Goal: Task Accomplishment & Management: Manage account settings

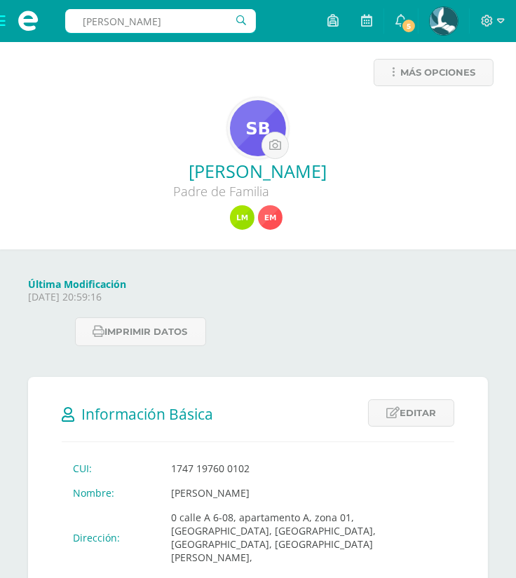
click at [408, 330] on div "Última Modificación Wednesday 10 September 2025 20:59:16 Imprimir datos" at bounding box center [257, 313] width 471 height 71
click at [205, 25] on input "text" at bounding box center [160, 21] width 191 height 24
type input "contreras peña"
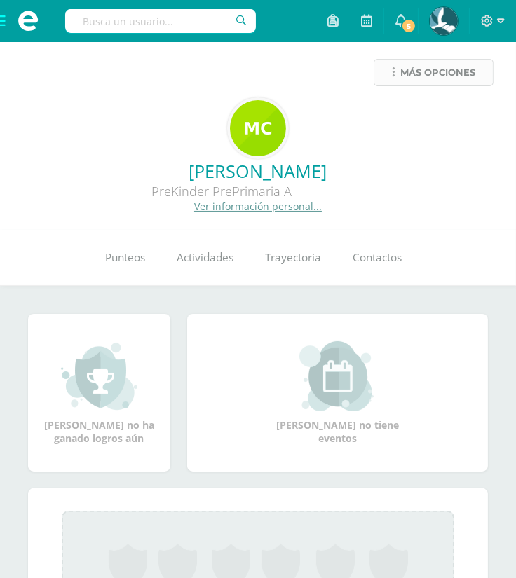
click at [442, 82] on span "Más opciones" at bounding box center [437, 73] width 75 height 26
click at [189, 25] on input "text" at bounding box center [160, 21] width 191 height 24
type input "milian polanco"
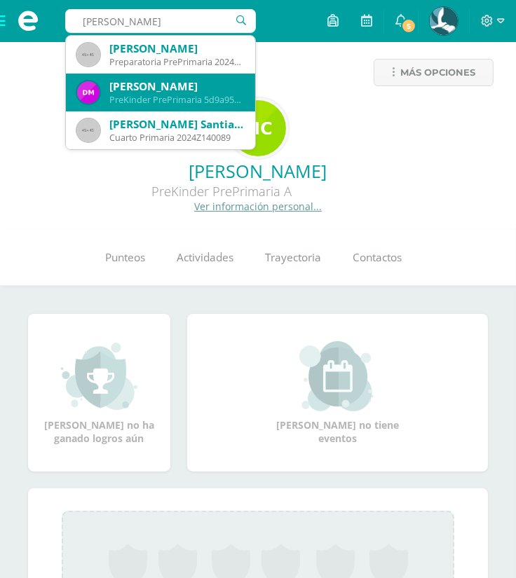
click at [195, 86] on div "[PERSON_NAME]" at bounding box center [176, 86] width 135 height 15
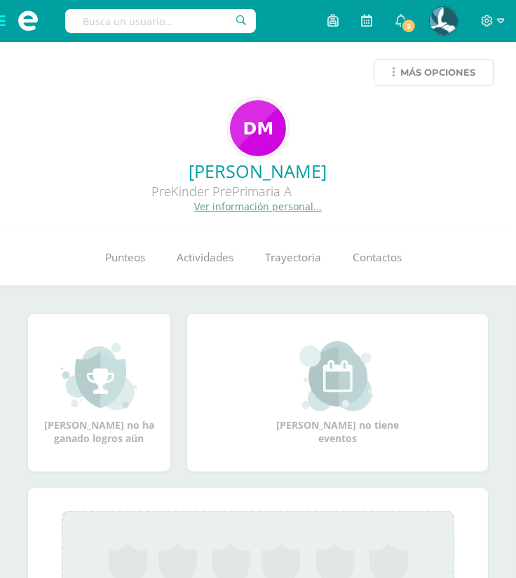
click at [451, 70] on span "Más opciones" at bounding box center [437, 73] width 75 height 26
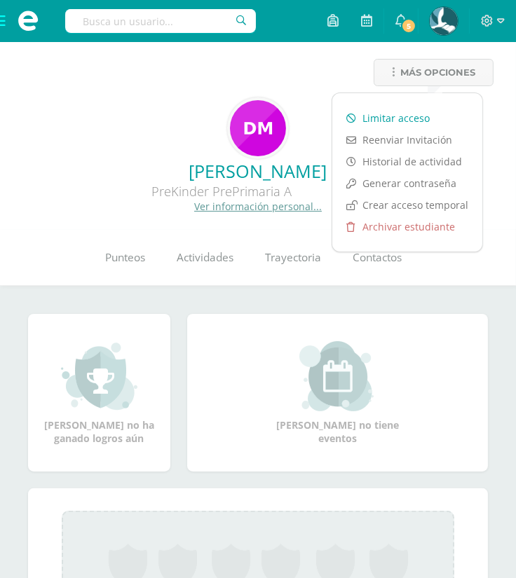
click at [417, 115] on link "Limitar acceso" at bounding box center [407, 118] width 150 height 22
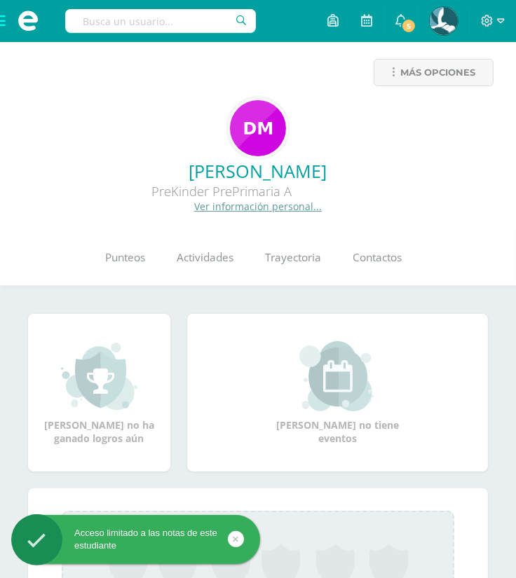
click at [159, 20] on input "text" at bounding box center [160, 21] width 191 height 24
type input "[PERSON_NAME]"
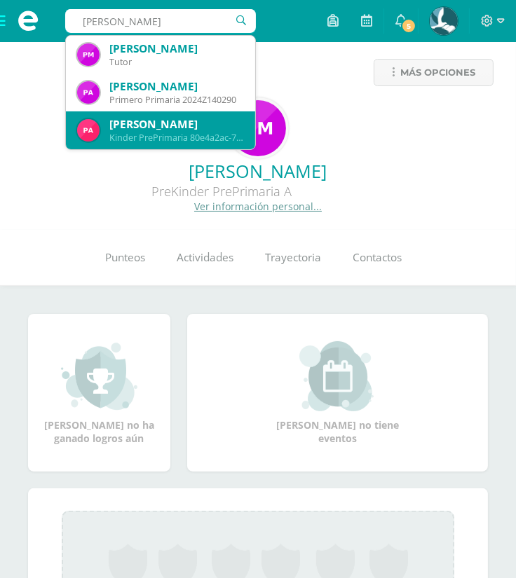
click at [178, 125] on div "[PERSON_NAME]" at bounding box center [176, 124] width 135 height 15
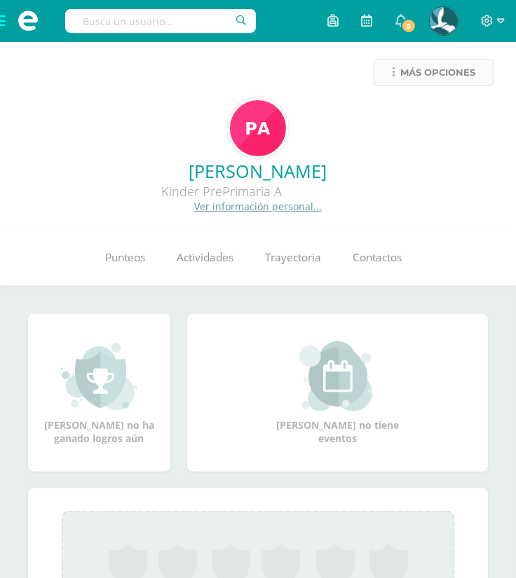
click at [430, 81] on span "Más opciones" at bounding box center [437, 73] width 75 height 26
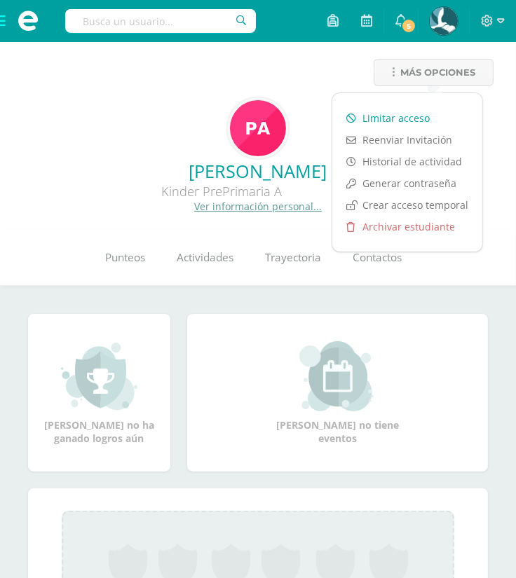
click at [433, 117] on link "Limitar acceso" at bounding box center [407, 118] width 150 height 22
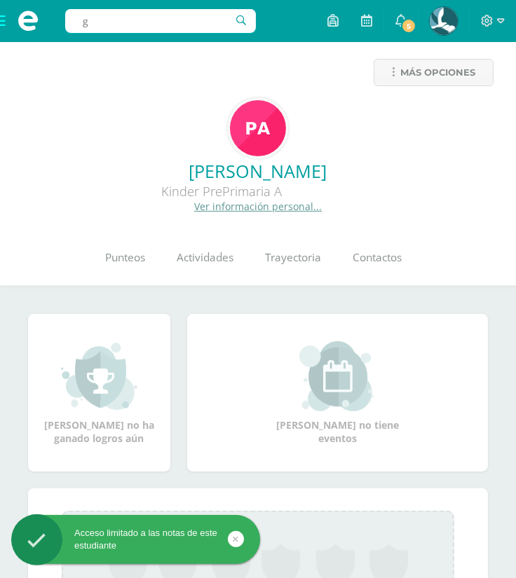
click at [192, 26] on input "g" at bounding box center [160, 21] width 191 height 24
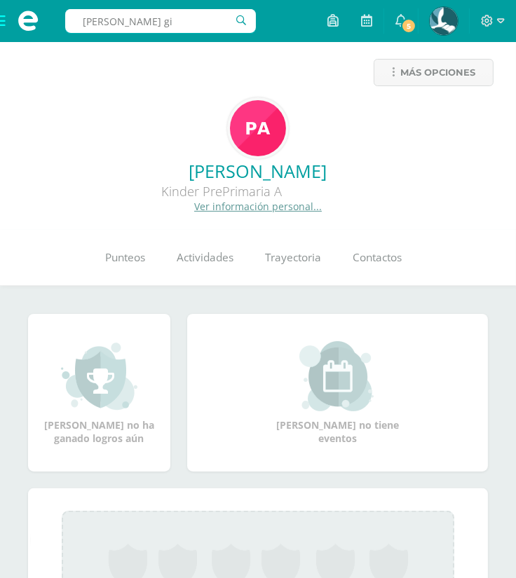
type input "gramajo gil"
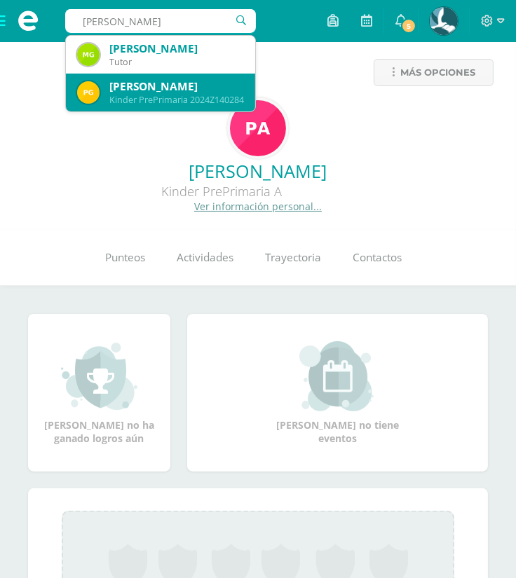
click at [208, 81] on div "Paulo André Gramajo Gil" at bounding box center [176, 86] width 135 height 15
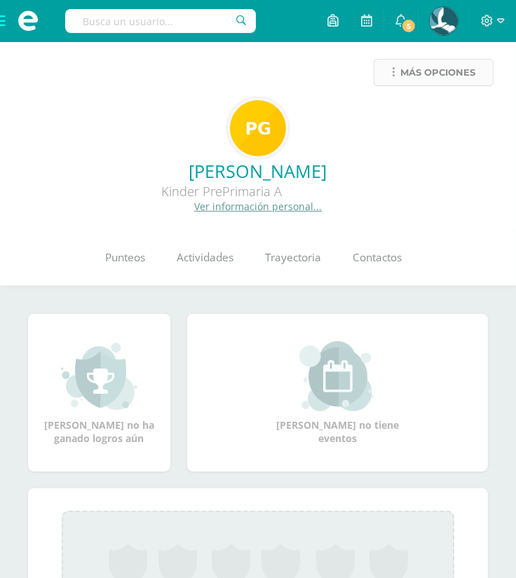
click at [458, 78] on span "Más opciones" at bounding box center [437, 73] width 75 height 26
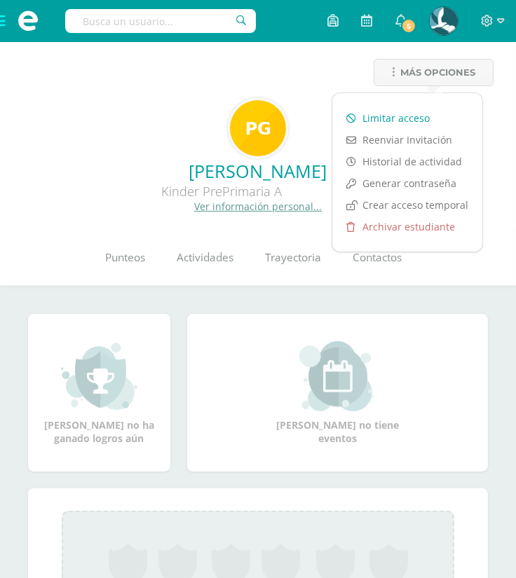
click at [414, 110] on link "Limitar acceso" at bounding box center [407, 118] width 150 height 22
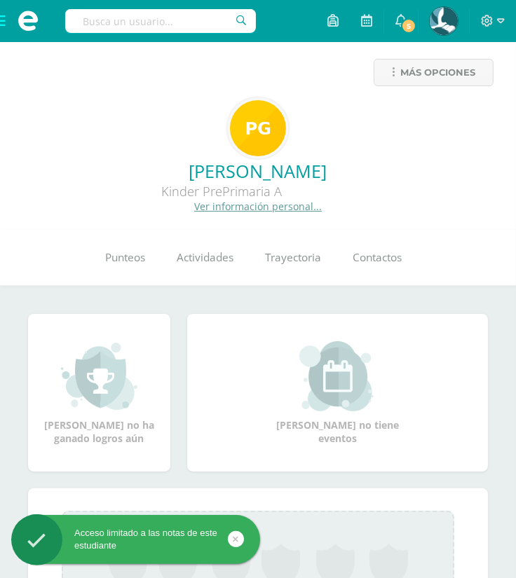
click at [214, 25] on input "text" at bounding box center [160, 21] width 191 height 24
type input "adriann enri"
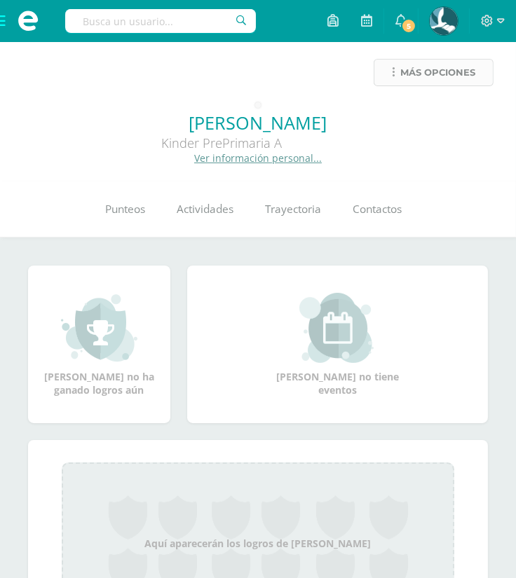
click at [446, 73] on span "Más opciones" at bounding box center [437, 73] width 75 height 26
click at [199, 24] on input "t" at bounding box center [160, 21] width 191 height 24
type input "tambito"
click at [449, 67] on span "Más opciones" at bounding box center [437, 73] width 75 height 26
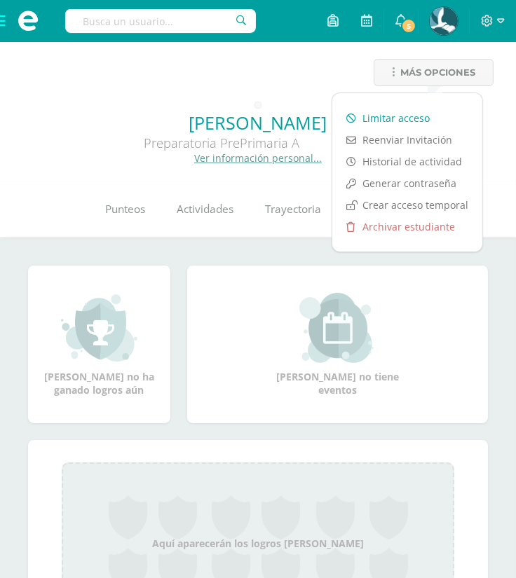
click at [406, 119] on link "Limitar acceso" at bounding box center [407, 118] width 150 height 22
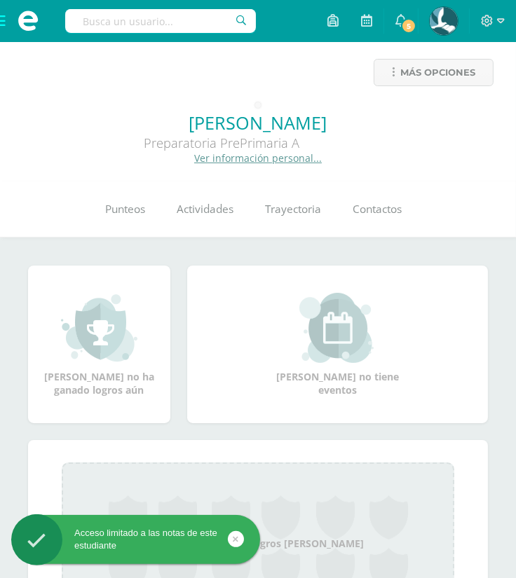
click at [175, 18] on input "text" at bounding box center [160, 21] width 191 height 24
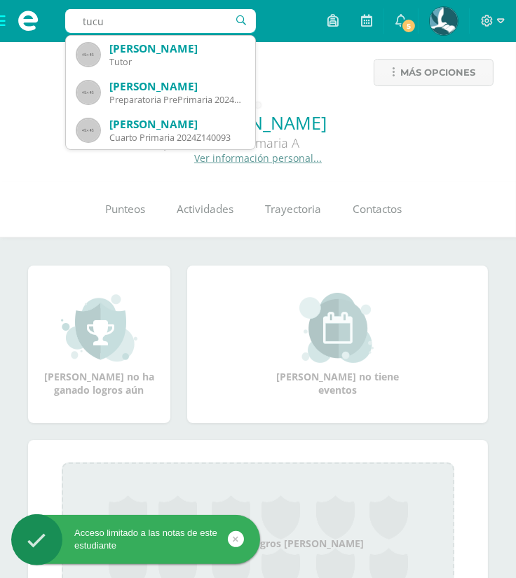
type input "[PERSON_NAME]"
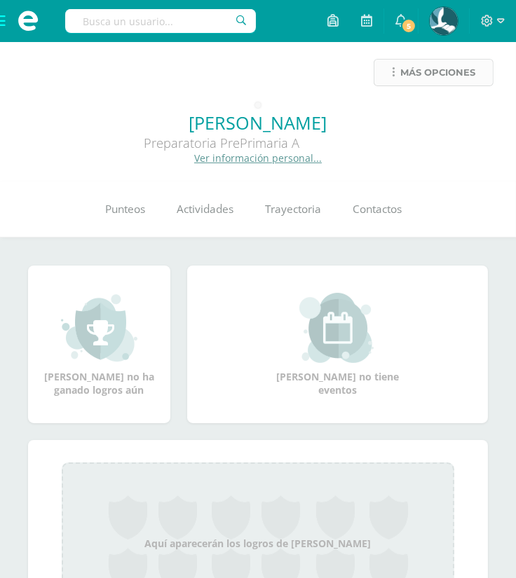
click at [439, 68] on span "Más opciones" at bounding box center [437, 73] width 75 height 26
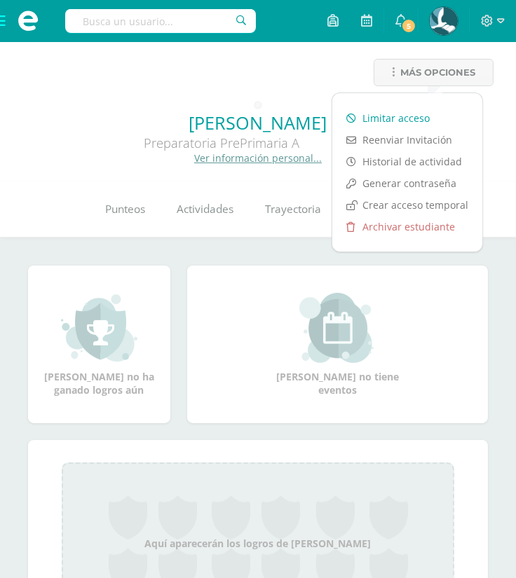
click at [407, 118] on link "Limitar acceso" at bounding box center [407, 118] width 150 height 22
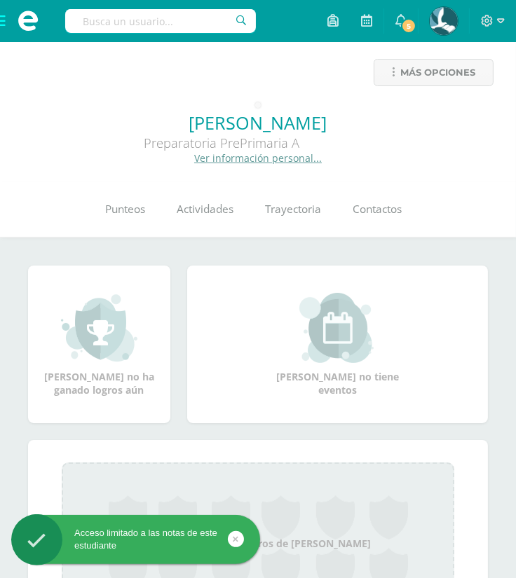
click at [199, 15] on input "text" at bounding box center [160, 21] width 191 height 24
type input "milian polanco"
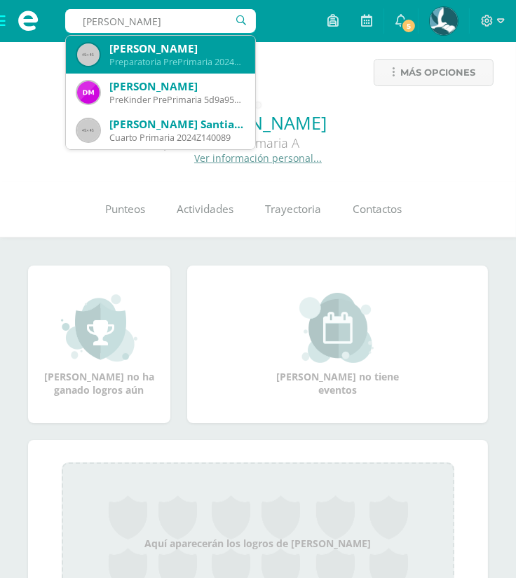
click at [189, 57] on div "Preparatoria PrePrimaria 2024Z140017" at bounding box center [176, 62] width 135 height 12
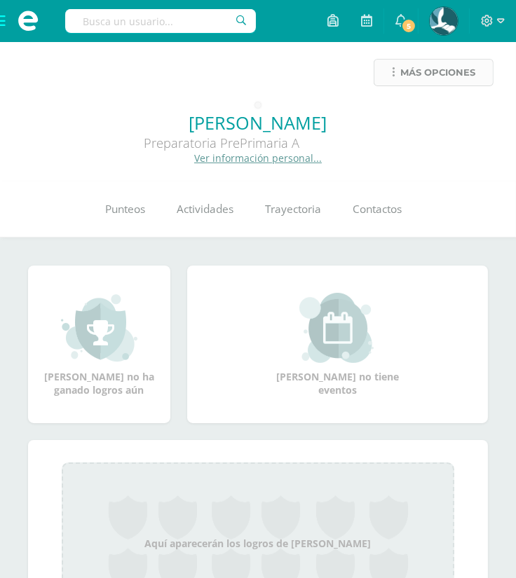
drag, startPoint x: 453, startPoint y: 90, endPoint x: 453, endPoint y: 74, distance: 15.4
click at [453, 74] on div "Más opciones" at bounding box center [257, 78] width 493 height 39
click at [453, 74] on span "Más opciones" at bounding box center [437, 73] width 75 height 26
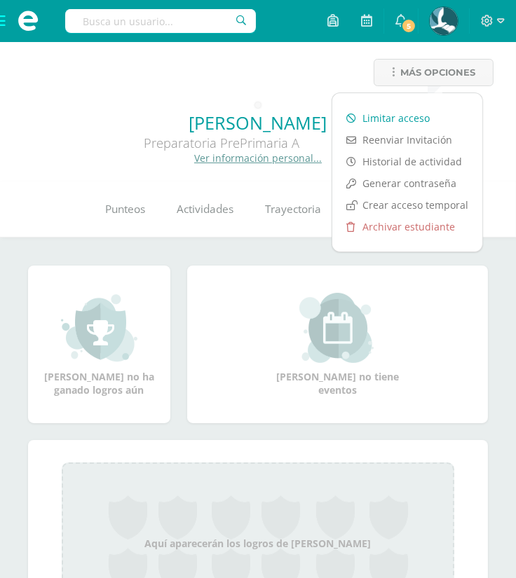
click at [421, 115] on link "Limitar acceso" at bounding box center [407, 118] width 150 height 22
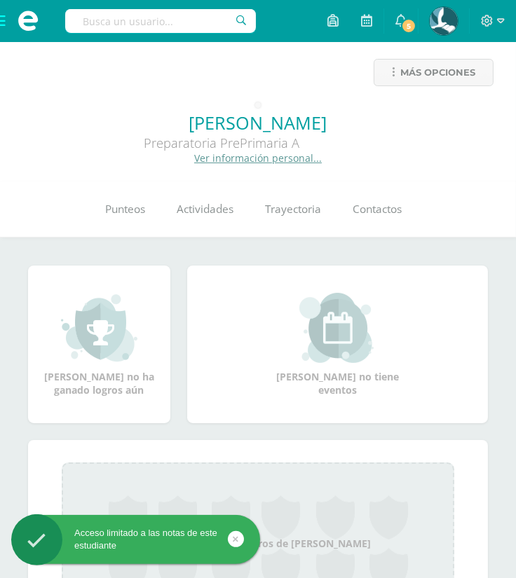
click at [165, 25] on input "text" at bounding box center [160, 21] width 191 height 24
type input "zumeta"
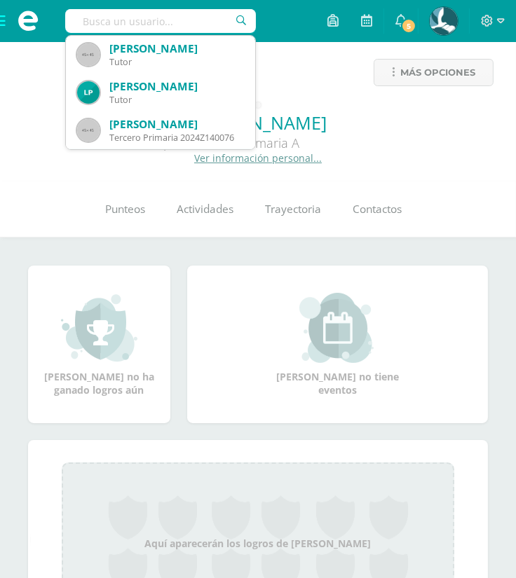
scroll to position [37, 0]
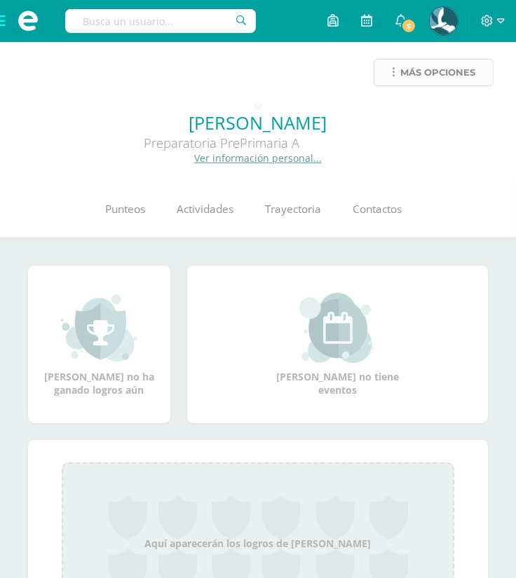
click at [445, 71] on span "Más opciones" at bounding box center [437, 73] width 75 height 26
click at [491, 128] on link "[PERSON_NAME]" at bounding box center [257, 123] width 493 height 24
click at [189, 22] on input "text" at bounding box center [160, 21] width 191 height 24
click at [395, 64] on link "Más opciones" at bounding box center [434, 72] width 120 height 27
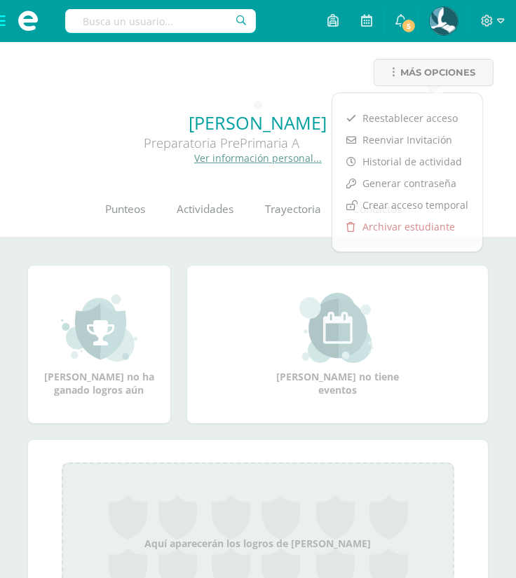
click at [200, 25] on input "text" at bounding box center [160, 21] width 191 height 24
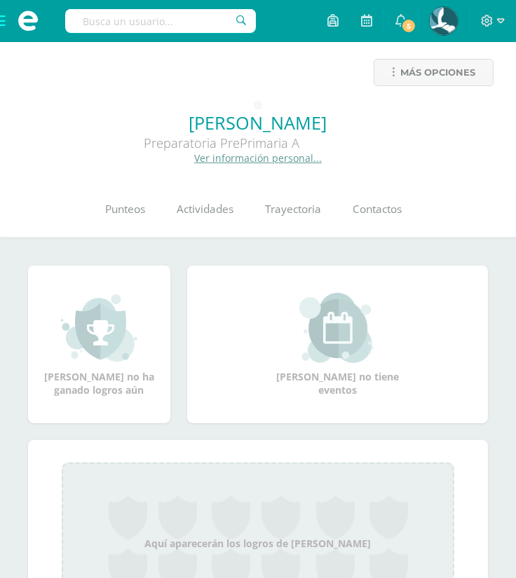
type input "a"
type input "[PERSON_NAME]"
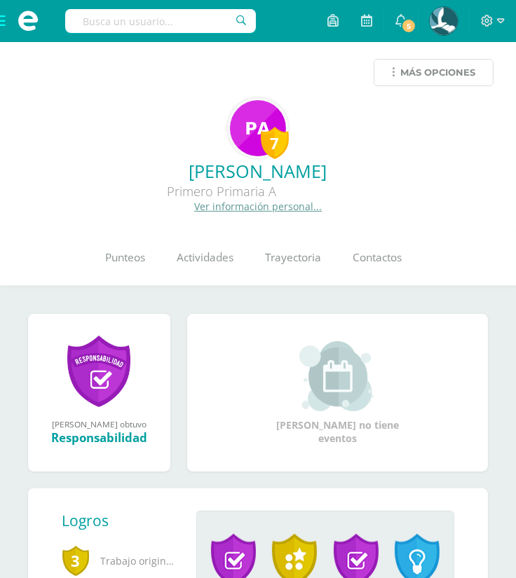
click at [453, 76] on span "Más opciones" at bounding box center [437, 73] width 75 height 26
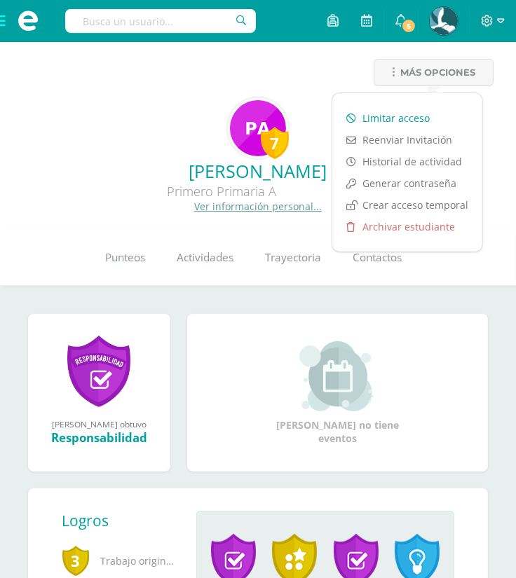
click at [421, 118] on link "Limitar acceso" at bounding box center [407, 118] width 150 height 22
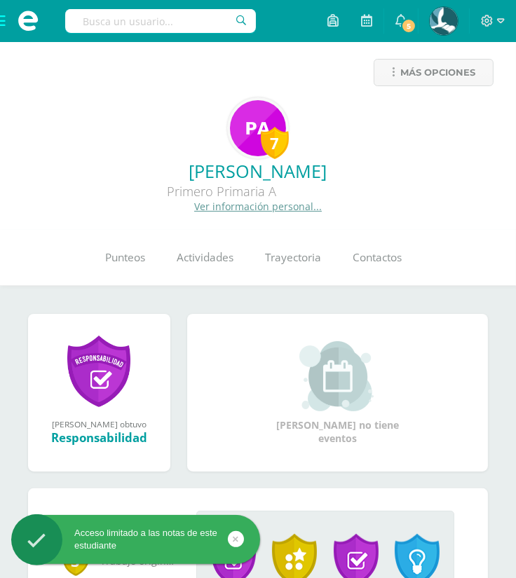
click at [204, 22] on input "text" at bounding box center [160, 21] width 191 height 24
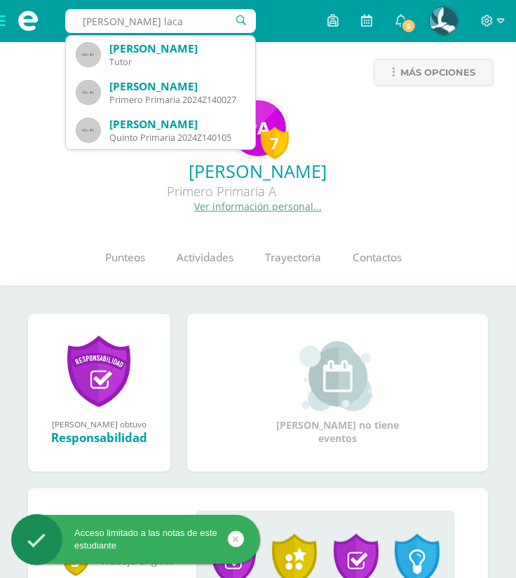
type input "coroy lacan"
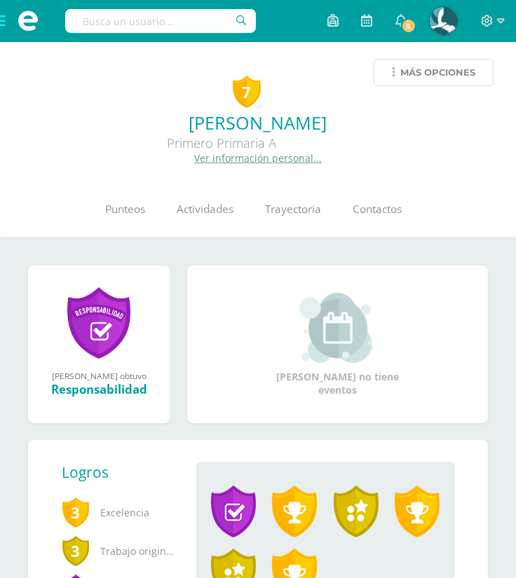
click at [451, 71] on span "Más opciones" at bounding box center [437, 73] width 75 height 26
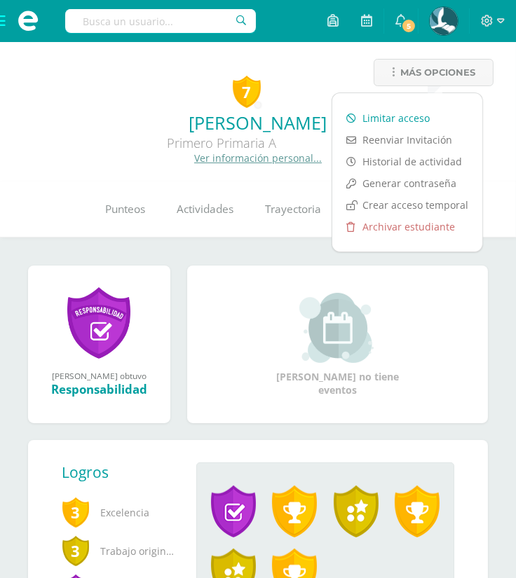
click at [432, 110] on link "Limitar acceso" at bounding box center [407, 118] width 150 height 22
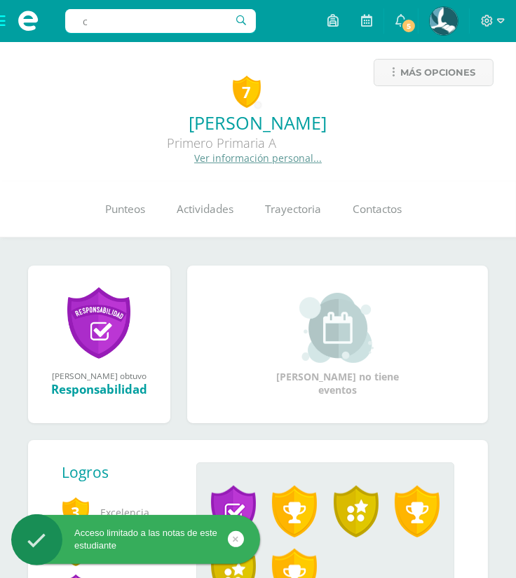
click at [161, 21] on input "c" at bounding box center [160, 21] width 191 height 24
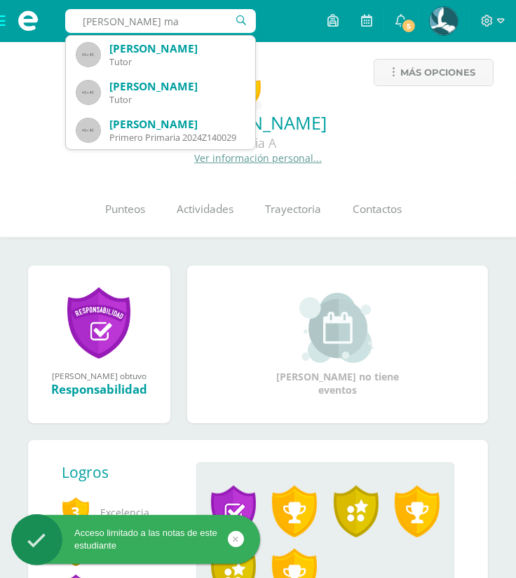
type input "[PERSON_NAME] mar"
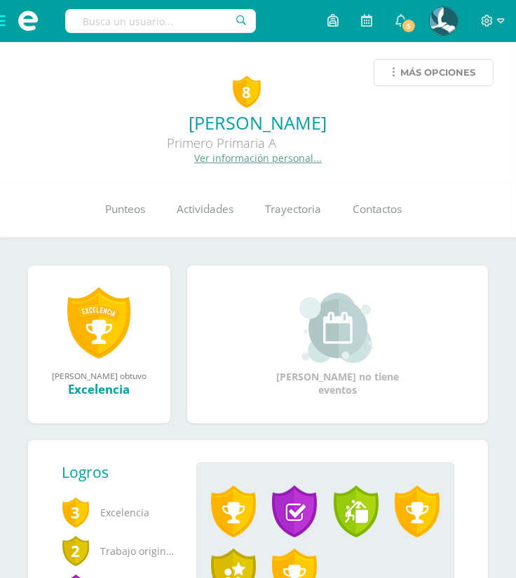
click at [453, 69] on span "Más opciones" at bounding box center [437, 73] width 75 height 26
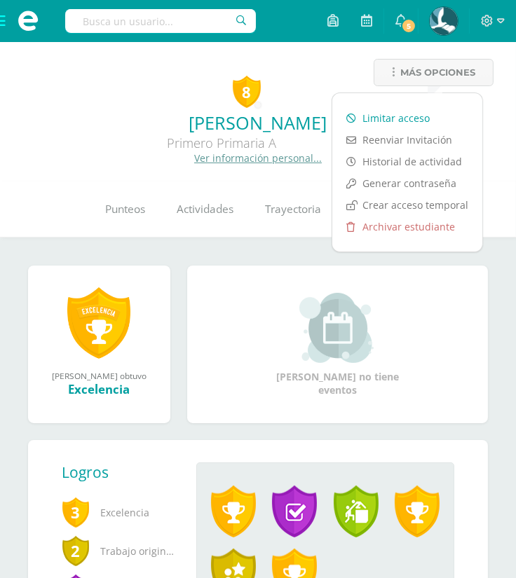
click at [432, 111] on link "Limitar acceso" at bounding box center [407, 118] width 150 height 22
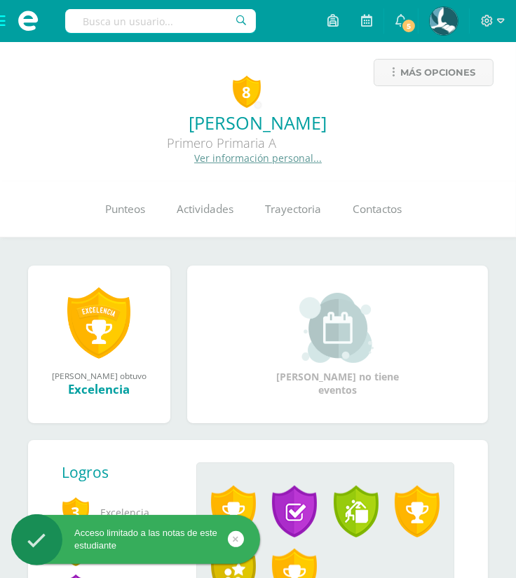
click at [202, 23] on input "text" at bounding box center [160, 21] width 191 height 24
type input "herrera platero"
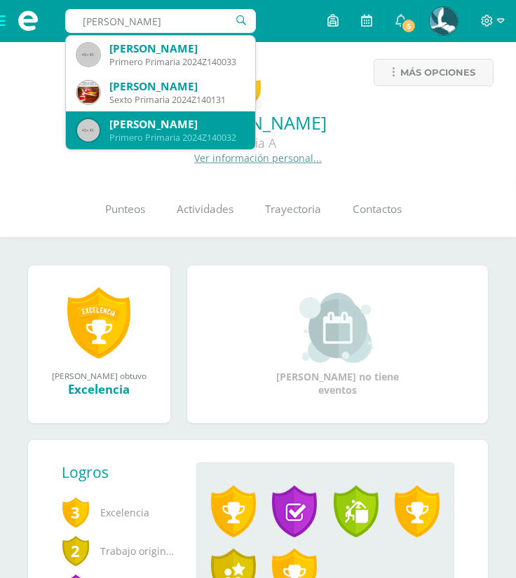
click at [204, 124] on div "[PERSON_NAME]" at bounding box center [176, 124] width 135 height 15
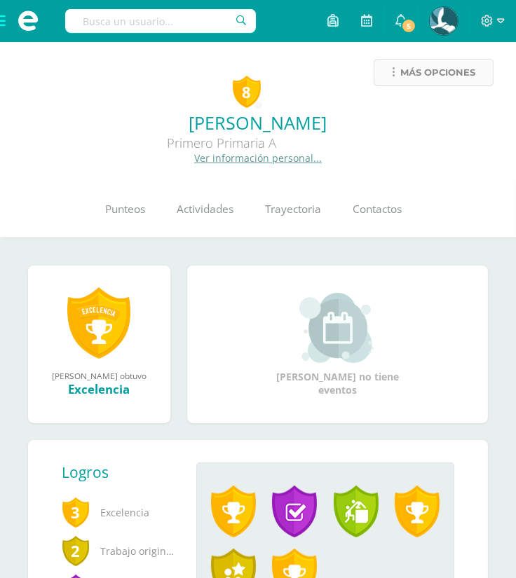
click at [414, 79] on span "Más opciones" at bounding box center [437, 73] width 75 height 26
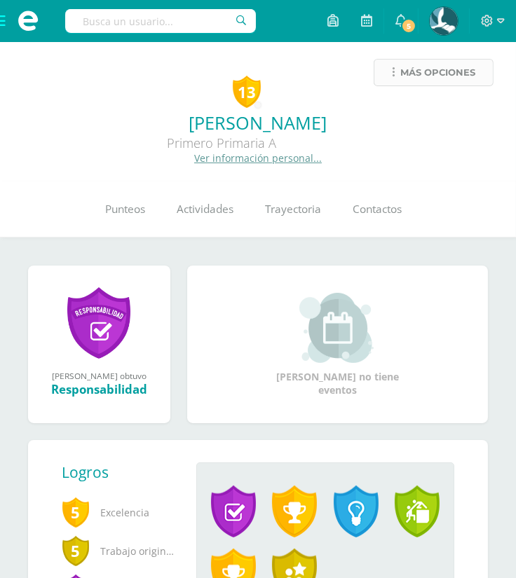
click at [418, 76] on span "Más opciones" at bounding box center [437, 73] width 75 height 26
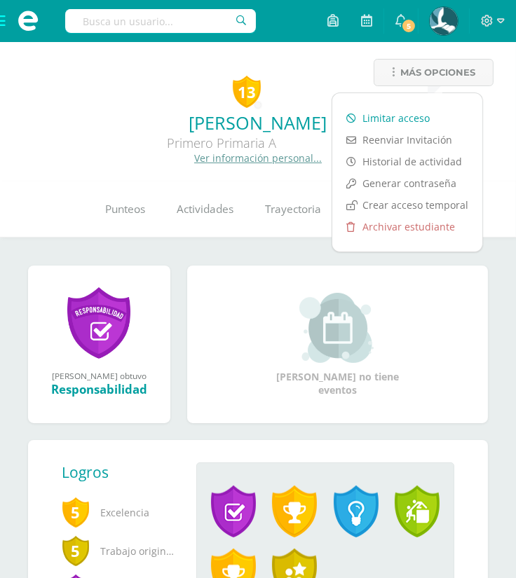
click at [416, 116] on link "Limitar acceso" at bounding box center [407, 118] width 150 height 22
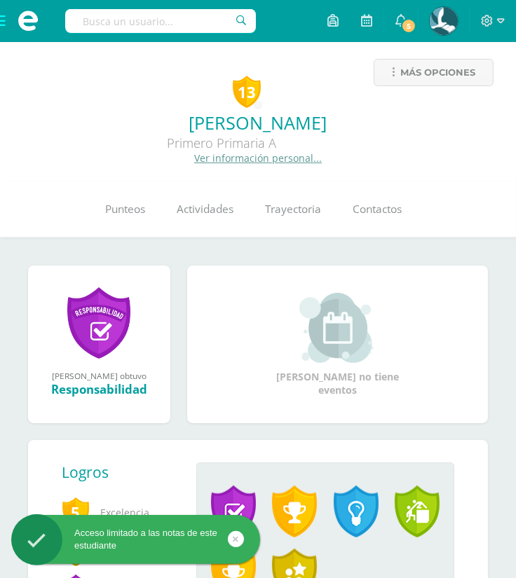
click at [164, 22] on input "text" at bounding box center [160, 21] width 191 height 24
type input "[PERSON_NAME]"
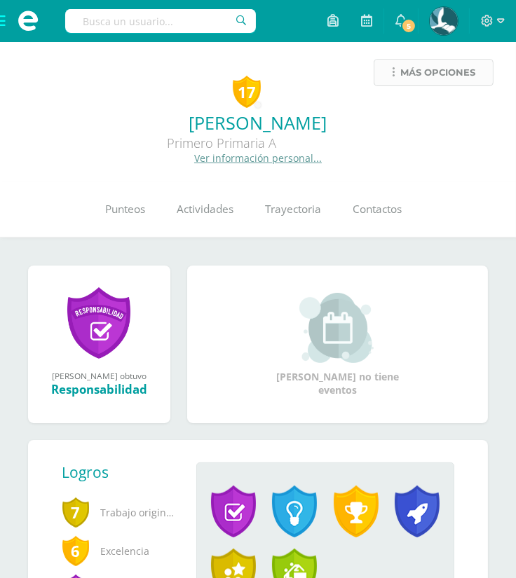
click at [429, 78] on span "Más opciones" at bounding box center [437, 73] width 75 height 26
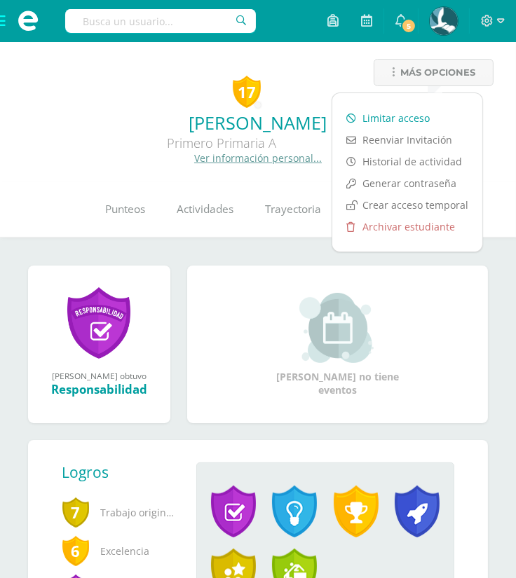
click at [421, 108] on link "Limitar acceso" at bounding box center [407, 118] width 150 height 22
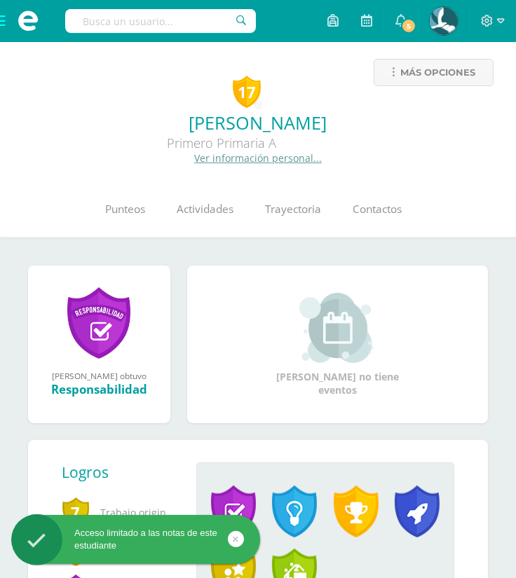
click at [137, 27] on input "text" at bounding box center [160, 21] width 191 height 24
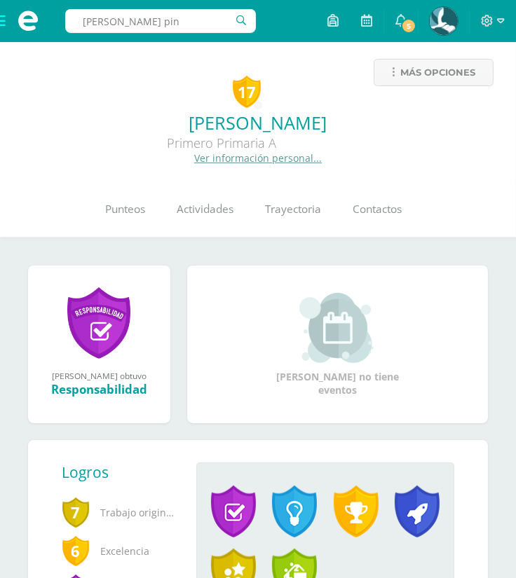
type input "rigalt pine"
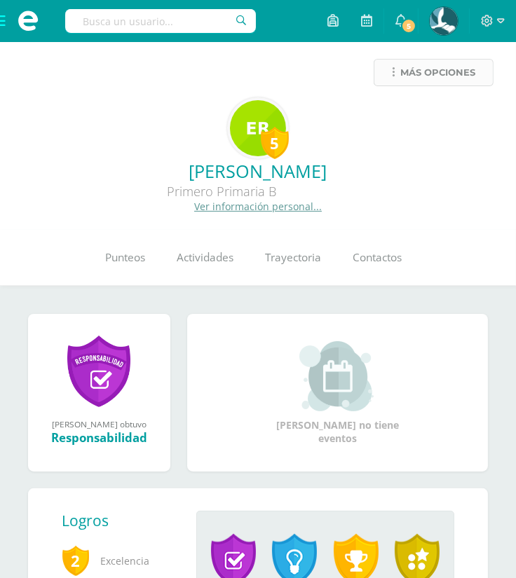
click at [442, 79] on span "Más opciones" at bounding box center [437, 73] width 75 height 26
click at [193, 27] on input "text" at bounding box center [160, 21] width 191 height 24
type input "jason daniel"
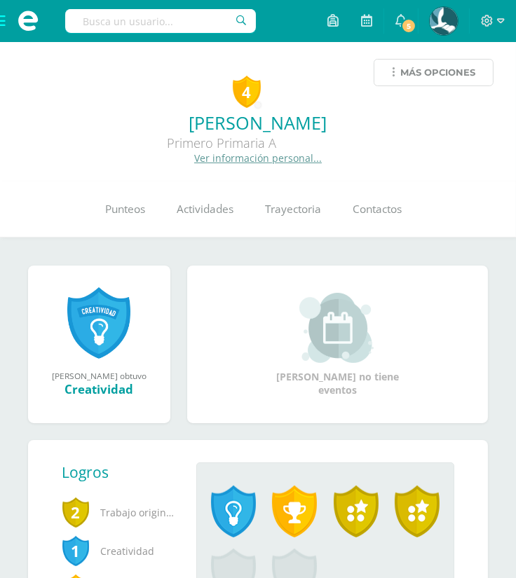
click at [435, 83] on span "Más opciones" at bounding box center [437, 73] width 75 height 26
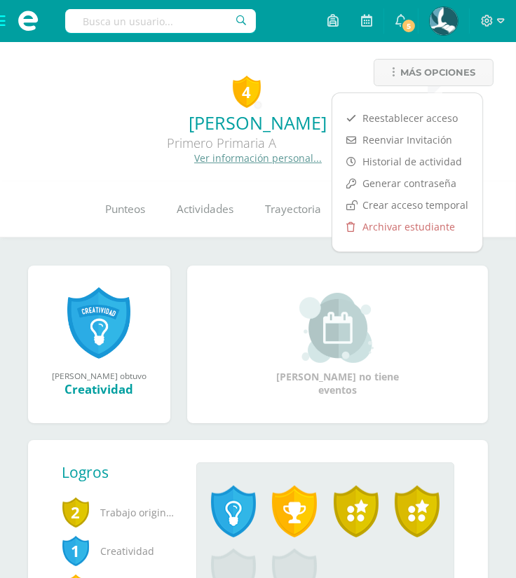
click at [192, 30] on input "text" at bounding box center [160, 21] width 191 height 24
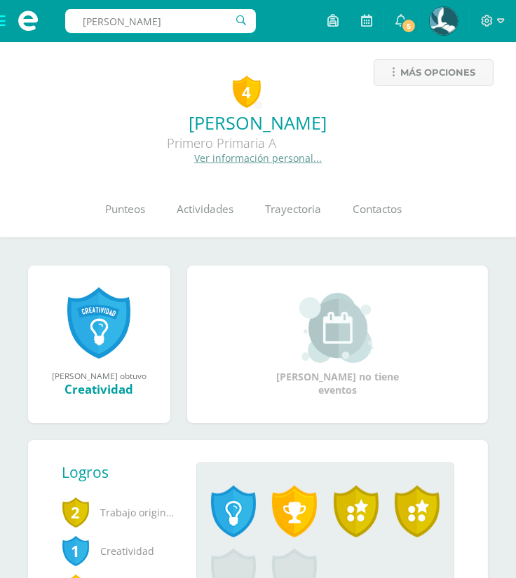
type input "yon martin"
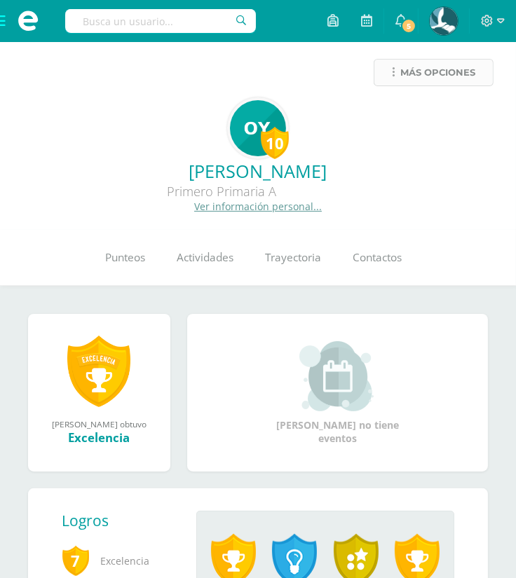
click at [444, 81] on span "Más opciones" at bounding box center [437, 73] width 75 height 26
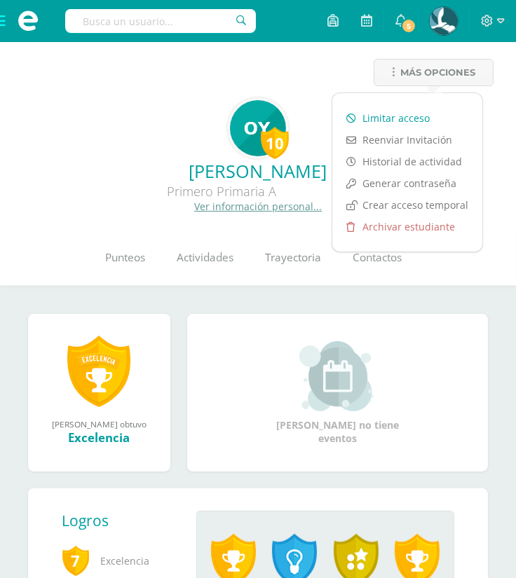
click at [424, 108] on link "Limitar acceso" at bounding box center [407, 118] width 150 height 22
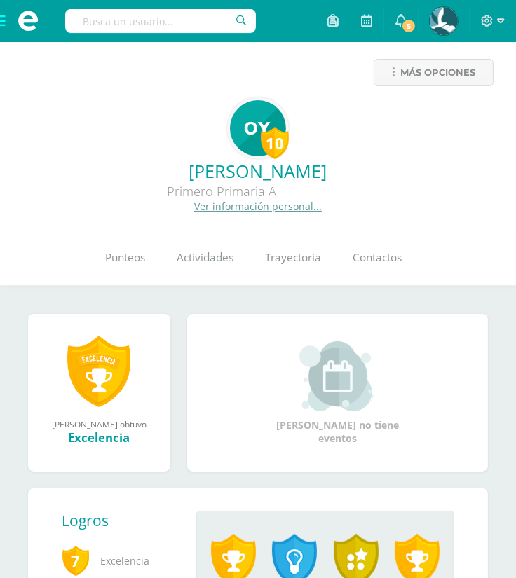
click at [198, 22] on input "text" at bounding box center [160, 21] width 191 height 24
type input "blanco mejia"
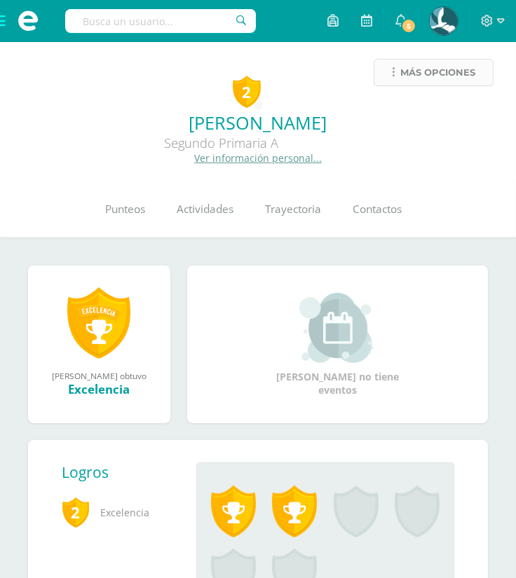
click at [413, 74] on span "Más opciones" at bounding box center [437, 73] width 75 height 26
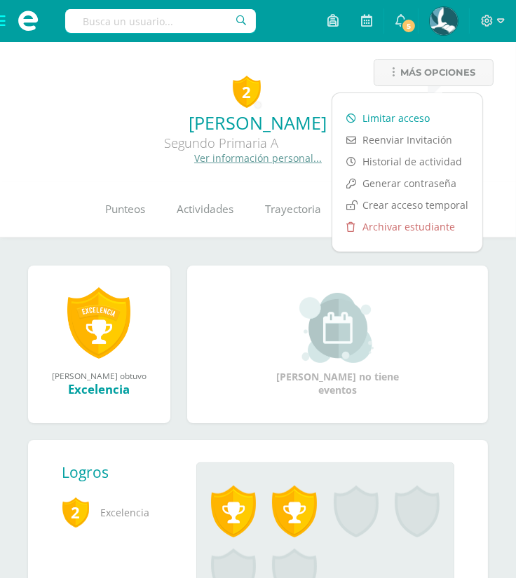
click at [418, 112] on link "Limitar acceso" at bounding box center [407, 118] width 150 height 22
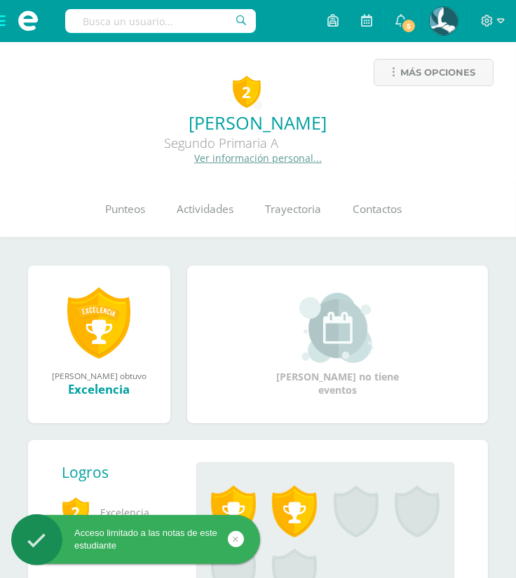
drag, startPoint x: 164, startPoint y: 34, endPoint x: 159, endPoint y: 28, distance: 7.5
click at [159, 28] on div at bounding box center [160, 21] width 191 height 42
click at [159, 28] on input "text" at bounding box center [160, 21] width 191 height 24
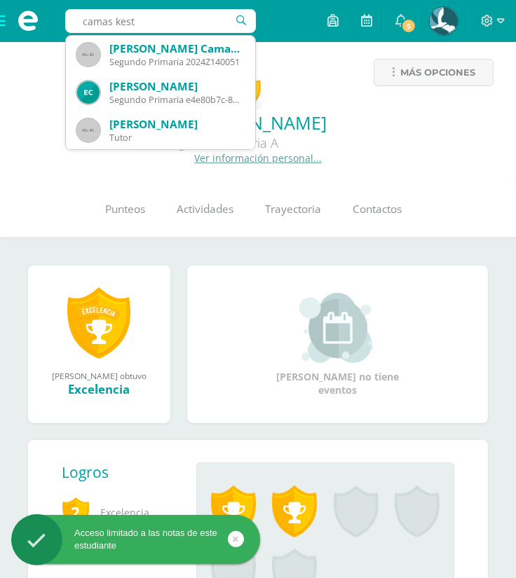
type input "camas kestl"
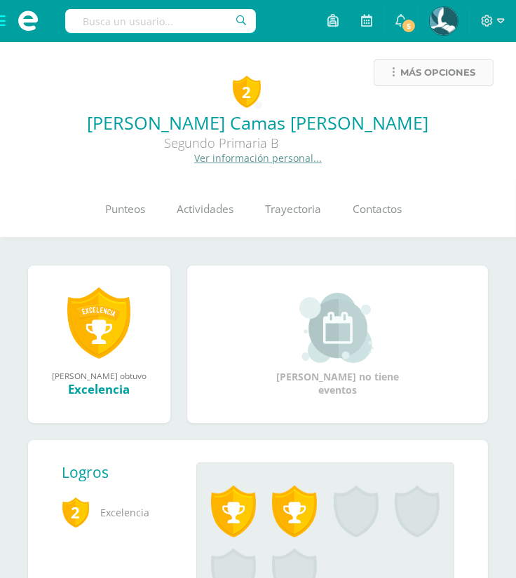
click at [437, 69] on span "Más opciones" at bounding box center [437, 73] width 75 height 26
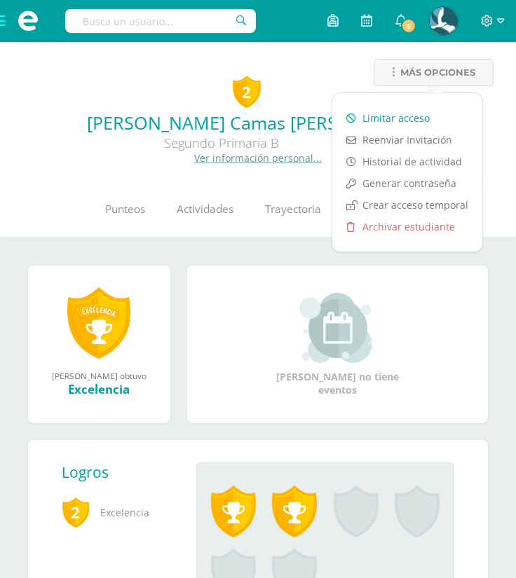
click at [420, 111] on link "Limitar acceso" at bounding box center [407, 118] width 150 height 22
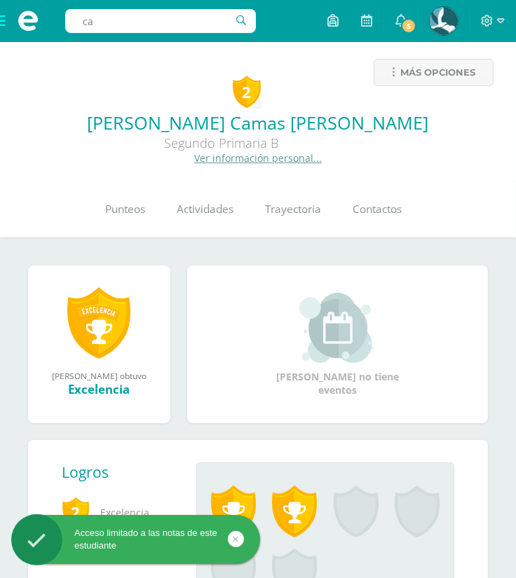
click at [172, 17] on input "ca" at bounding box center [160, 21] width 191 height 24
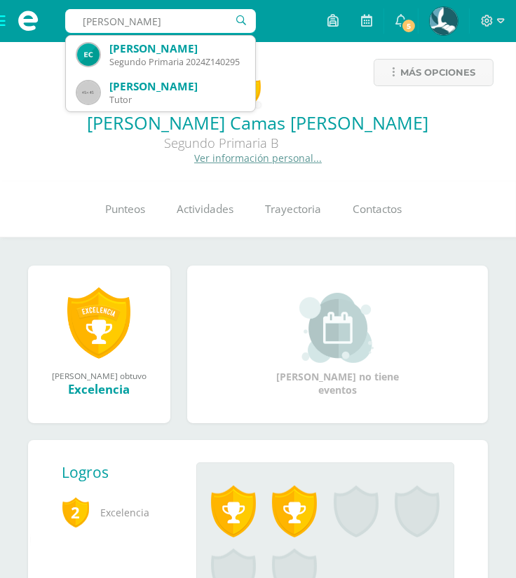
type input "[PERSON_NAME]"
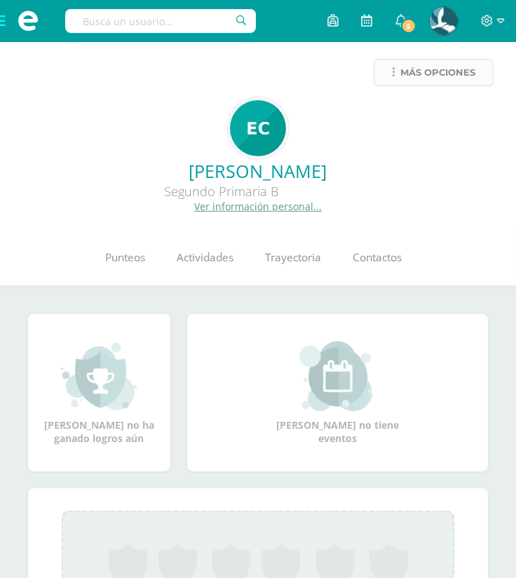
click at [458, 67] on span "Más opciones" at bounding box center [437, 73] width 75 height 26
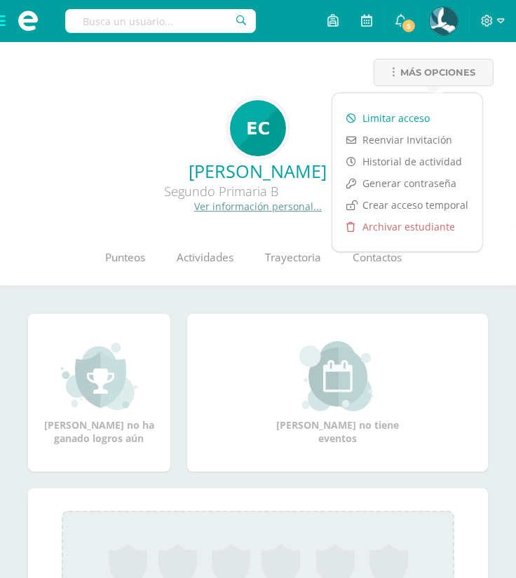
click at [415, 117] on link "Limitar acceso" at bounding box center [407, 118] width 150 height 22
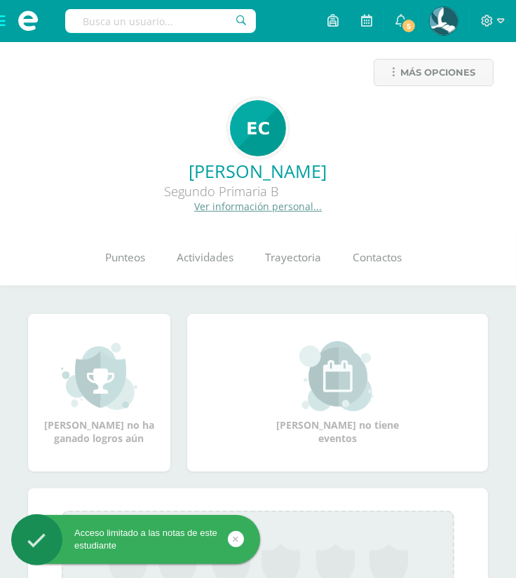
click at [165, 22] on input "text" at bounding box center [160, 21] width 191 height 24
type input "[PERSON_NAME] gut"
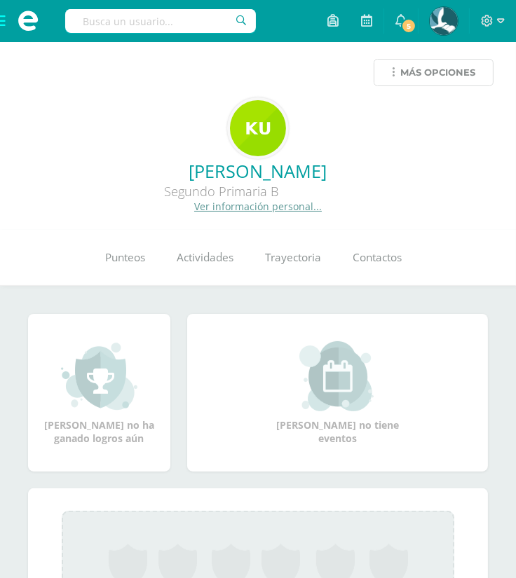
click at [432, 67] on span "Más opciones" at bounding box center [437, 73] width 75 height 26
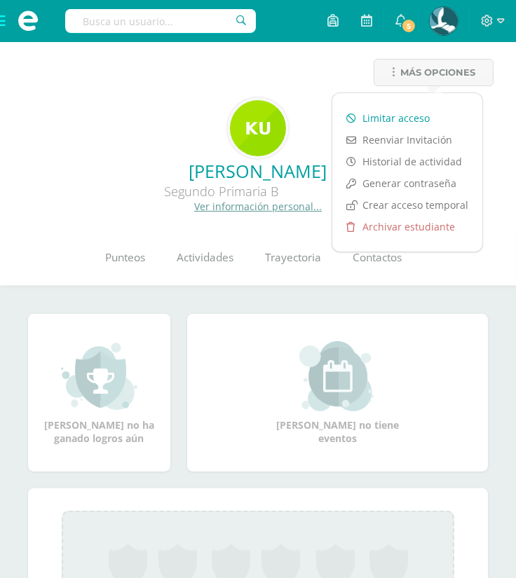
click at [421, 109] on link "Limitar acceso" at bounding box center [407, 118] width 150 height 22
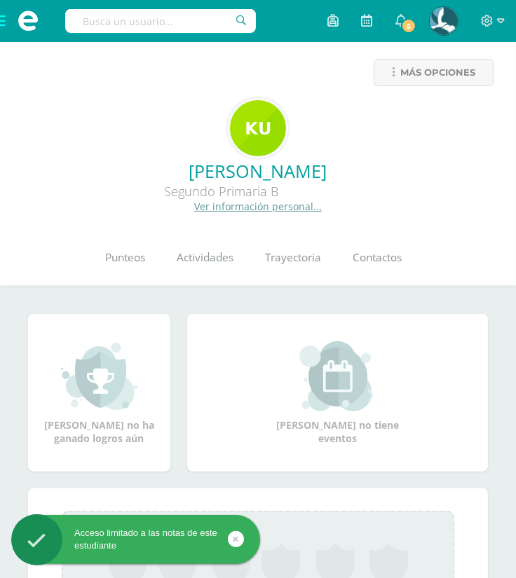
click at [144, 22] on input "text" at bounding box center [160, 21] width 191 height 24
type input "giu"
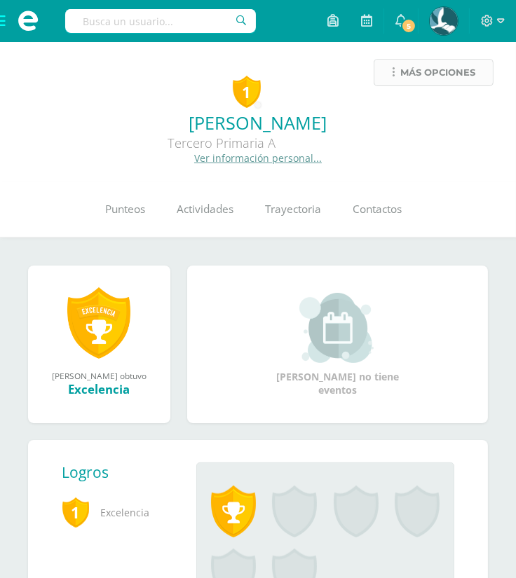
click at [416, 69] on span "Más opciones" at bounding box center [437, 73] width 75 height 26
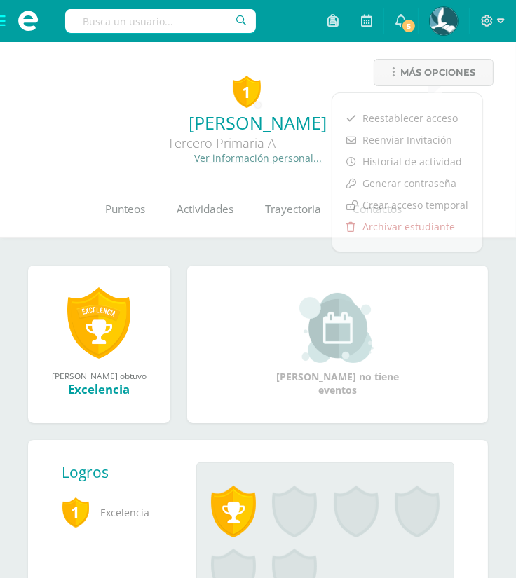
click at [219, 16] on input "text" at bounding box center [160, 21] width 191 height 24
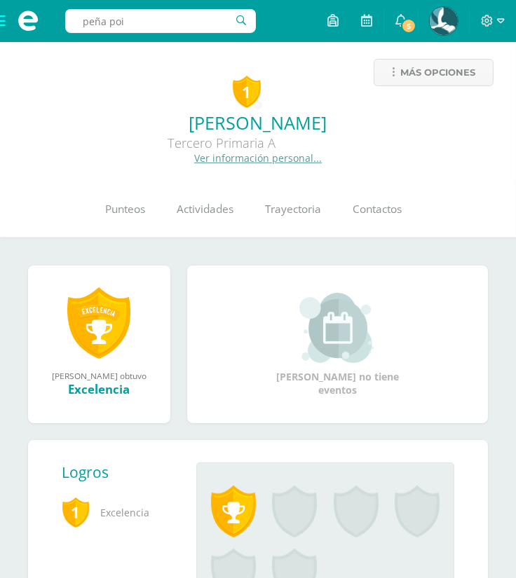
type input "peña poit"
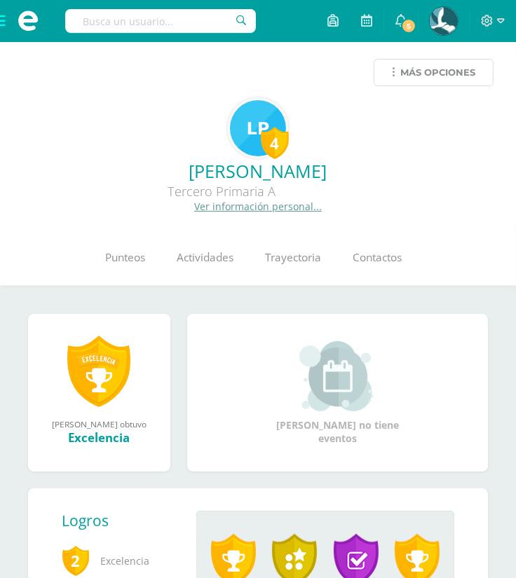
click at [442, 68] on span "Más opciones" at bounding box center [437, 73] width 75 height 26
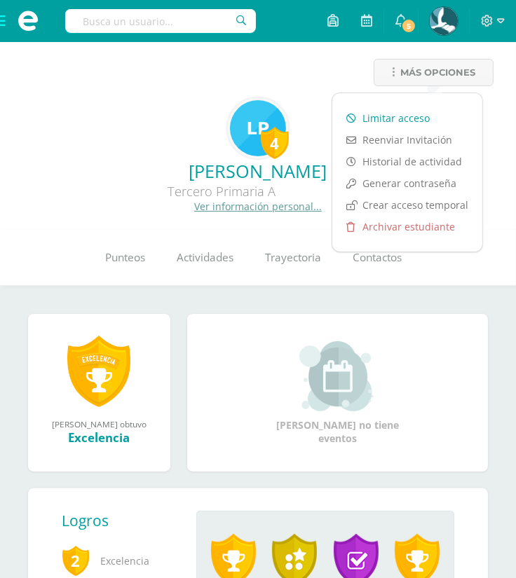
click at [410, 118] on link "Limitar acceso" at bounding box center [407, 118] width 150 height 22
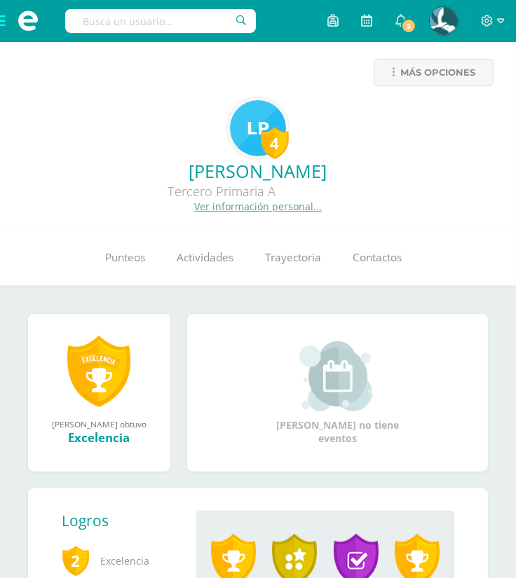
click at [186, 22] on input "text" at bounding box center [160, 21] width 191 height 24
type input "[PERSON_NAME]"
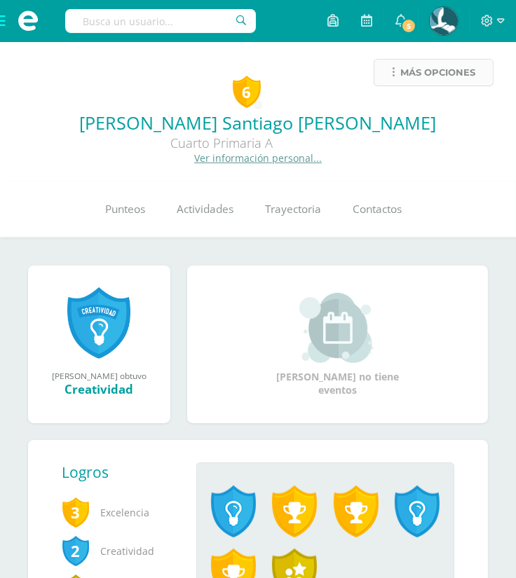
click at [431, 78] on span "Más opciones" at bounding box center [437, 73] width 75 height 26
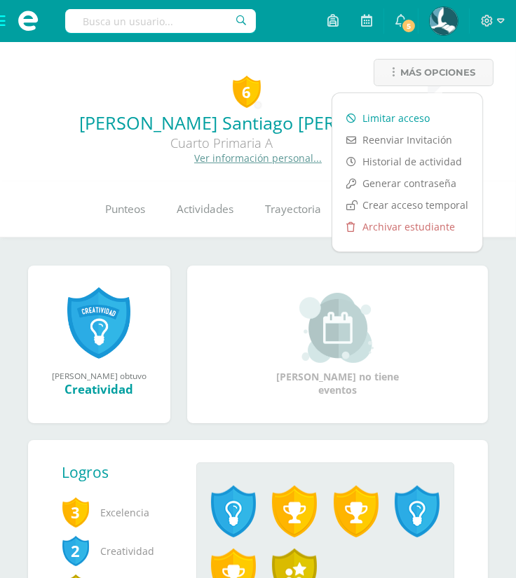
click at [418, 114] on link "Limitar acceso" at bounding box center [407, 118] width 150 height 22
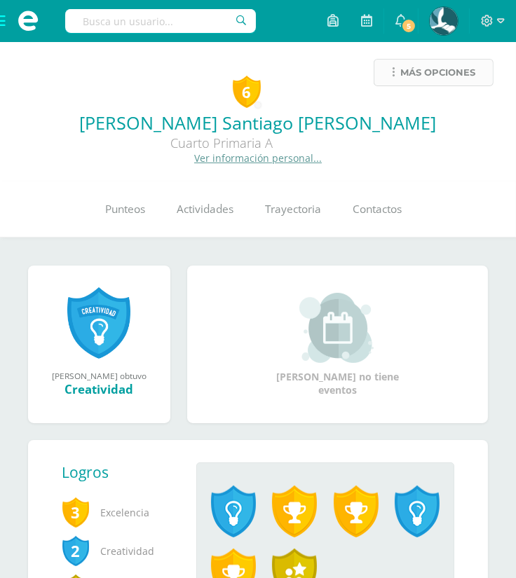
click at [455, 70] on span "Más opciones" at bounding box center [437, 73] width 75 height 26
click at [170, 20] on input "text" at bounding box center [160, 21] width 191 height 24
type input "pablo samuel"
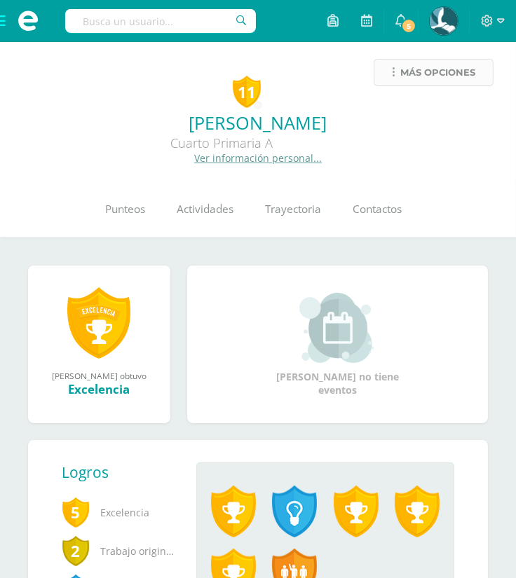
click at [413, 60] on span "Más opciones" at bounding box center [437, 73] width 75 height 26
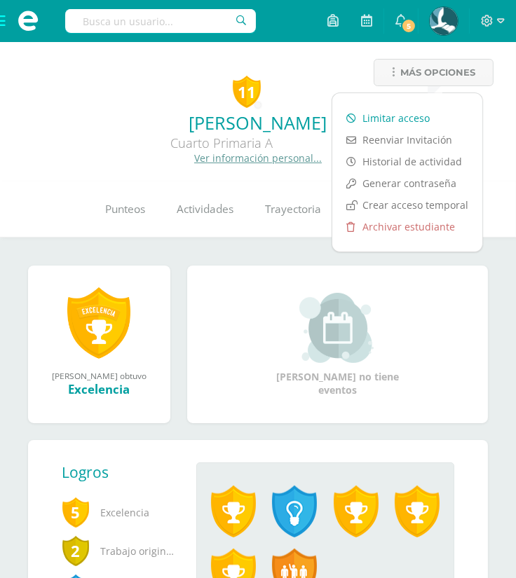
click at [403, 109] on link "Limitar acceso" at bounding box center [407, 118] width 150 height 22
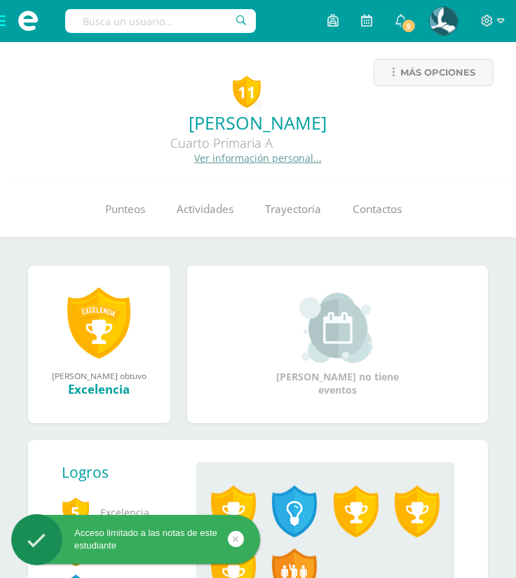
click at [161, 22] on input "text" at bounding box center [160, 21] width 191 height 24
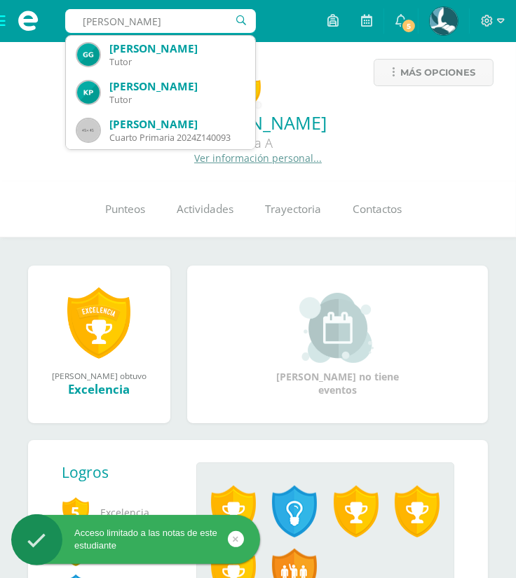
type input "[PERSON_NAME] g"
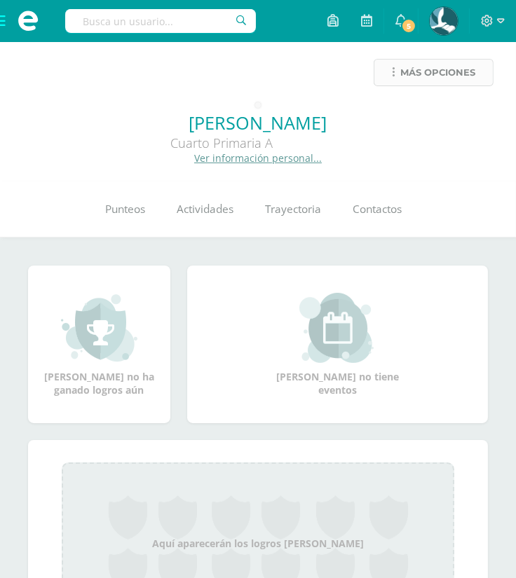
click at [428, 81] on span "Más opciones" at bounding box center [437, 73] width 75 height 26
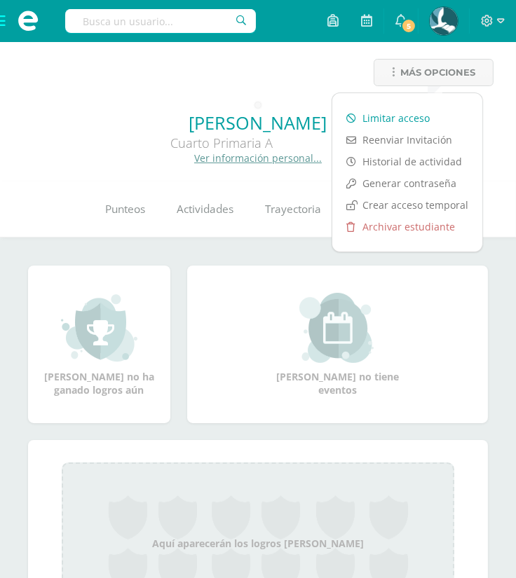
click at [427, 112] on link "Limitar acceso" at bounding box center [407, 118] width 150 height 22
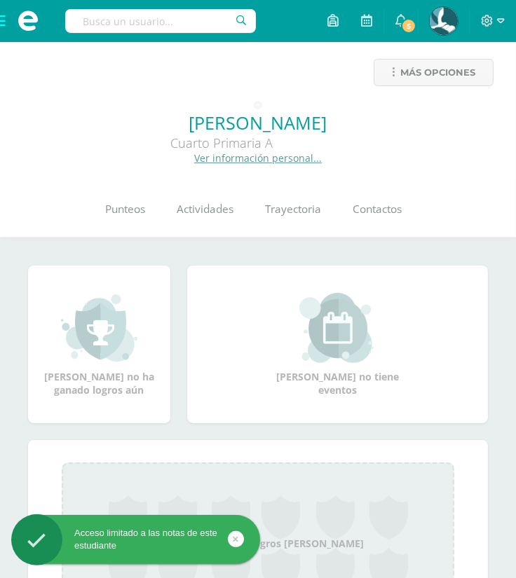
drag, startPoint x: 0, startPoint y: 0, endPoint x: 159, endPoint y: 26, distance: 161.2
click at [159, 26] on input "text" at bounding box center [160, 21] width 191 height 24
type input "lima flores"
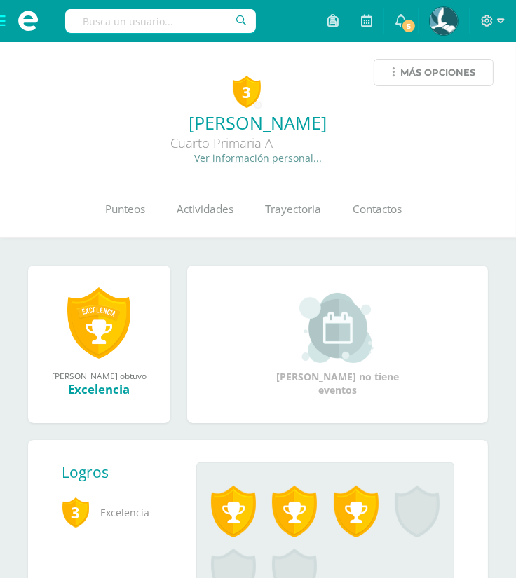
click at [449, 85] on link "Más opciones" at bounding box center [434, 72] width 120 height 27
click at [191, 32] on input "a" at bounding box center [160, 21] width 191 height 24
type input "alisson valer"
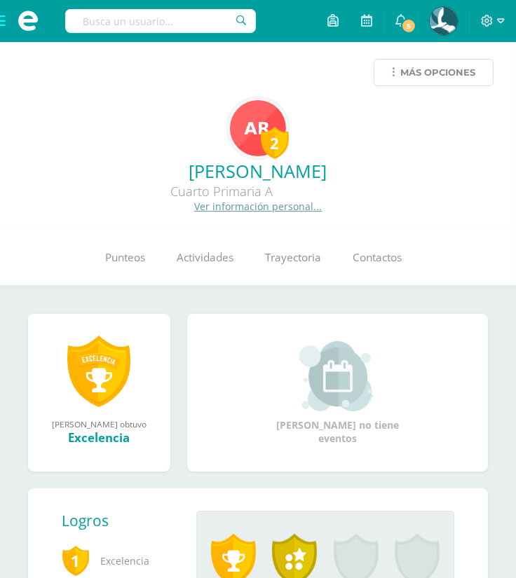
click at [427, 74] on span "Más opciones" at bounding box center [437, 73] width 75 height 26
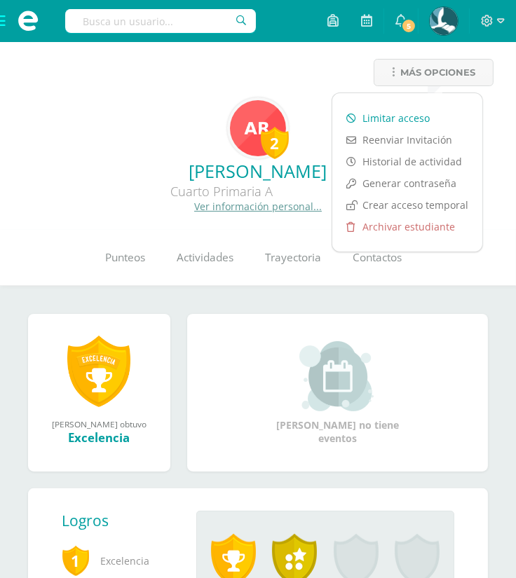
click at [399, 118] on link "Limitar acceso" at bounding box center [407, 118] width 150 height 22
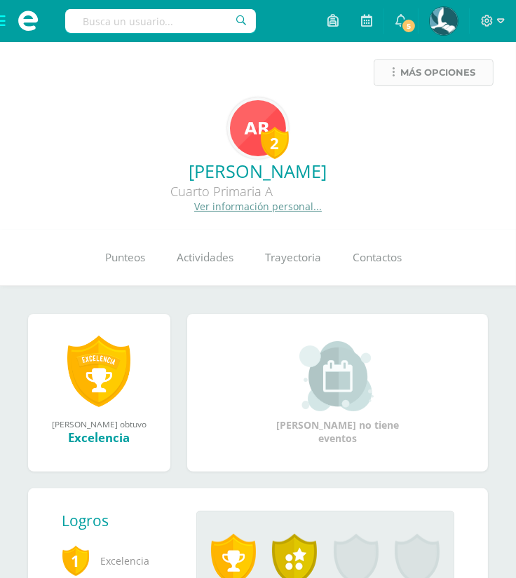
click at [462, 70] on span "Más opciones" at bounding box center [437, 73] width 75 height 26
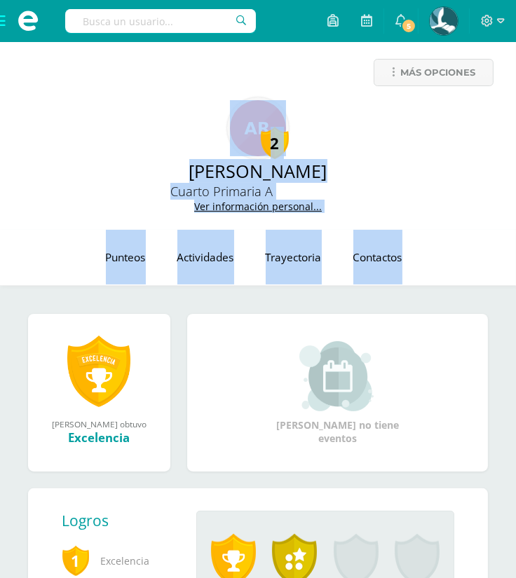
drag, startPoint x: 285, startPoint y: 71, endPoint x: 767, endPoint y: 255, distance: 516.3
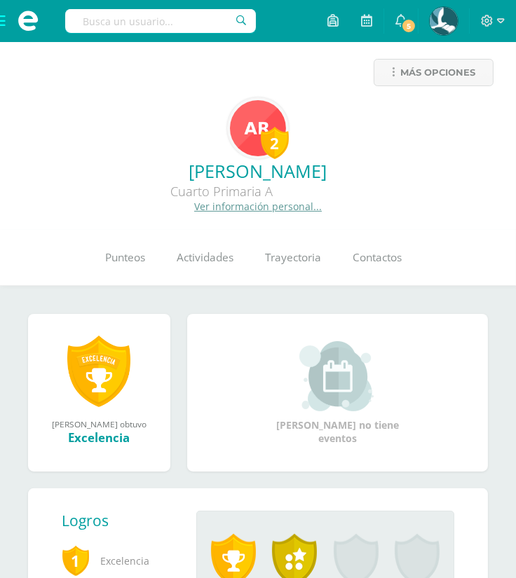
click at [156, 18] on input "text" at bounding box center [160, 21] width 191 height 24
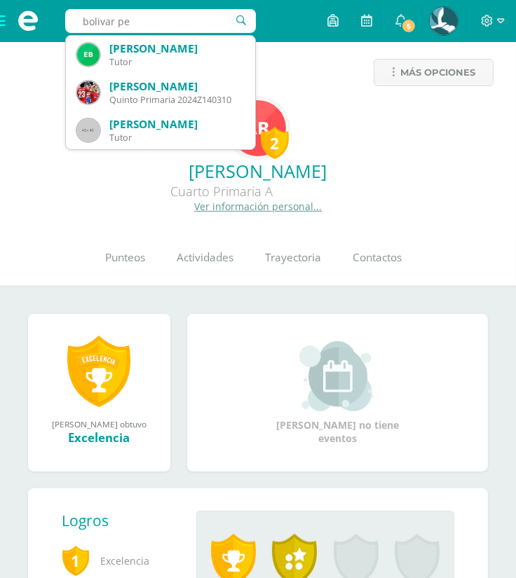
type input "bolivar per"
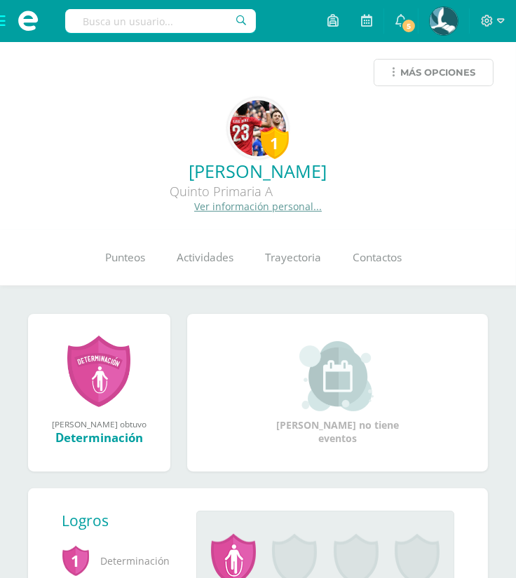
click at [431, 78] on span "Más opciones" at bounding box center [437, 73] width 75 height 26
click at [210, 21] on input "c" at bounding box center [160, 21] width 191 height 24
type input "[PERSON_NAME]"
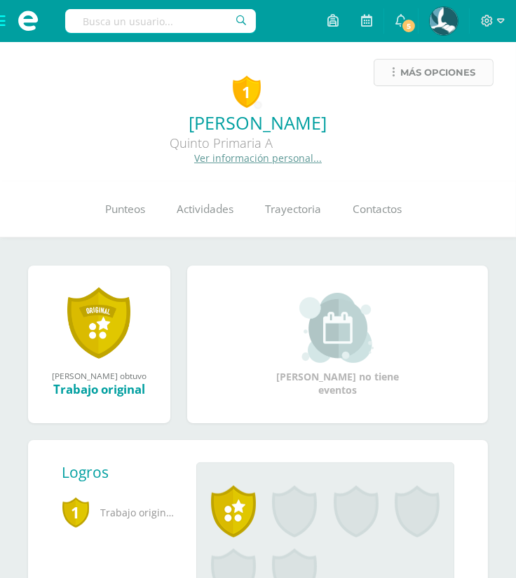
click at [429, 81] on span "Más opciones" at bounding box center [437, 73] width 75 height 26
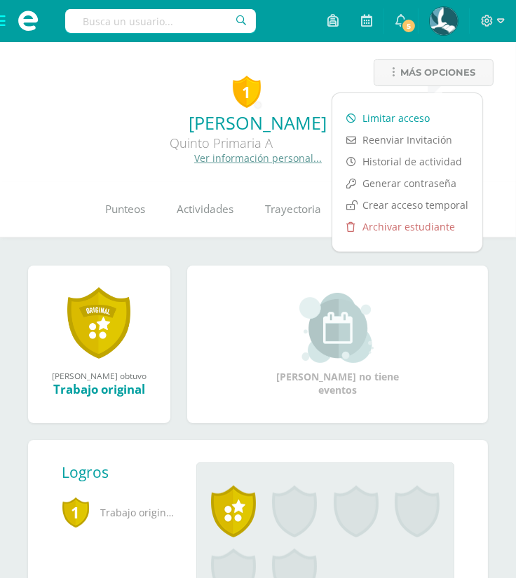
click at [418, 112] on link "Limitar acceso" at bounding box center [407, 118] width 150 height 22
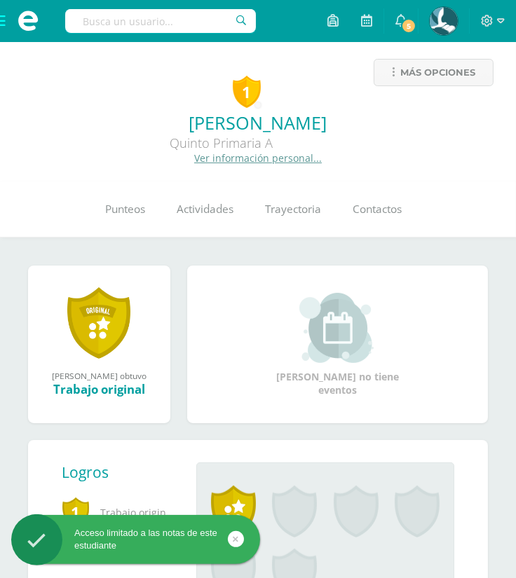
click at [26, 26] on span at bounding box center [28, 21] width 21 height 21
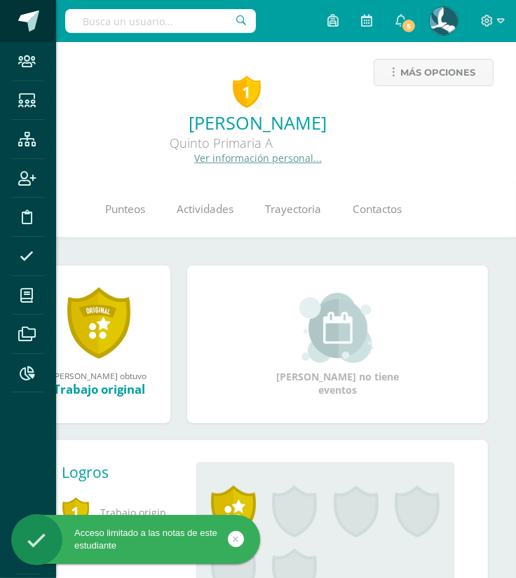
click at [26, 28] on span at bounding box center [28, 21] width 21 height 21
click at [122, 16] on div "Staff Estudiantes Estructura Inscripción Disciplina Asistencia Mis cursos Archi…" at bounding box center [258, 289] width 516 height 578
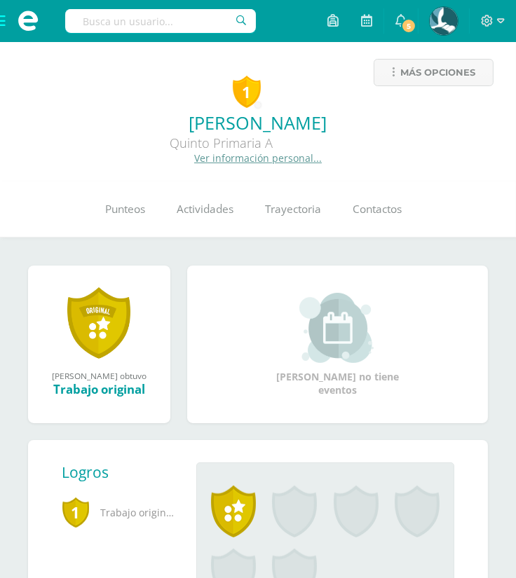
click at [126, 19] on input "text" at bounding box center [160, 21] width 191 height 24
type input "pablo javier"
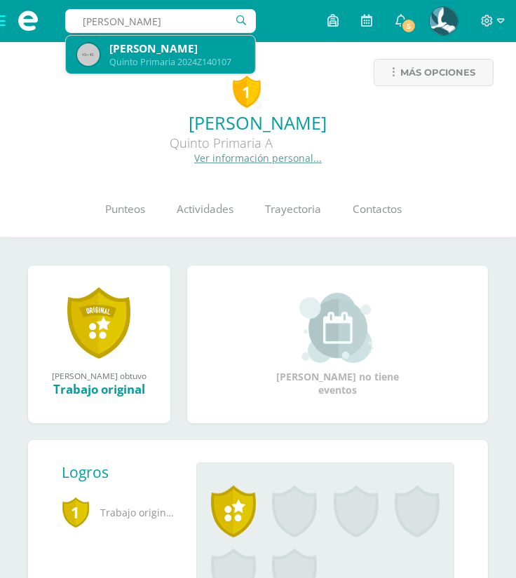
click at [165, 49] on div "Pablo Javier Hernández Hernández" at bounding box center [176, 48] width 135 height 15
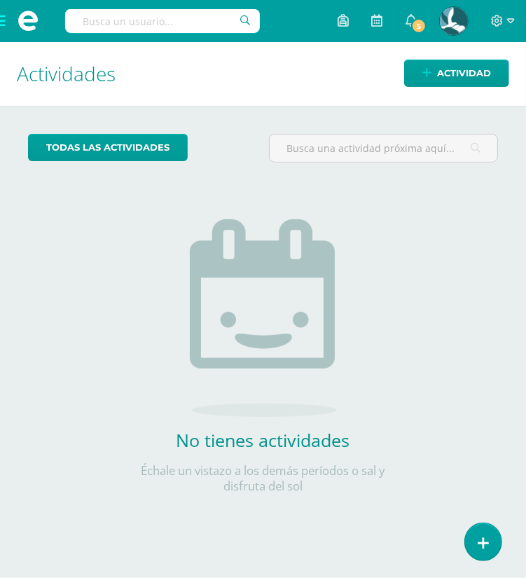
click at [150, 16] on input "text" at bounding box center [162, 21] width 195 height 24
type input "a"
click at [150, 16] on input "a" at bounding box center [162, 21] width 195 height 24
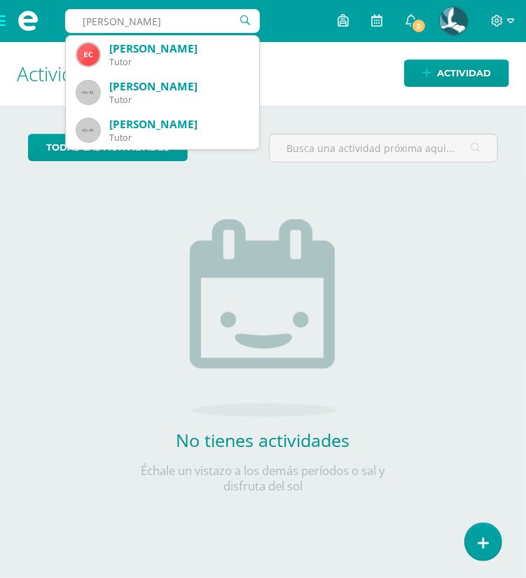
type input "esteban amilcar"
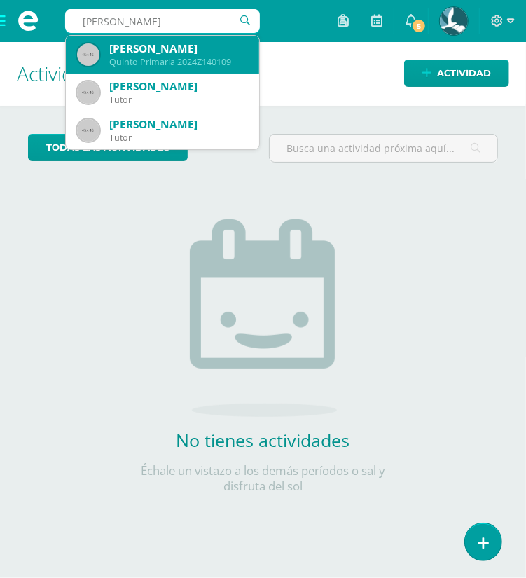
click at [196, 46] on div "Esteban Amilcar Martinez Gudiel" at bounding box center [178, 48] width 139 height 15
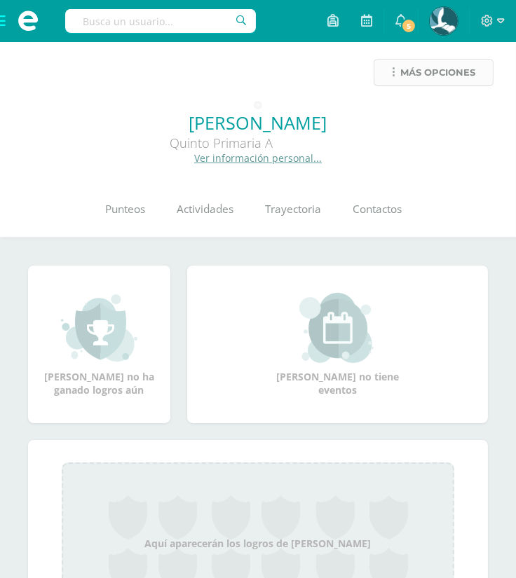
click at [435, 76] on span "Más opciones" at bounding box center [437, 73] width 75 height 26
click at [174, 22] on input "text" at bounding box center [160, 21] width 191 height 24
type input "moreno ortiz"
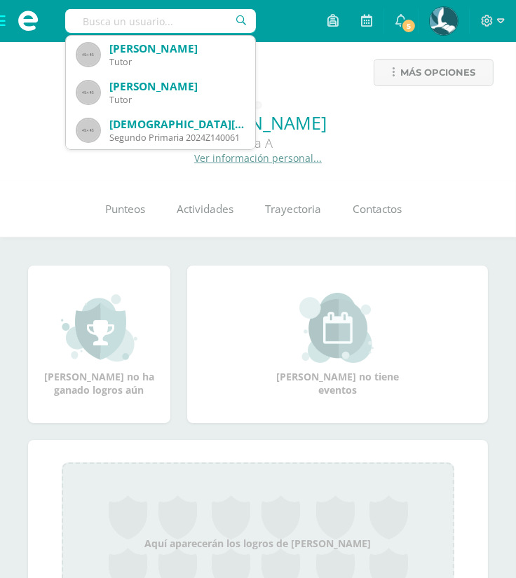
scroll to position [37, 0]
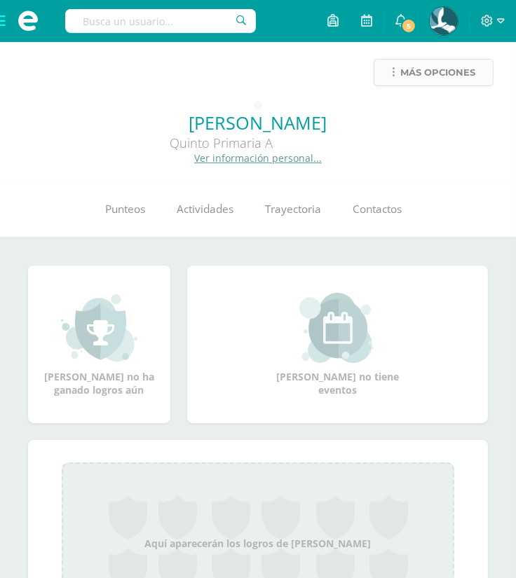
click at [437, 68] on span "Más opciones" at bounding box center [437, 73] width 75 height 26
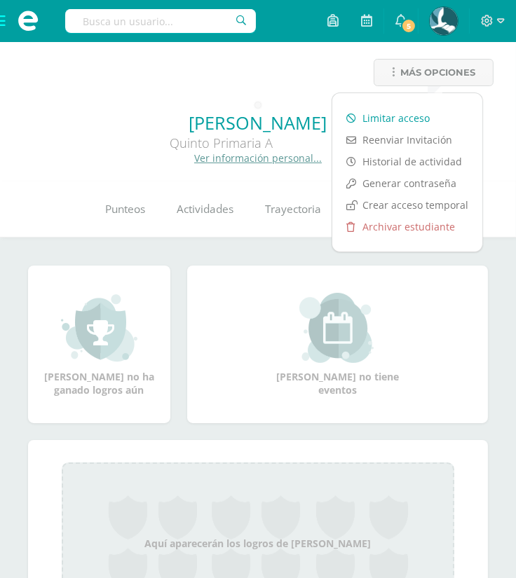
click at [411, 111] on link "Limitar acceso" at bounding box center [407, 118] width 150 height 22
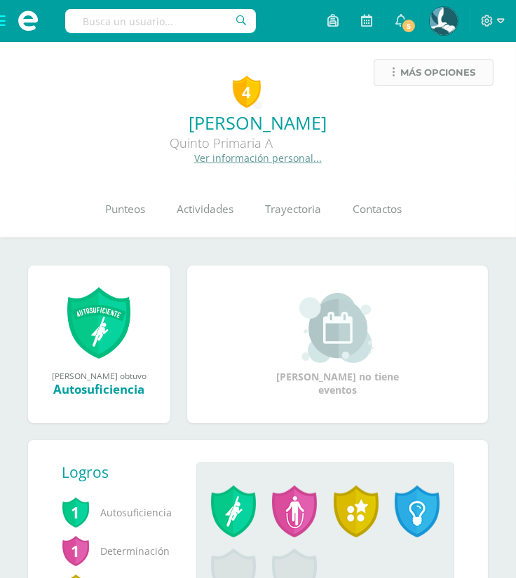
click at [453, 74] on span "Más opciones" at bounding box center [437, 73] width 75 height 26
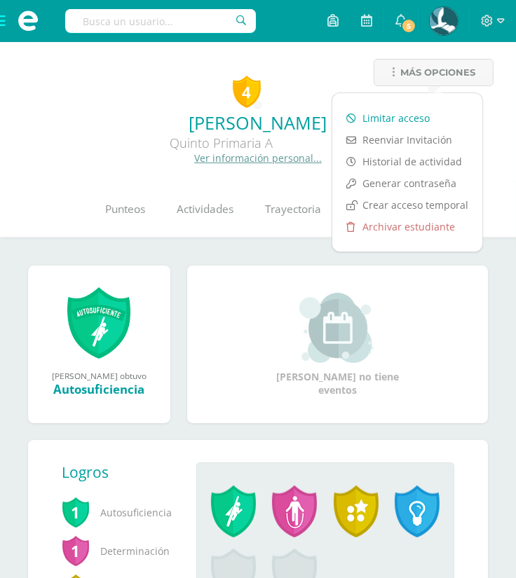
click at [423, 114] on link "Limitar acceso" at bounding box center [407, 118] width 150 height 22
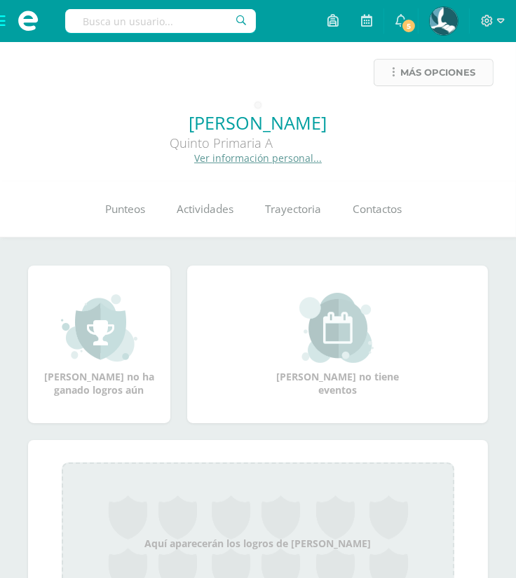
click at [401, 72] on span "Más opciones" at bounding box center [437, 73] width 75 height 26
click at [202, 20] on input "text" at bounding box center [160, 21] width 191 height 24
type input "peña poit"
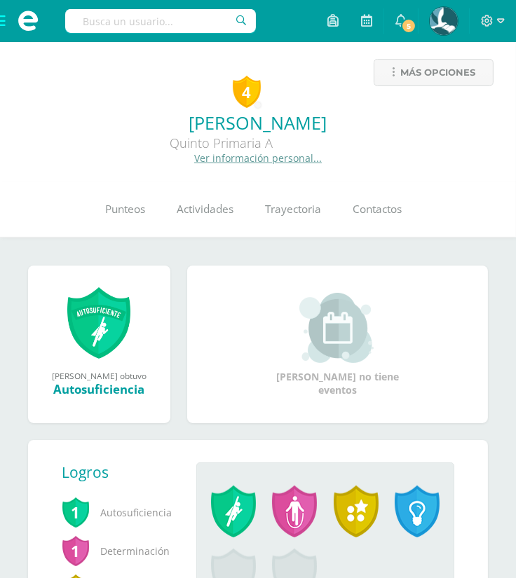
click at [159, 16] on input "text" at bounding box center [160, 21] width 191 height 24
type input "[PERSON_NAME]"
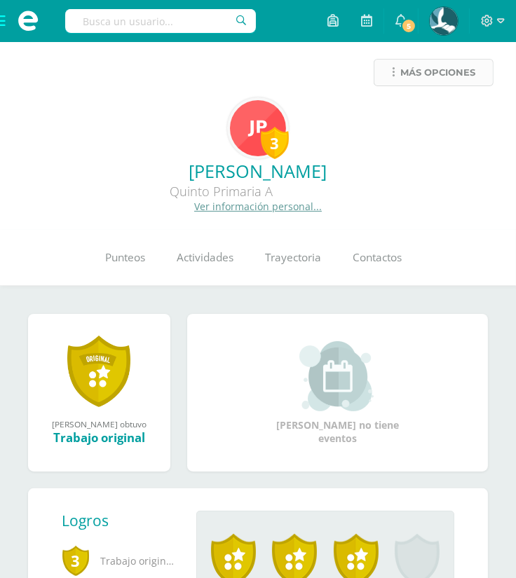
click at [447, 80] on span "Más opciones" at bounding box center [437, 73] width 75 height 26
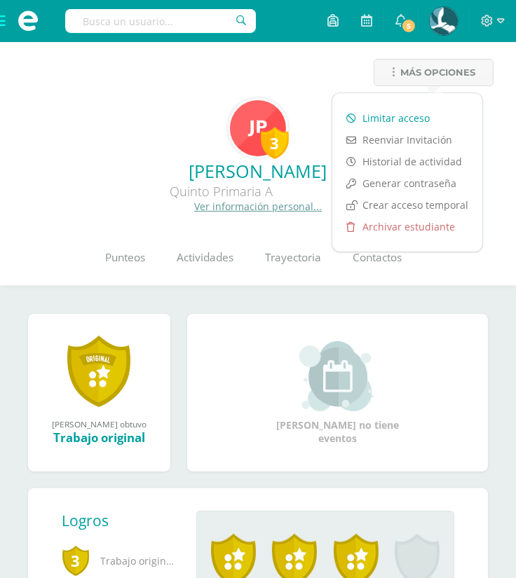
click at [404, 120] on link "Limitar acceso" at bounding box center [407, 118] width 150 height 22
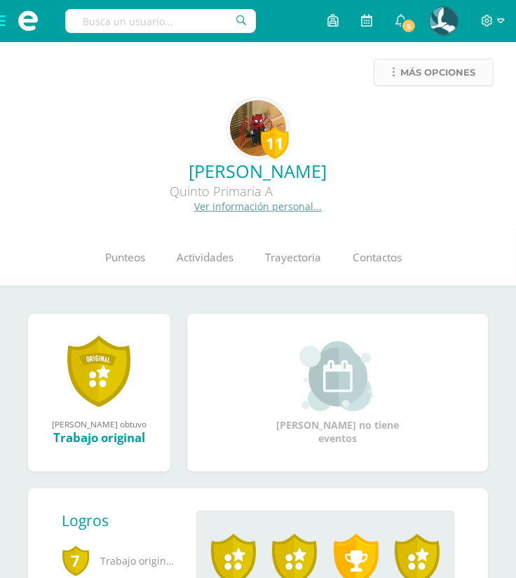
click at [421, 67] on span "Más opciones" at bounding box center [437, 73] width 75 height 26
click at [151, 15] on input "text" at bounding box center [160, 21] width 191 height 24
type input "salvatierra pache"
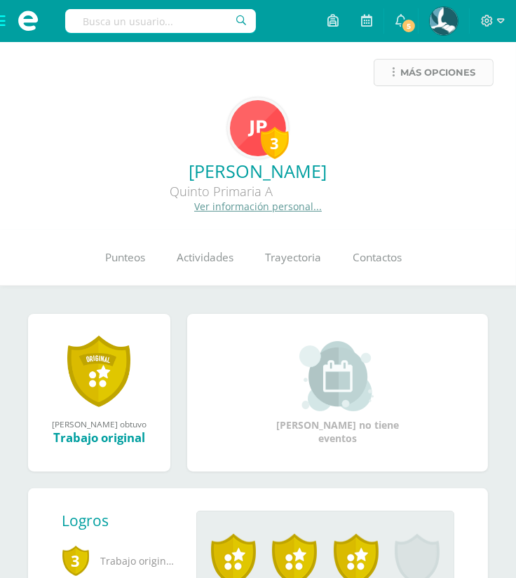
click at [414, 69] on span "Más opciones" at bounding box center [437, 73] width 75 height 26
click at [192, 22] on input "text" at bounding box center [160, 21] width 191 height 24
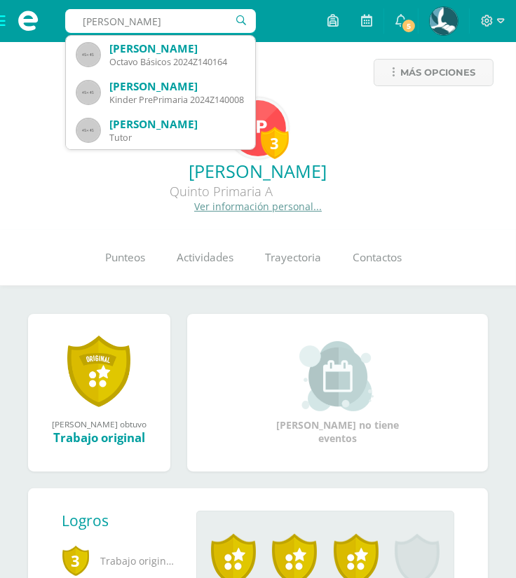
type input "daniela escov"
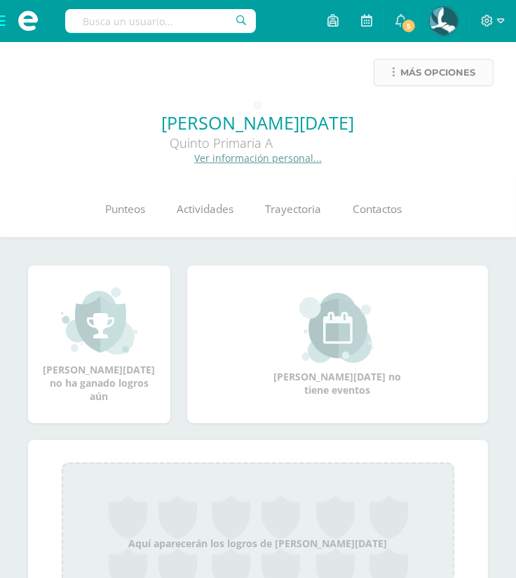
click at [450, 69] on span "Más opciones" at bounding box center [437, 73] width 75 height 26
click at [198, 20] on input "text" at bounding box center [160, 21] width 191 height 24
type input "[PERSON_NAME]"
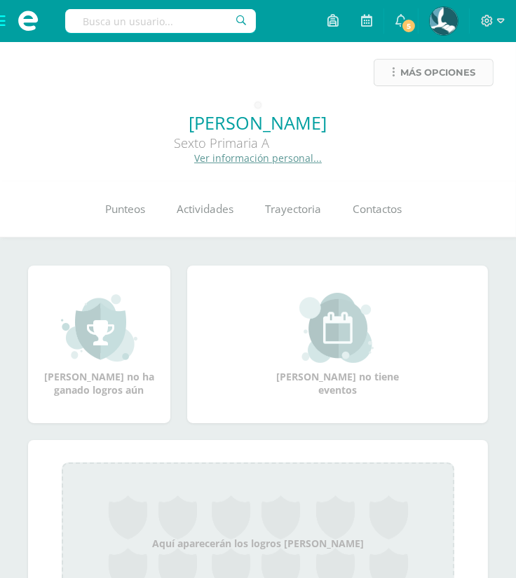
click at [446, 83] on span "Más opciones" at bounding box center [437, 73] width 75 height 26
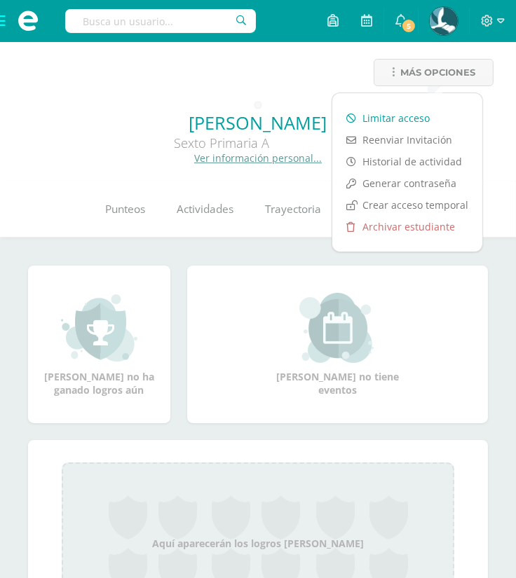
click at [429, 115] on link "Limitar acceso" at bounding box center [407, 118] width 150 height 22
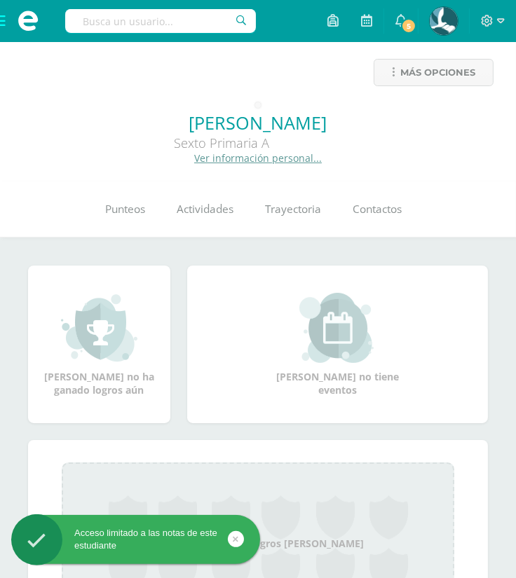
click at [200, 23] on input "text" at bounding box center [160, 21] width 191 height 24
type input "e"
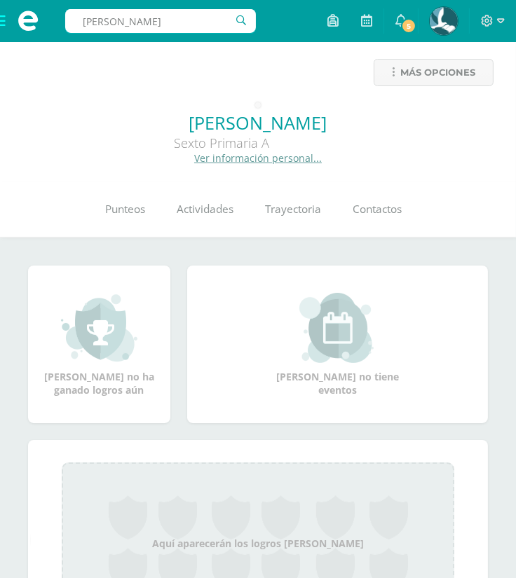
type input "sebasti"
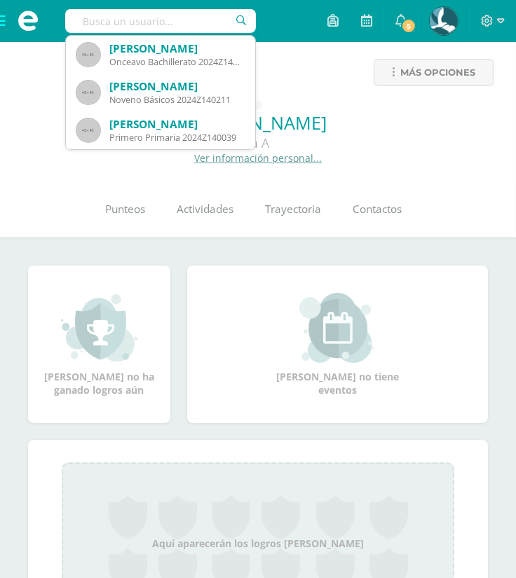
scroll to position [37, 0]
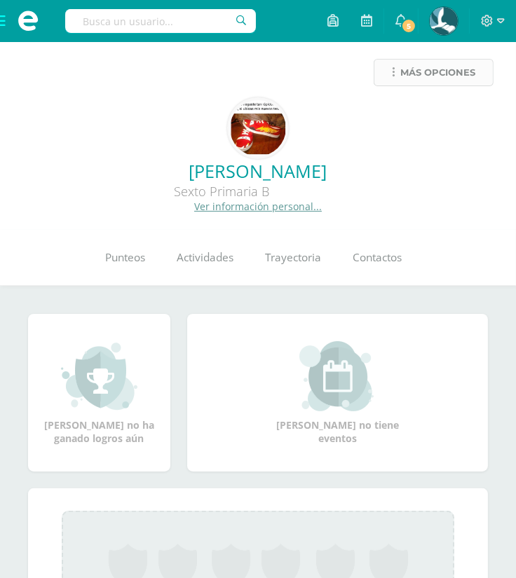
click at [436, 75] on span "Más opciones" at bounding box center [437, 73] width 75 height 26
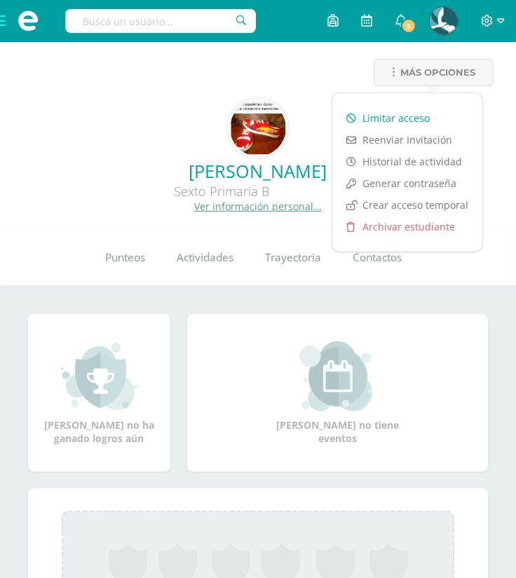
click at [412, 107] on link "Limitar acceso" at bounding box center [407, 118] width 150 height 22
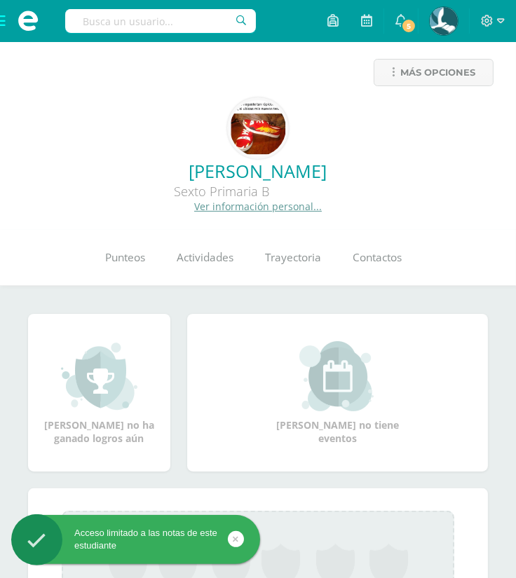
click at [182, 25] on input "text" at bounding box center [160, 21] width 191 height 24
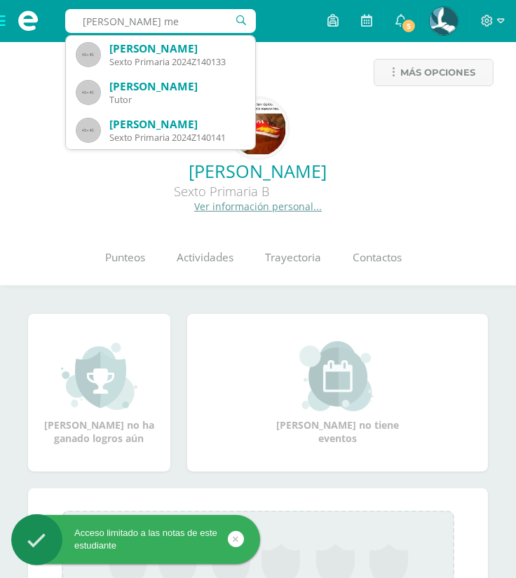
type input "[PERSON_NAME] men"
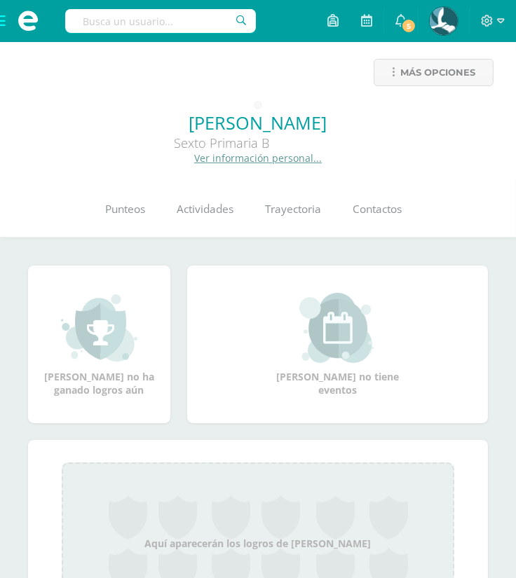
click at [471, 88] on div "Más opciones" at bounding box center [257, 78] width 493 height 39
click at [455, 77] on span "Más opciones" at bounding box center [437, 73] width 75 height 26
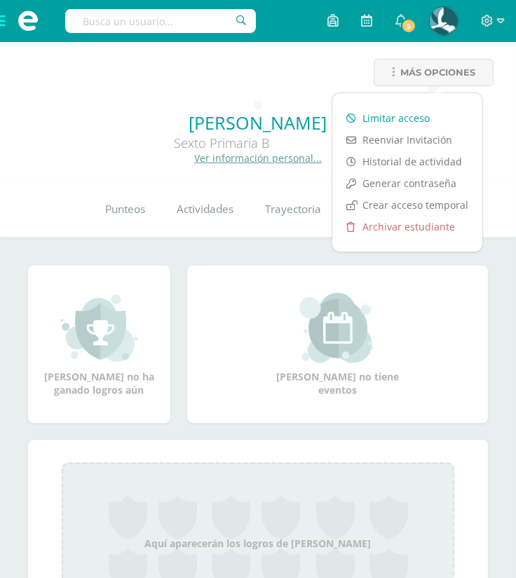
click at [456, 107] on link "Limitar acceso" at bounding box center [407, 118] width 150 height 22
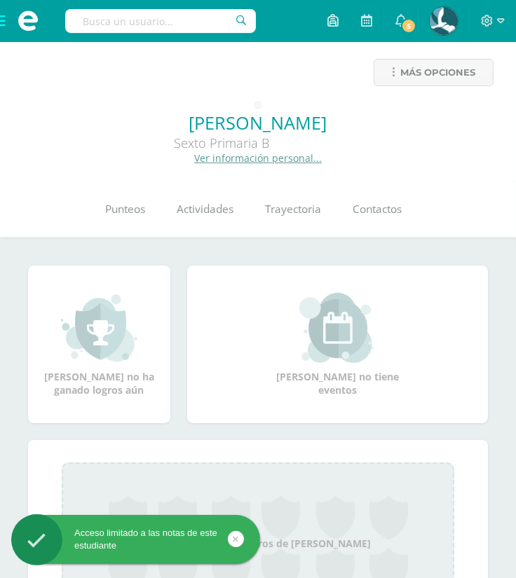
click at [174, 19] on input "text" at bounding box center [160, 21] width 191 height 24
type input "katherine sof"
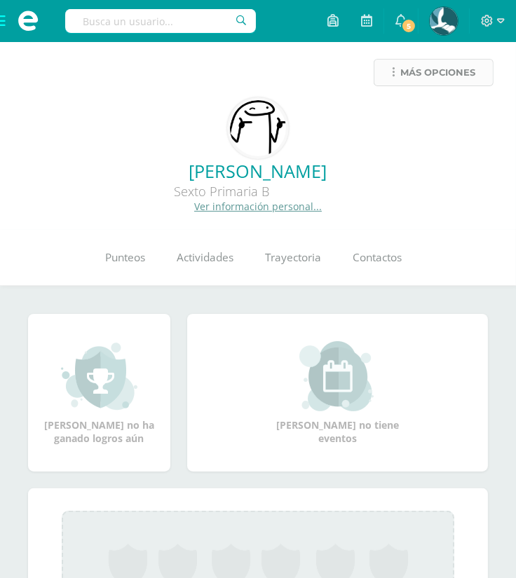
click at [444, 75] on span "Más opciones" at bounding box center [437, 73] width 75 height 26
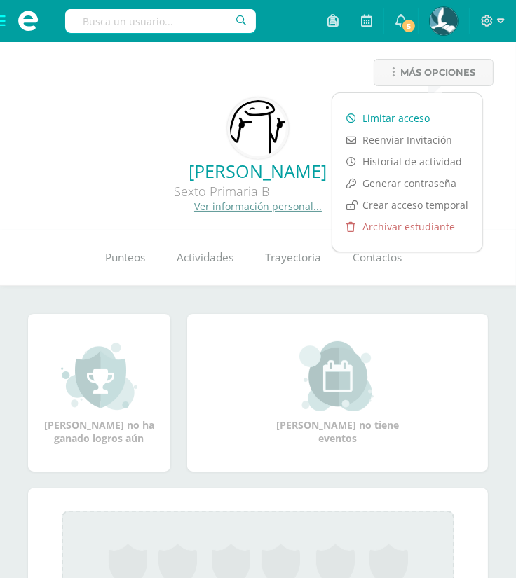
click at [430, 108] on link "Limitar acceso" at bounding box center [407, 118] width 150 height 22
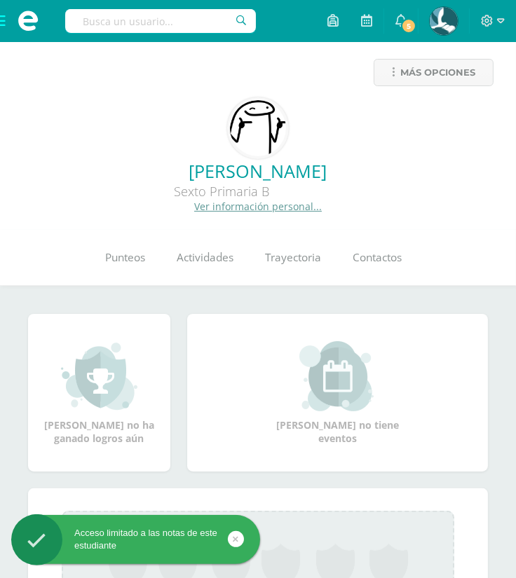
click at [203, 22] on input "text" at bounding box center [160, 21] width 191 height 24
type input "mia alissa"
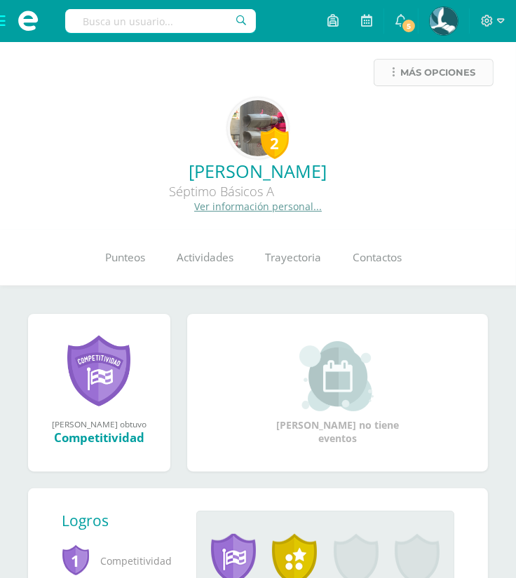
click at [434, 75] on span "Más opciones" at bounding box center [437, 73] width 75 height 26
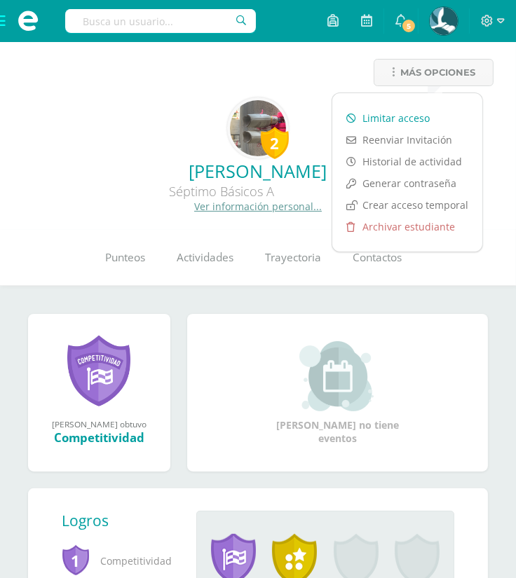
click at [408, 110] on link "Limitar acceso" at bounding box center [407, 118] width 150 height 22
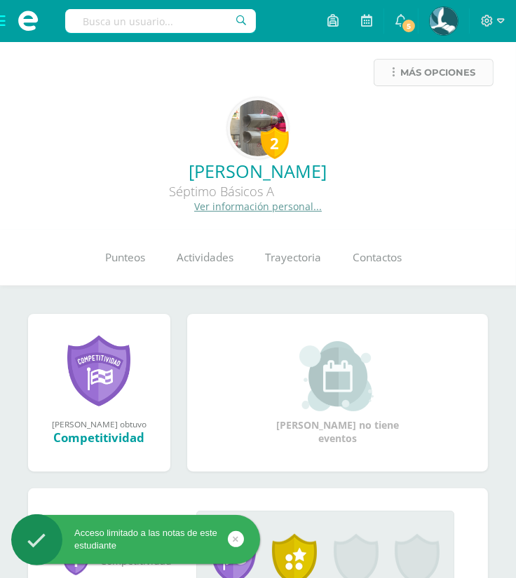
click at [440, 70] on span "Más opciones" at bounding box center [437, 73] width 75 height 26
click at [205, 18] on input "text" at bounding box center [160, 21] width 191 height 24
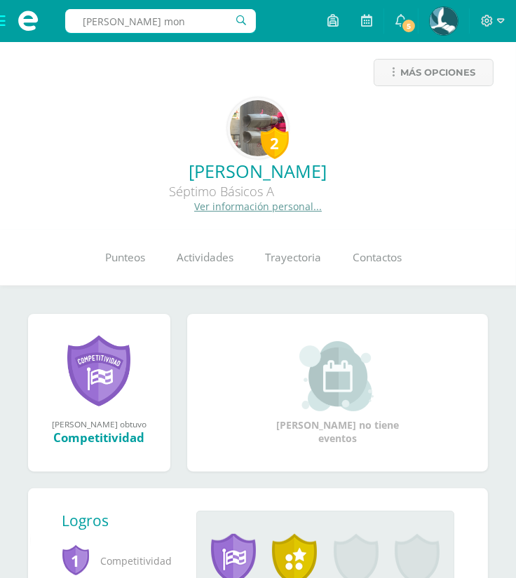
type input "[PERSON_NAME]"
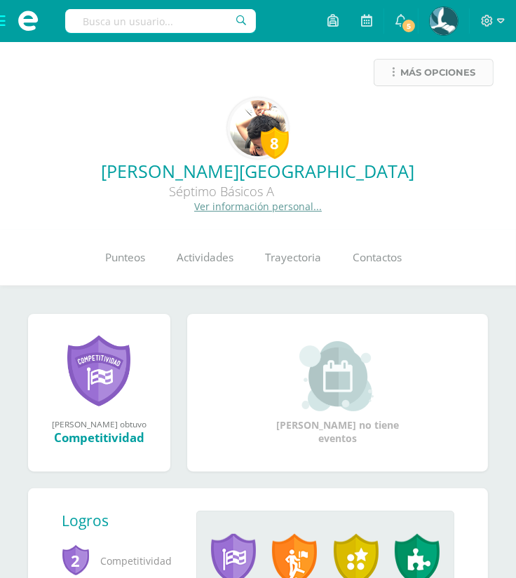
click at [445, 74] on span "Más opciones" at bounding box center [437, 73] width 75 height 26
click at [153, 25] on input "c" at bounding box center [160, 21] width 191 height 24
type input "cermeño meyer"
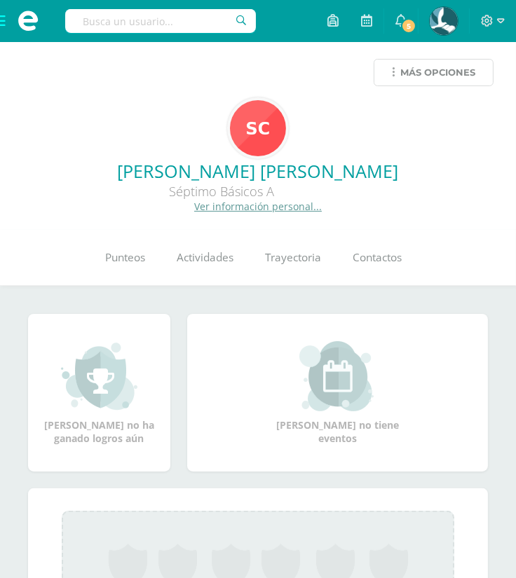
click at [395, 70] on link "Más opciones" at bounding box center [434, 72] width 120 height 27
click at [200, 12] on input "text" at bounding box center [160, 21] width 191 height 24
type input "[PERSON_NAME]"
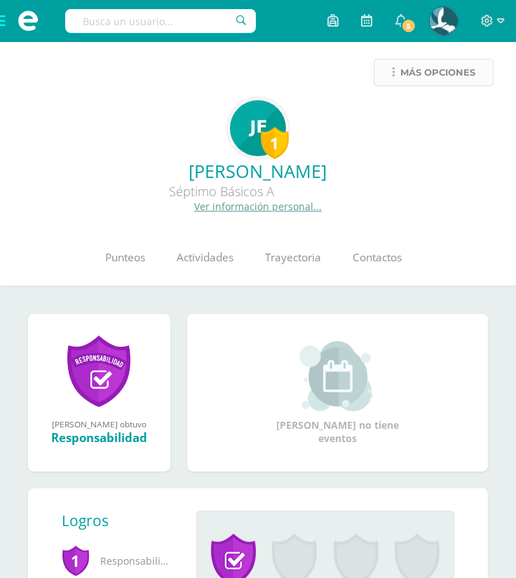
click at [432, 76] on span "Más opciones" at bounding box center [437, 73] width 75 height 26
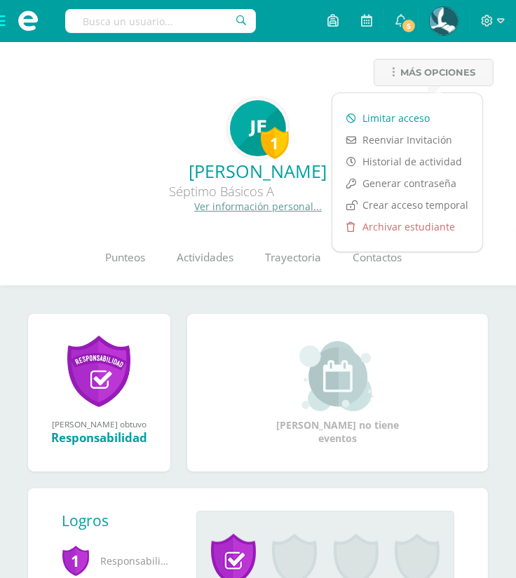
click at [407, 111] on link "Limitar acceso" at bounding box center [407, 118] width 150 height 22
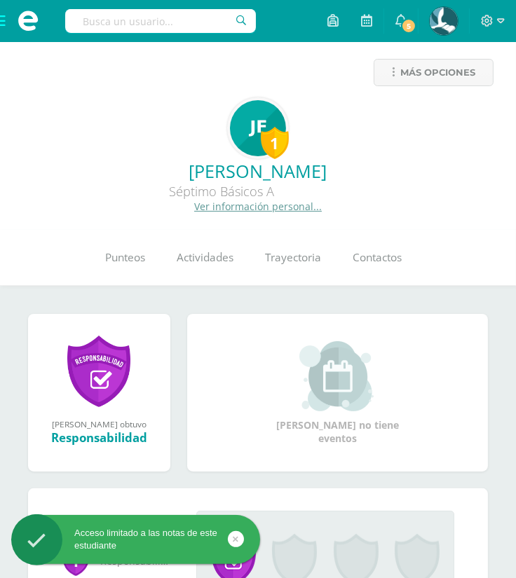
click at [157, 21] on input "text" at bounding box center [160, 21] width 191 height 24
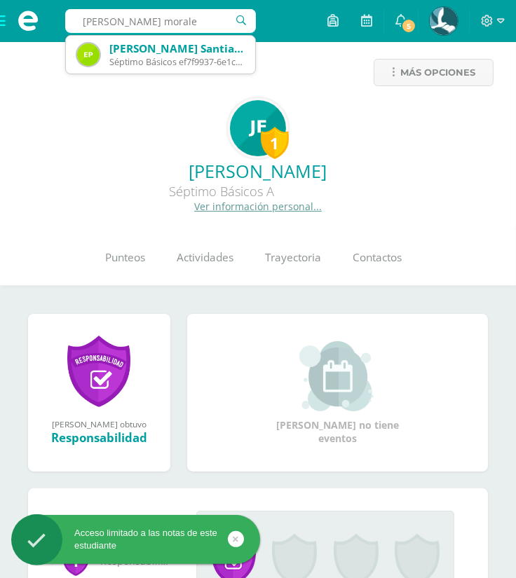
type input "ponce morales"
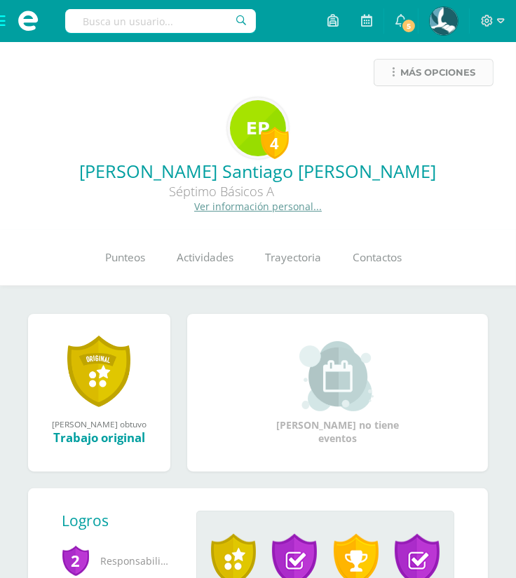
click at [445, 77] on span "Más opciones" at bounding box center [437, 73] width 75 height 26
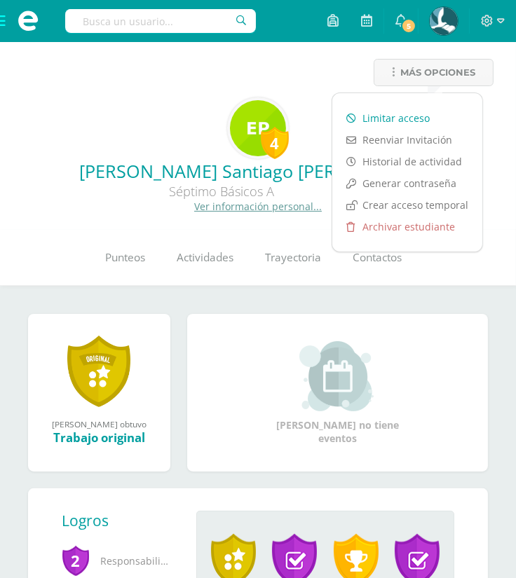
click at [428, 115] on link "Limitar acceso" at bounding box center [407, 118] width 150 height 22
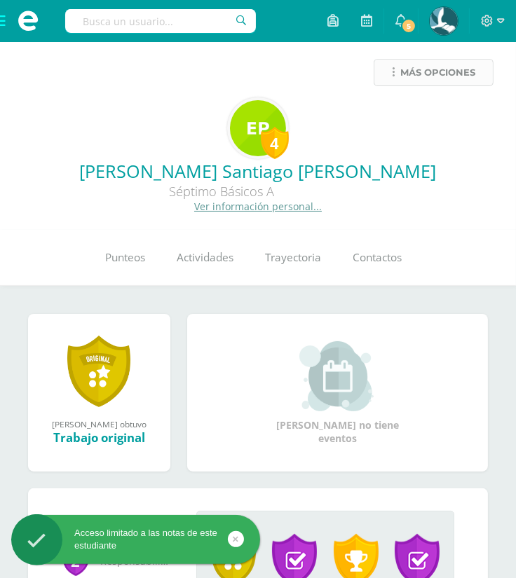
click at [444, 67] on span "Más opciones" at bounding box center [437, 73] width 75 height 26
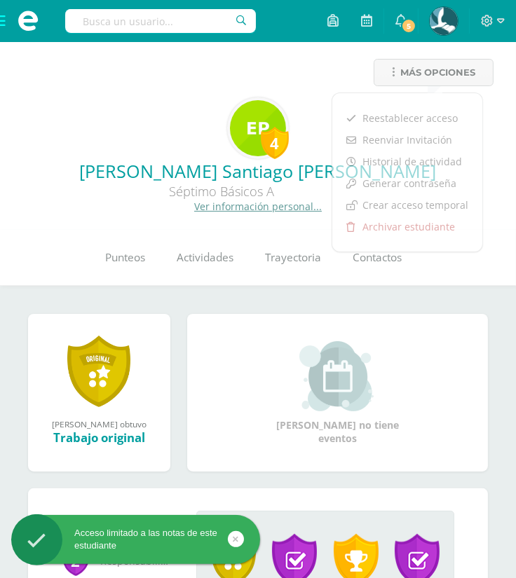
click at [486, 122] on div "4 [PERSON_NAME] Santiago [PERSON_NAME] Séptimo Básicos A Ver información person…" at bounding box center [257, 155] width 493 height 116
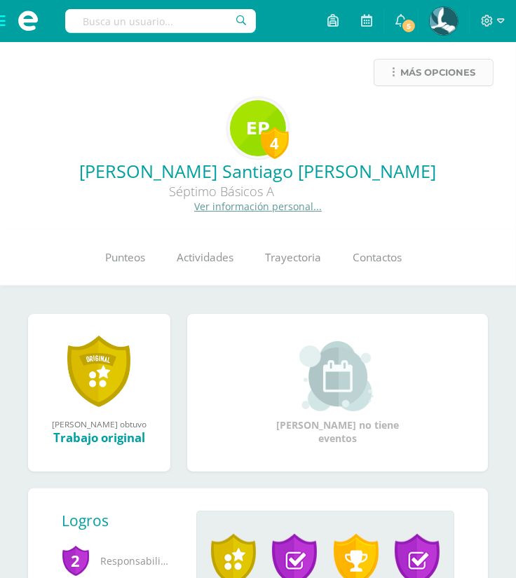
click at [445, 72] on span "Más opciones" at bounding box center [437, 73] width 75 height 26
click at [303, 85] on div "Más opciones" at bounding box center [257, 78] width 493 height 39
click at [202, 25] on input "b" at bounding box center [160, 21] width 191 height 24
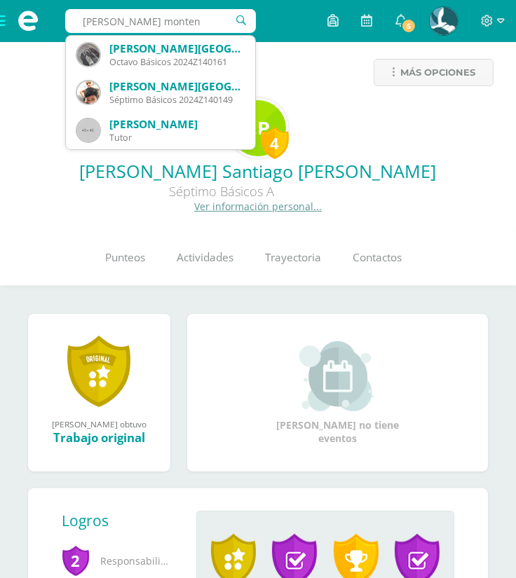
type input "briones montene"
type input "undefined"
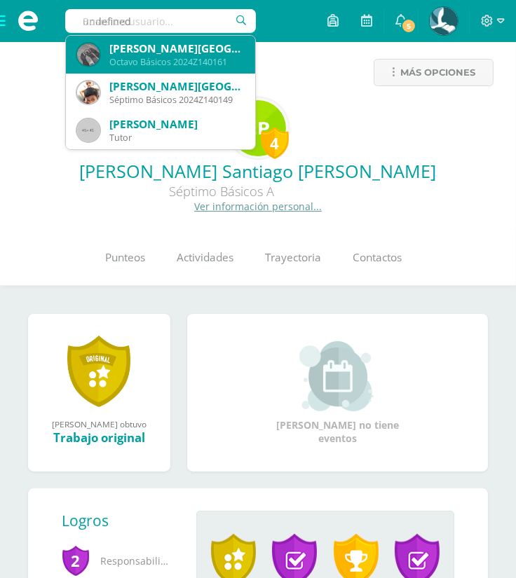
click at [191, 44] on div "Victoria Abigail Briones Montenegro" at bounding box center [176, 48] width 135 height 15
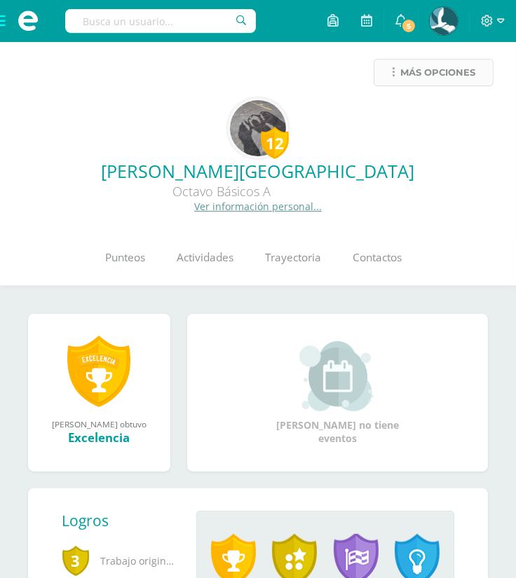
click at [425, 78] on span "Más opciones" at bounding box center [437, 73] width 75 height 26
click at [203, 18] on input "text" at bounding box center [160, 21] width 191 height 24
type input "angel herctor ren"
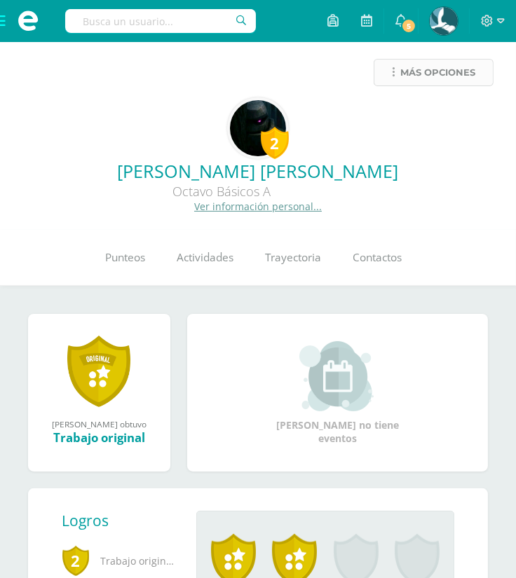
click at [445, 79] on span "Más opciones" at bounding box center [437, 73] width 75 height 26
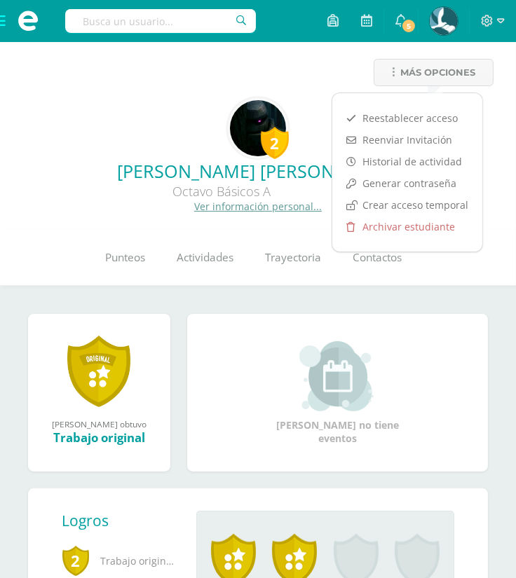
click at [182, 25] on input "text" at bounding box center [160, 21] width 191 height 24
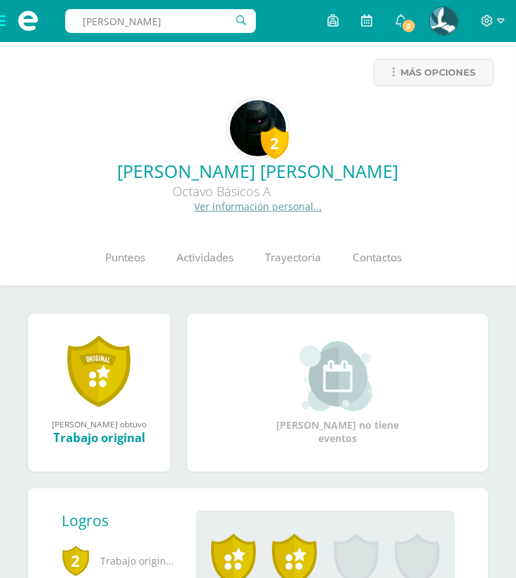
type input "[PERSON_NAME]"
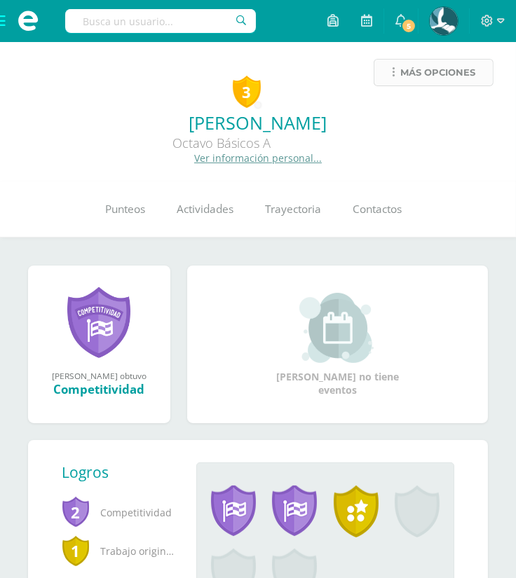
click at [451, 73] on span "Más opciones" at bounding box center [437, 73] width 75 height 26
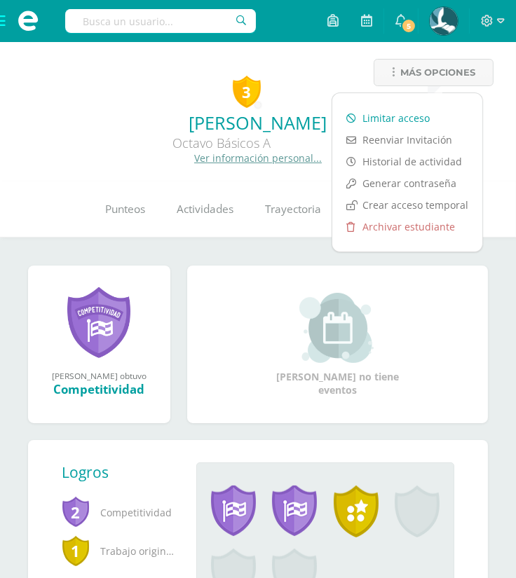
click at [409, 114] on link "Limitar acceso" at bounding box center [407, 118] width 150 height 22
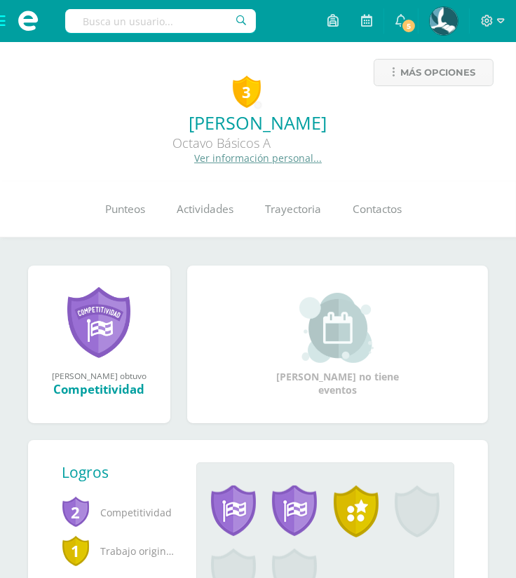
click at [141, 27] on input "text" at bounding box center [160, 21] width 191 height 24
type input "gav"
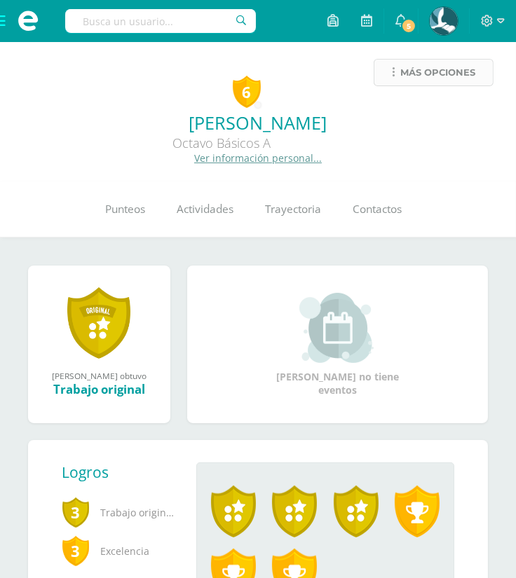
click at [434, 72] on span "Más opciones" at bounding box center [437, 73] width 75 height 26
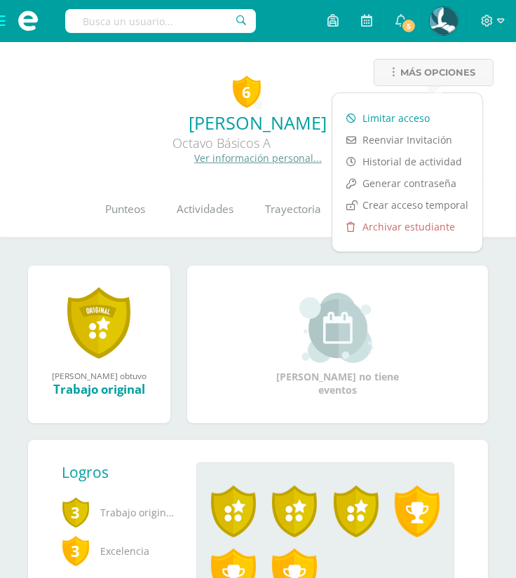
click at [403, 113] on link "Limitar acceso" at bounding box center [407, 118] width 150 height 22
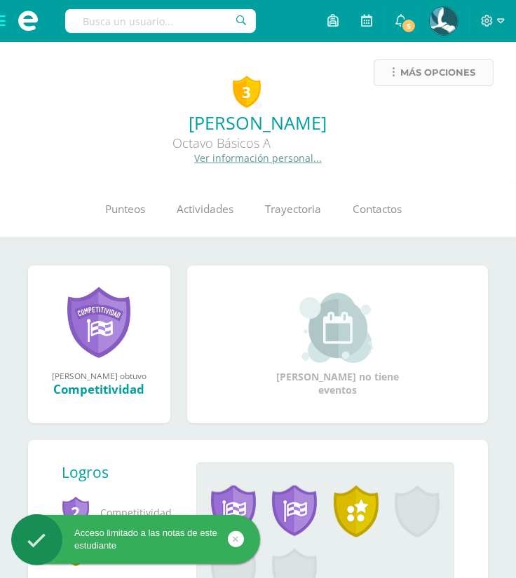
click at [411, 82] on span "Más opciones" at bounding box center [437, 73] width 75 height 26
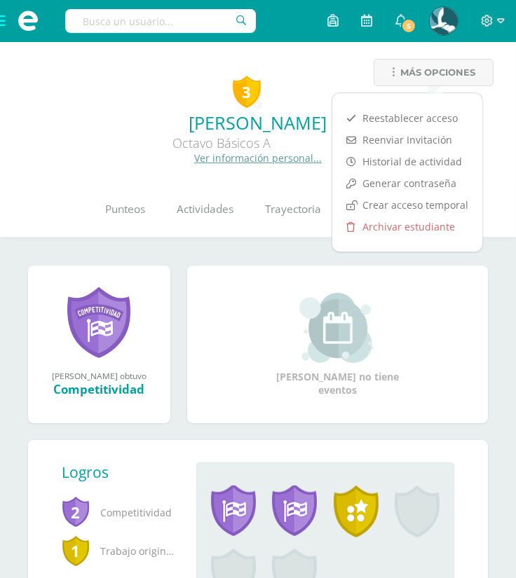
click at [182, 15] on input "text" at bounding box center [160, 21] width 191 height 24
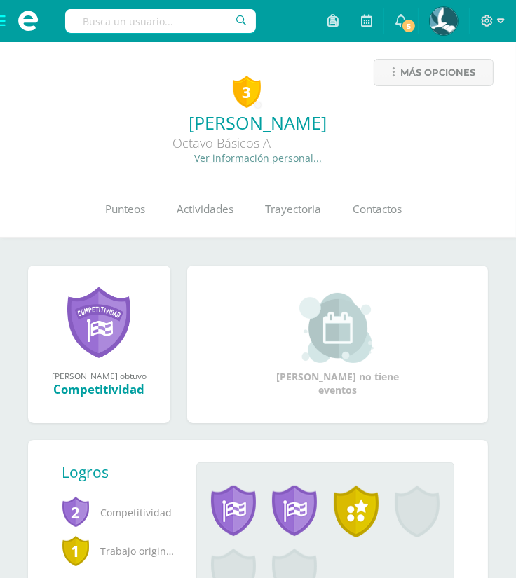
type input "v"
type input "[PERSON_NAME]"
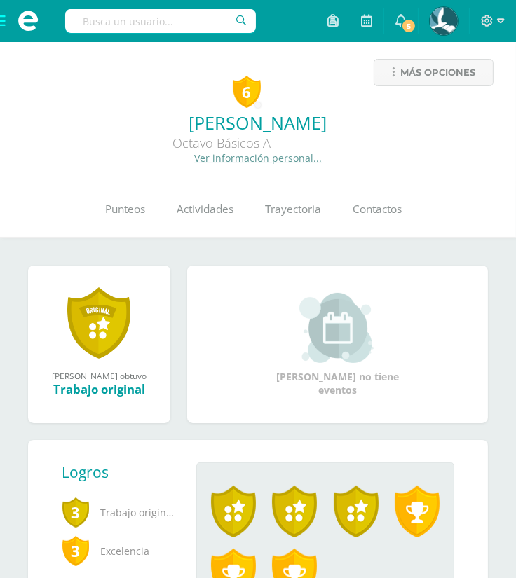
click at [182, 20] on input "text" at bounding box center [160, 21] width 191 height 24
type input "yireh"
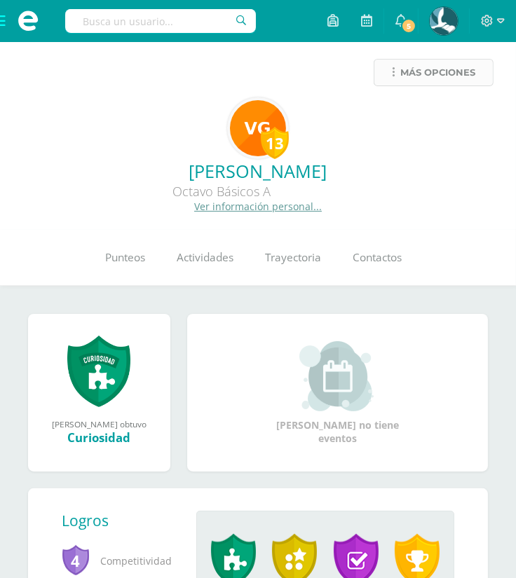
click at [428, 68] on span "Más opciones" at bounding box center [437, 73] width 75 height 26
click at [301, 70] on div "Más opciones" at bounding box center [257, 78] width 493 height 39
click at [115, 25] on input "text" at bounding box center [160, 21] width 191 height 24
type input "f"
type input "ricardo javier"
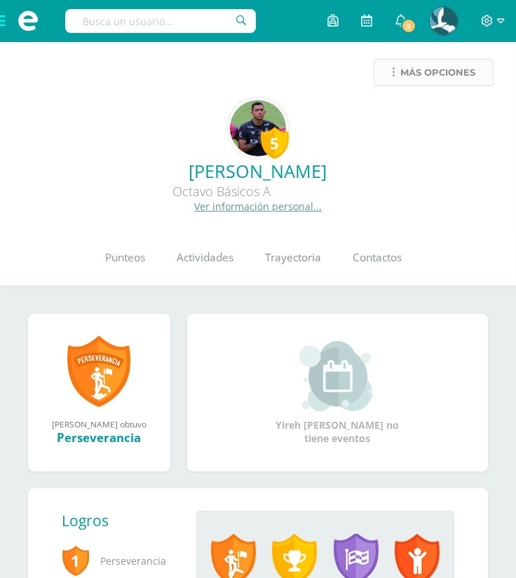
click at [428, 69] on span "Más opciones" at bounding box center [437, 73] width 75 height 26
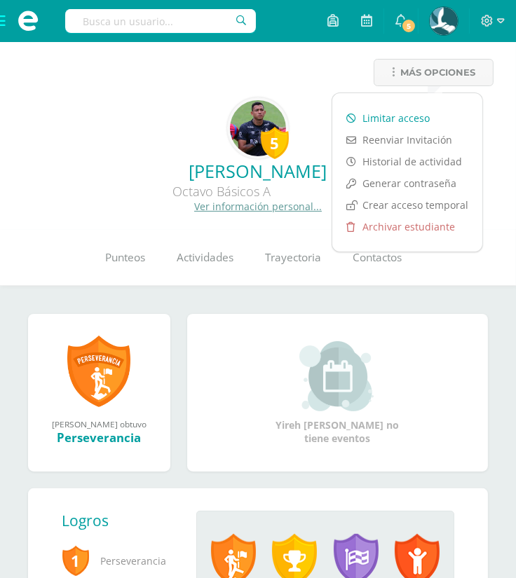
click at [405, 116] on link "Limitar acceso" at bounding box center [407, 118] width 150 height 22
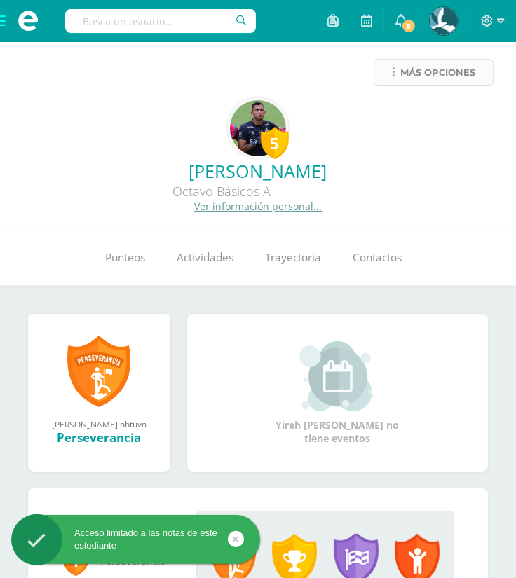
click at [418, 71] on span "Más opciones" at bounding box center [437, 73] width 75 height 26
click at [204, 25] on input "text" at bounding box center [160, 21] width 191 height 24
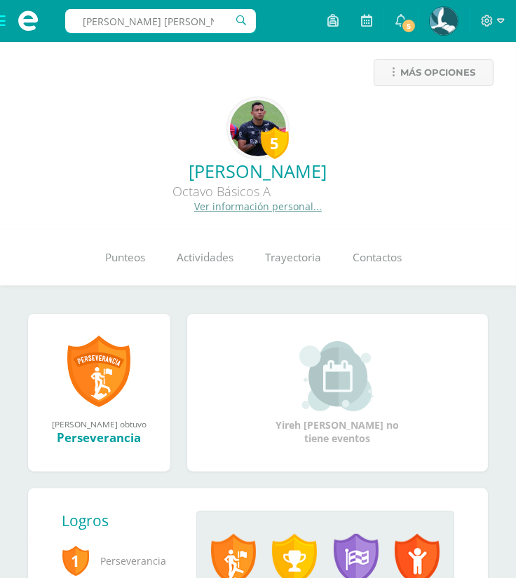
type input "[PERSON_NAME]"
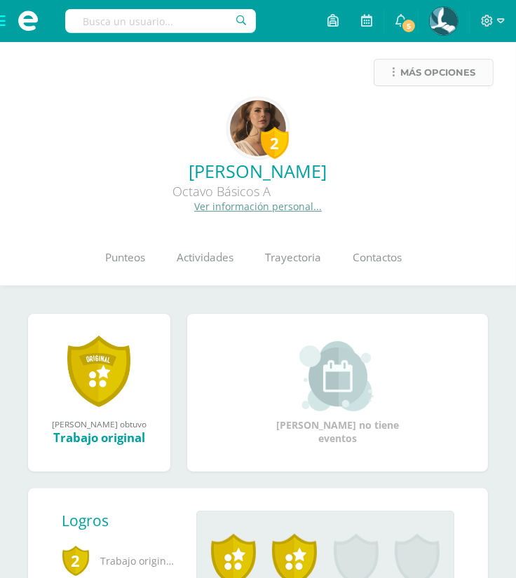
click at [415, 74] on span "Más opciones" at bounding box center [437, 73] width 75 height 26
click at [195, 31] on input "text" at bounding box center [160, 21] width 191 height 24
type input "axel renato"
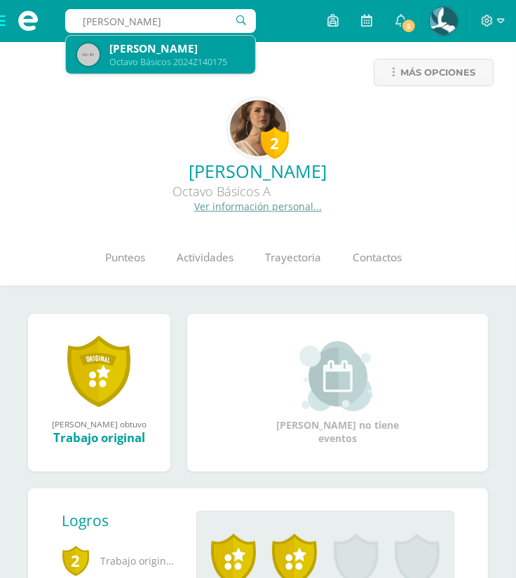
click at [202, 36] on div "Axel Renato Meléndez Santos Octavo Básicos 2024Z140175" at bounding box center [160, 55] width 167 height 38
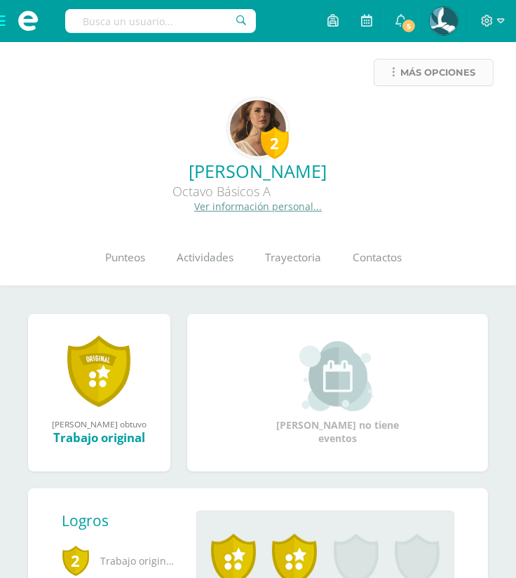
click at [428, 75] on span "Más opciones" at bounding box center [437, 73] width 75 height 26
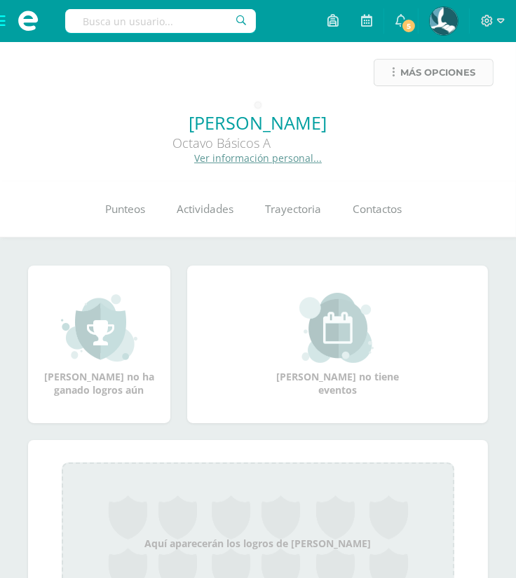
click at [444, 73] on span "Más opciones" at bounding box center [437, 73] width 75 height 26
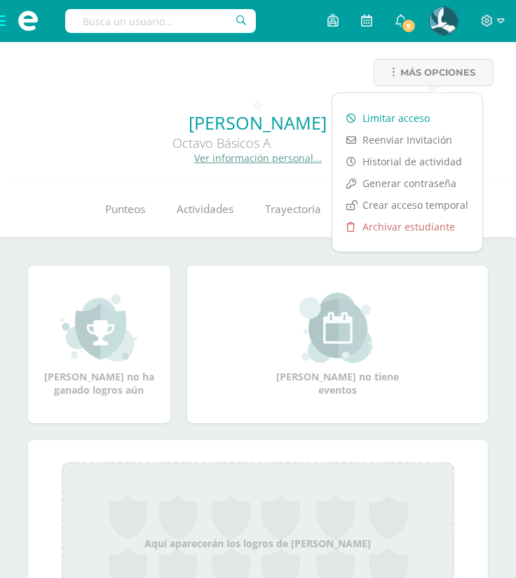
click at [425, 115] on link "Limitar acceso" at bounding box center [407, 118] width 150 height 22
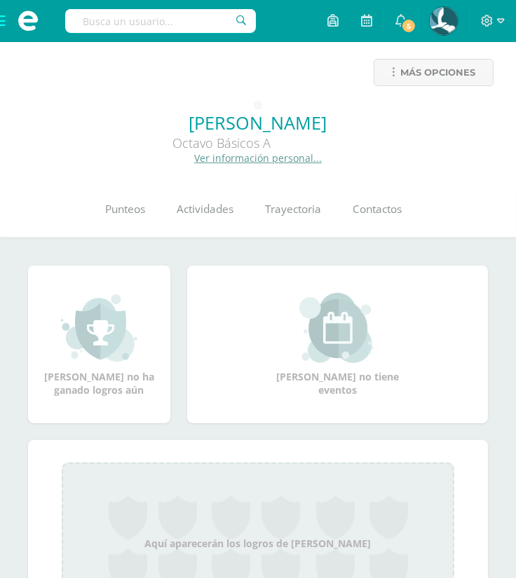
click at [171, 17] on input "text" at bounding box center [160, 21] width 191 height 24
type input "[PERSON_NAME]"
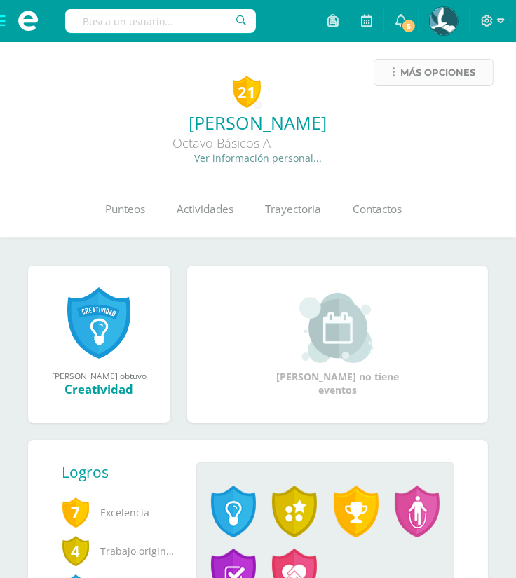
click at [425, 63] on span "Más opciones" at bounding box center [437, 73] width 75 height 26
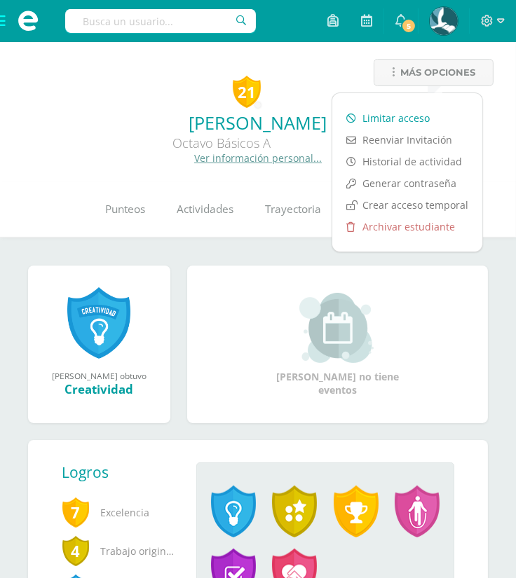
click at [404, 110] on link "Limitar acceso" at bounding box center [407, 118] width 150 height 22
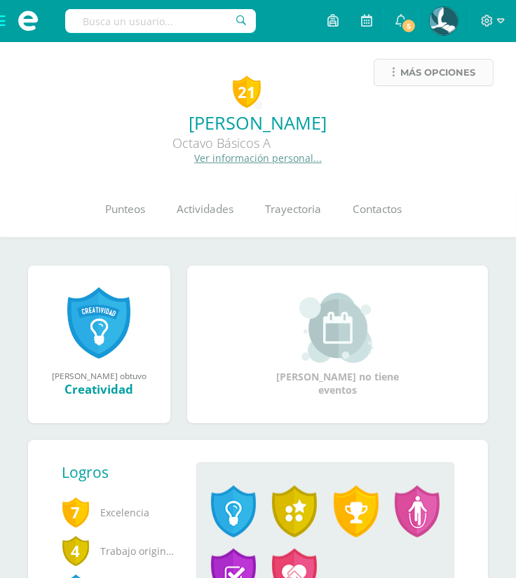
click at [444, 70] on span "Más opciones" at bounding box center [437, 73] width 75 height 26
click at [151, 19] on input "text" at bounding box center [160, 21] width 191 height 24
type input "javier david"
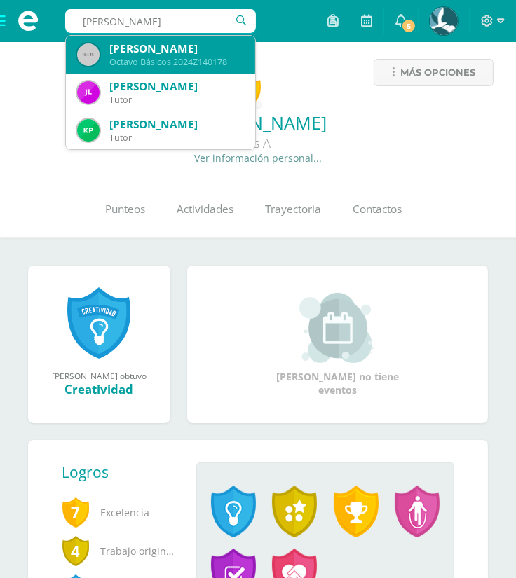
click at [186, 53] on div "Javier David Rodriguez Gomez" at bounding box center [176, 48] width 135 height 15
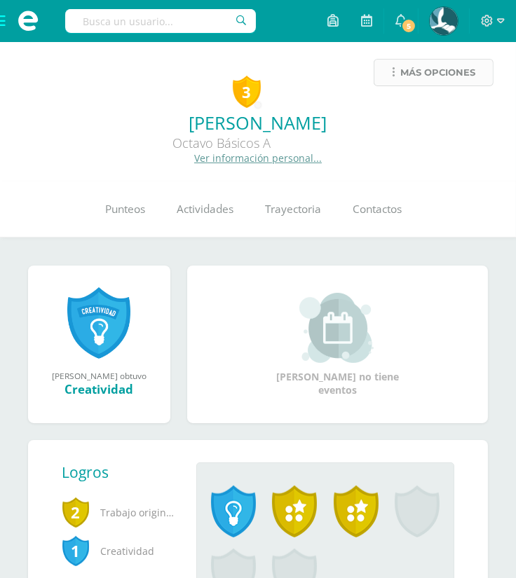
click at [432, 76] on span "Más opciones" at bounding box center [437, 73] width 75 height 26
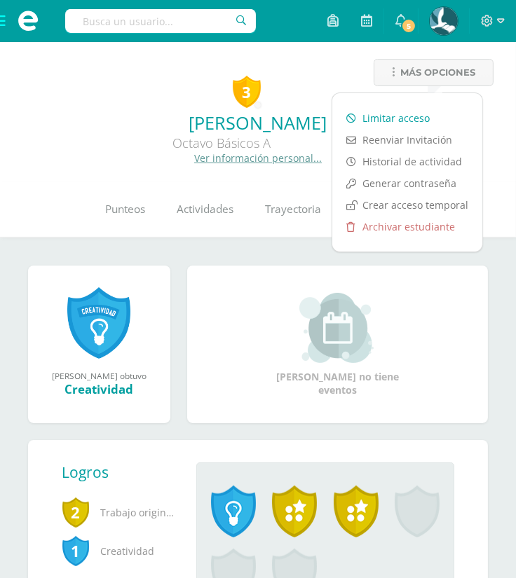
click at [429, 109] on link "Limitar acceso" at bounding box center [407, 118] width 150 height 22
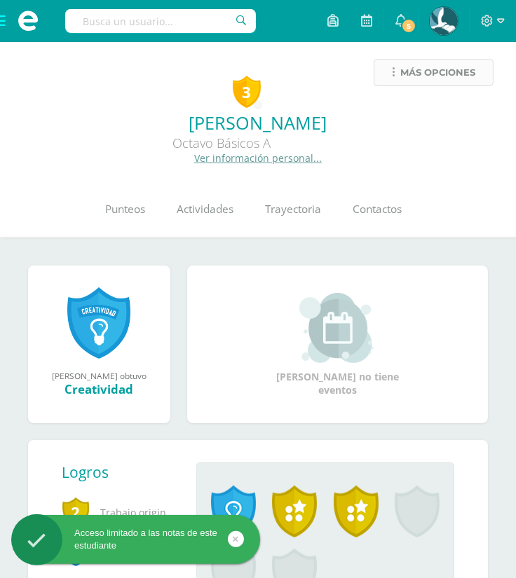
click at [451, 73] on span "Más opciones" at bounding box center [437, 73] width 75 height 26
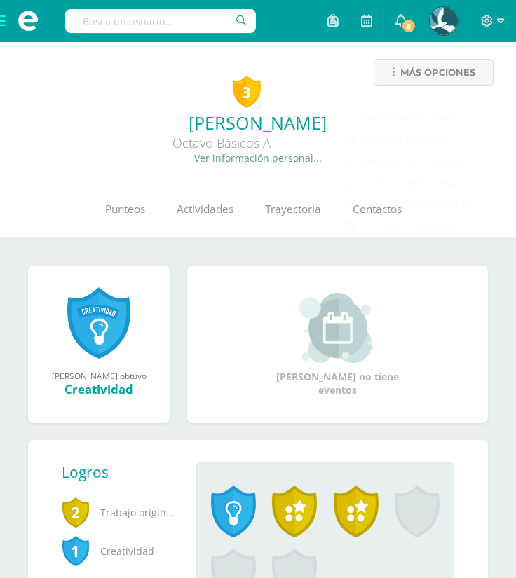
click at [165, 19] on input "text" at bounding box center [160, 21] width 191 height 24
type input "monroy sanch"
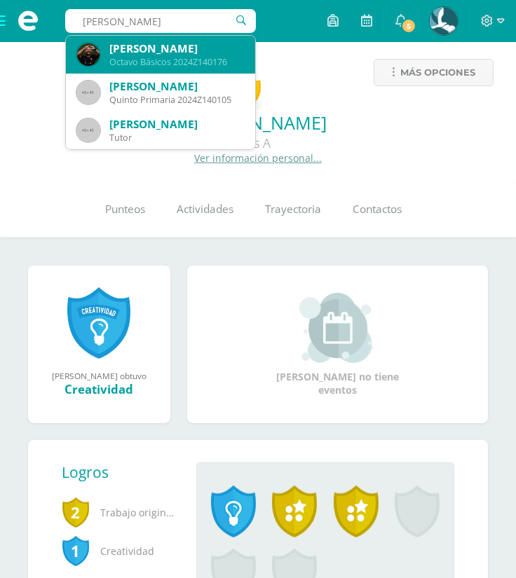
click at [191, 46] on div "[PERSON_NAME]" at bounding box center [176, 48] width 135 height 15
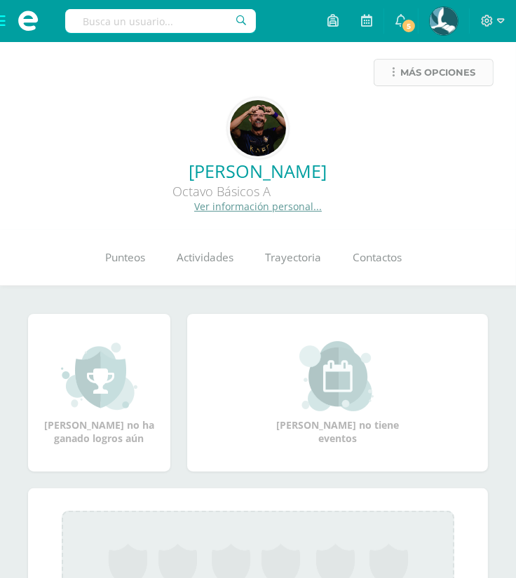
click at [448, 74] on span "Más opciones" at bounding box center [437, 73] width 75 height 26
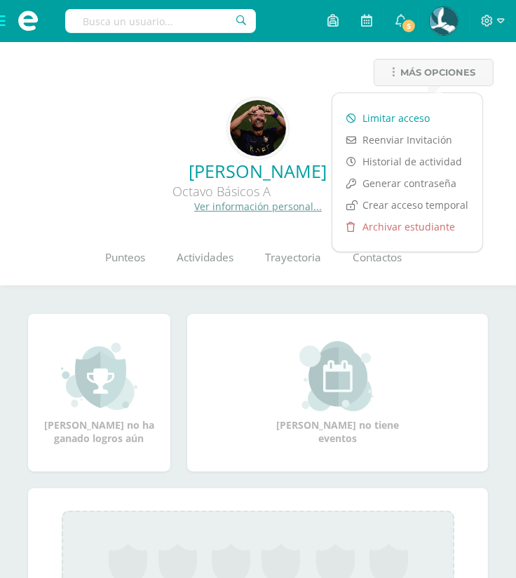
click at [428, 111] on link "Limitar acceso" at bounding box center [407, 118] width 150 height 22
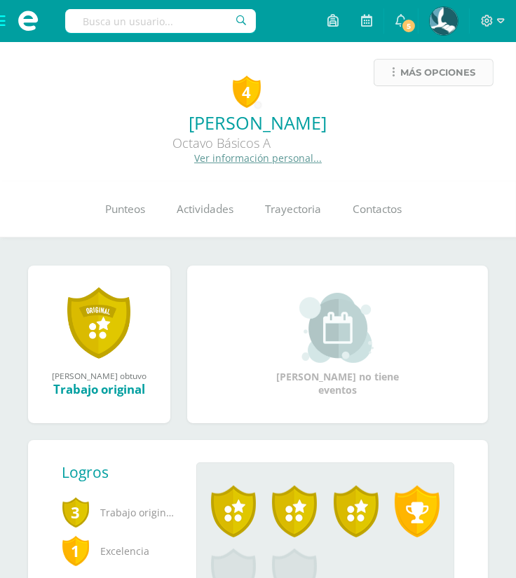
click at [457, 74] on span "Más opciones" at bounding box center [437, 73] width 75 height 26
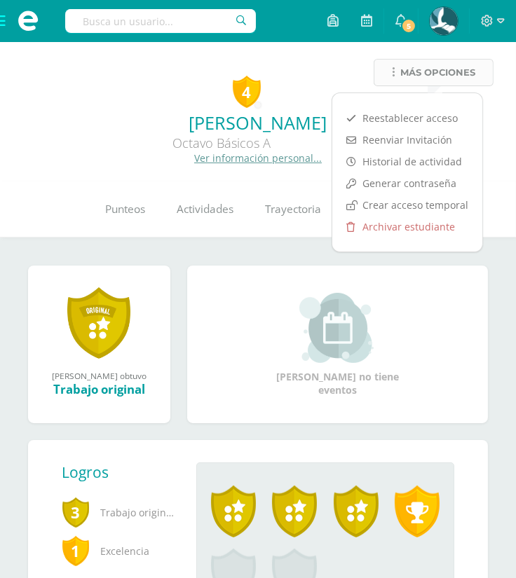
click at [406, 68] on span "Más opciones" at bounding box center [437, 73] width 75 height 26
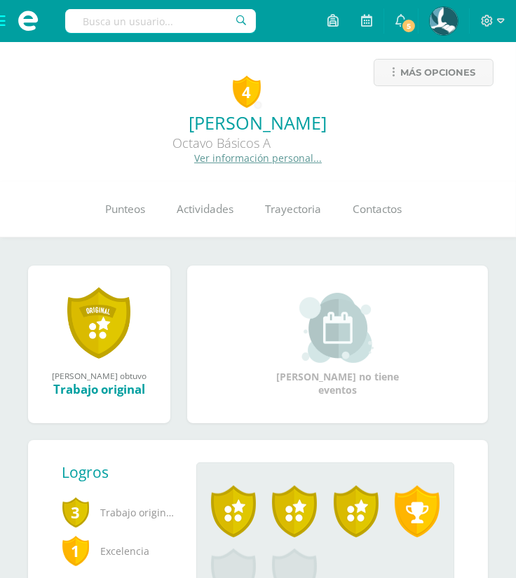
click at [178, 19] on input "text" at bounding box center [160, 21] width 191 height 24
type input "santiago gabriel"
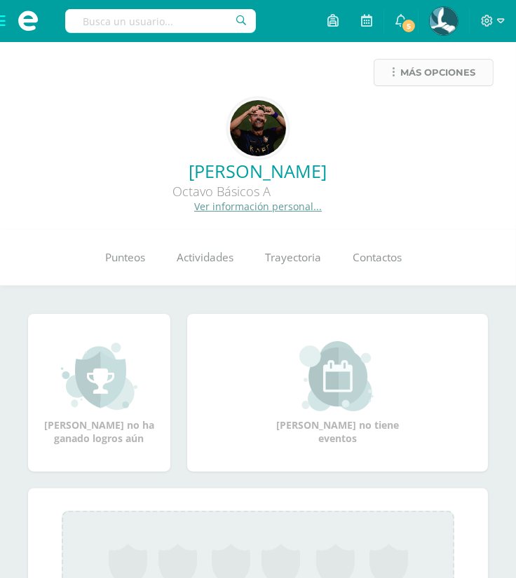
click at [432, 83] on span "Más opciones" at bounding box center [437, 73] width 75 height 26
click at [147, 16] on input "s" at bounding box center [160, 21] width 191 height 24
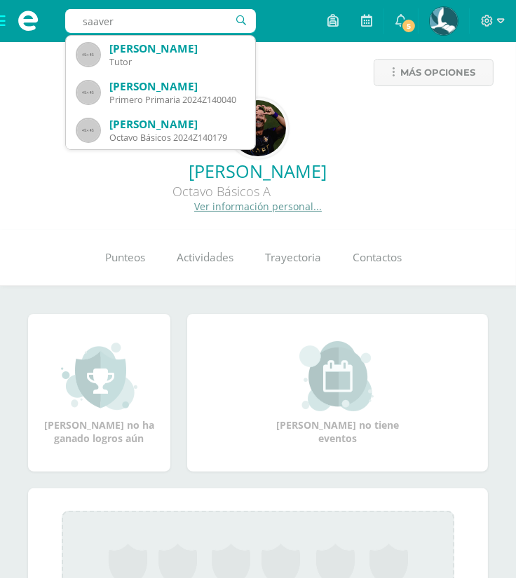
type input "saavera"
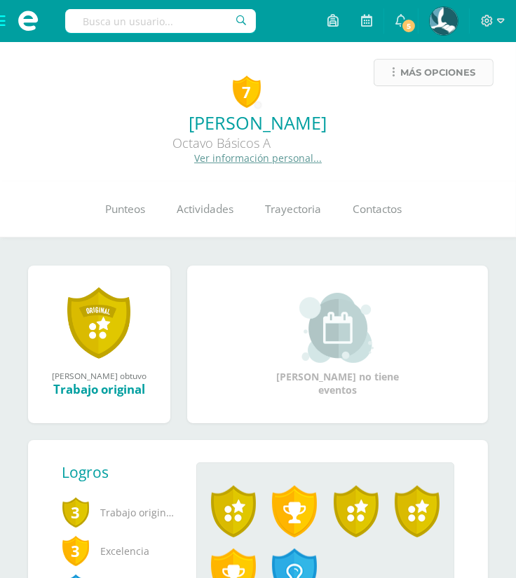
click at [463, 79] on span "Más opciones" at bounding box center [437, 73] width 75 height 26
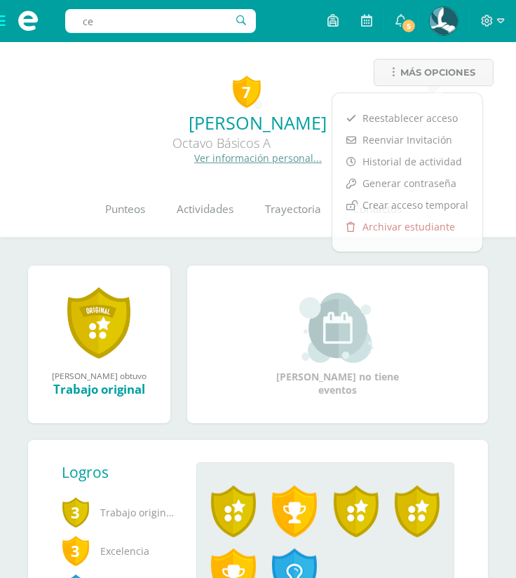
click at [148, 22] on input "ce" at bounding box center [160, 21] width 191 height 24
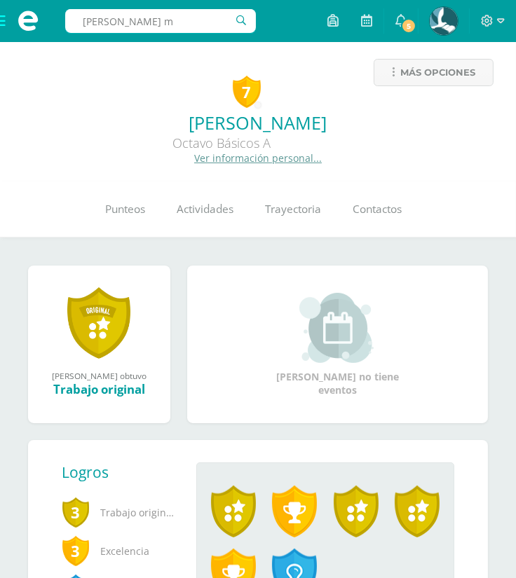
type input "[PERSON_NAME] me"
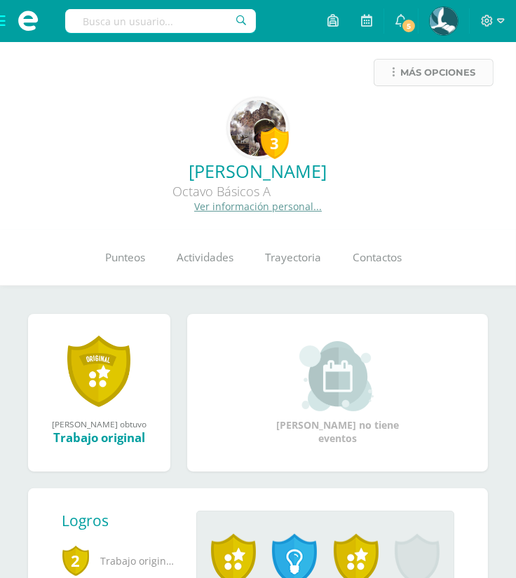
click at [414, 70] on span "Más opciones" at bounding box center [437, 73] width 75 height 26
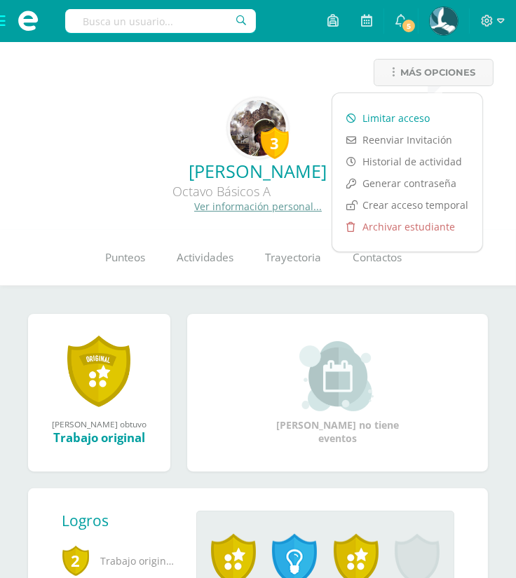
click at [398, 111] on link "Limitar acceso" at bounding box center [407, 118] width 150 height 22
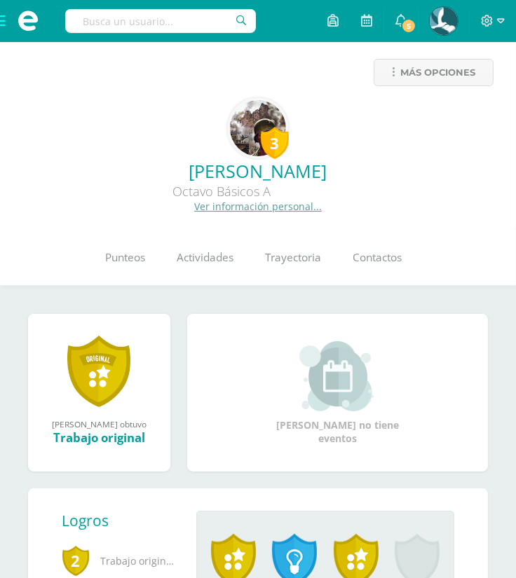
click at [210, 22] on input "text" at bounding box center [160, 21] width 191 height 24
type input "[PERSON_NAME]"
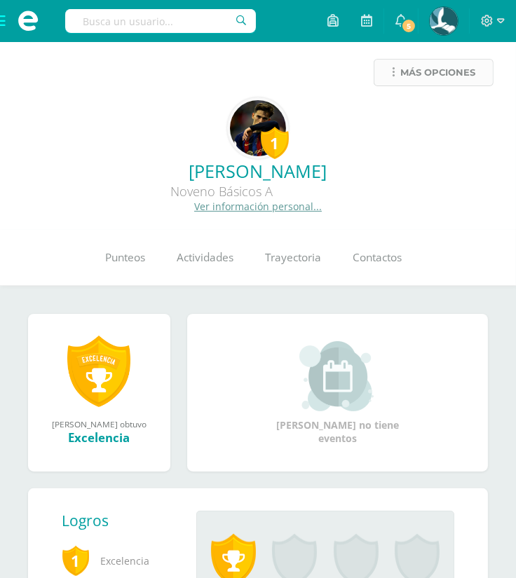
click at [446, 71] on span "Más opciones" at bounding box center [437, 73] width 75 height 26
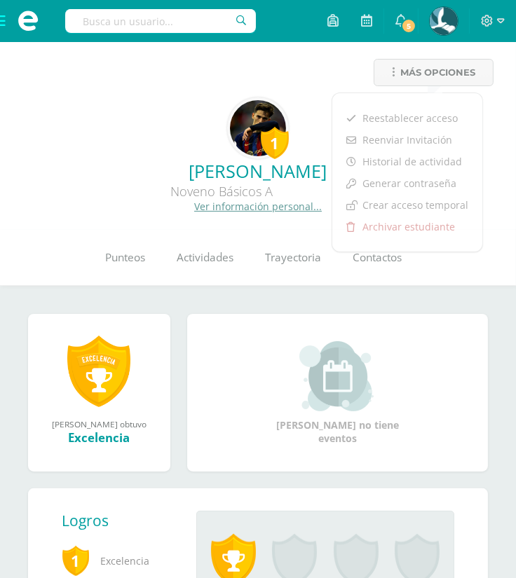
click at [156, 9] on input "text" at bounding box center [160, 21] width 191 height 24
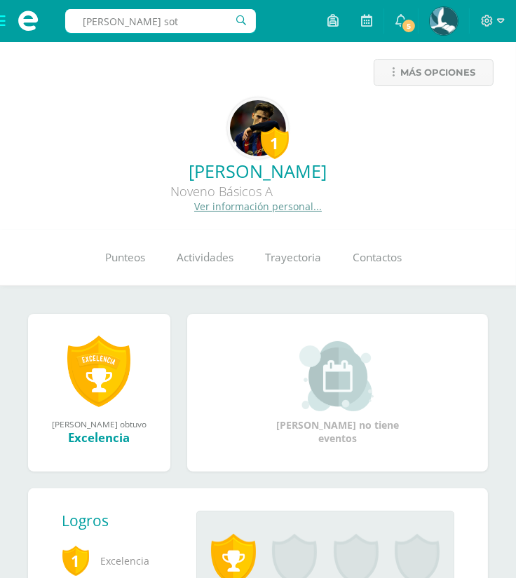
type input "corado soto"
click at [458, 63] on span "Más opciones" at bounding box center [437, 73] width 75 height 26
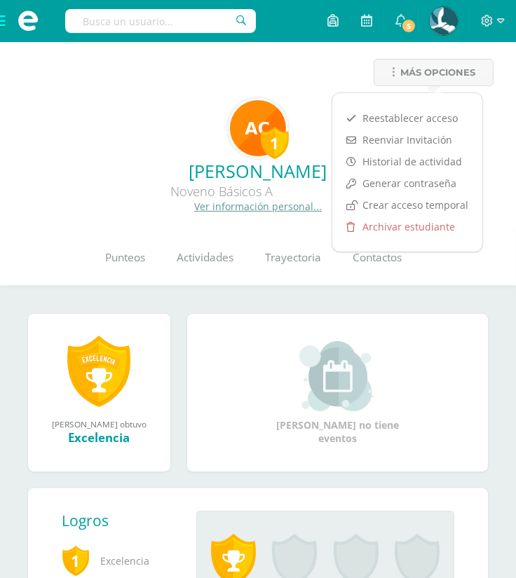
click at [170, 18] on input "text" at bounding box center [160, 21] width 191 height 24
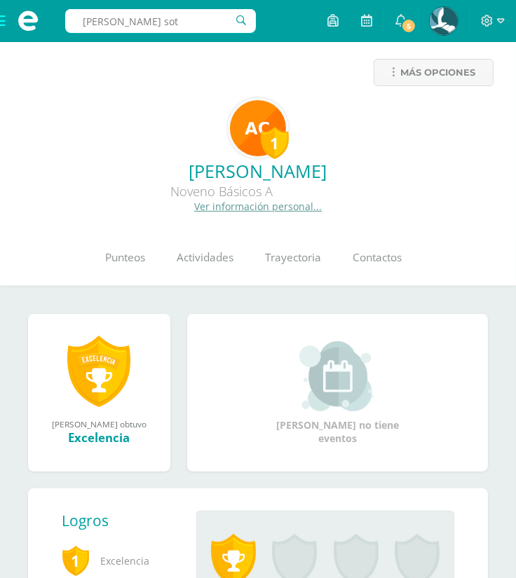
type input "corado soto"
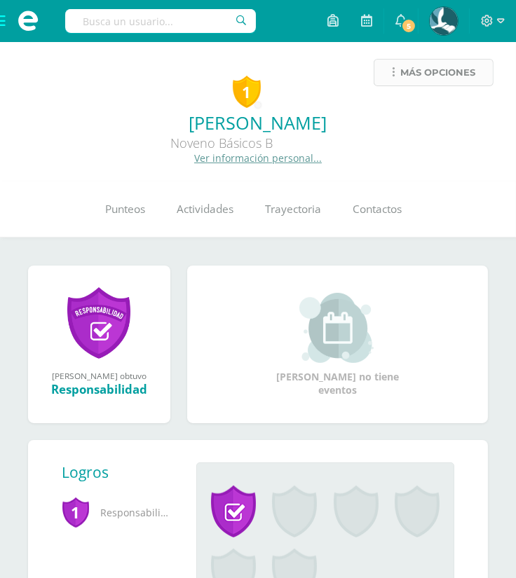
click at [464, 69] on span "Más opciones" at bounding box center [437, 73] width 75 height 26
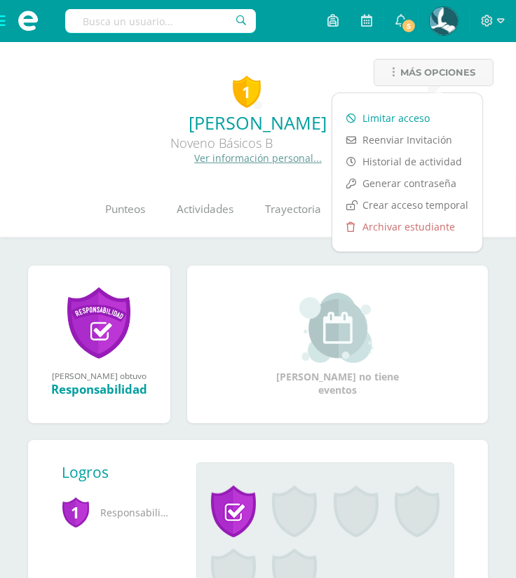
click at [411, 115] on link "Limitar acceso" at bounding box center [407, 118] width 150 height 22
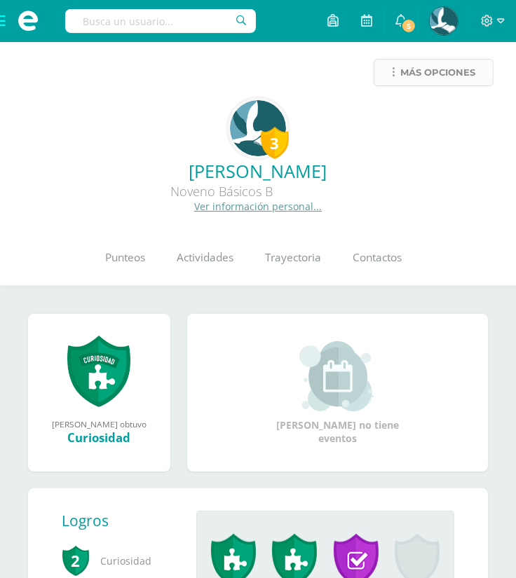
click at [448, 64] on span "Más opciones" at bounding box center [437, 73] width 75 height 26
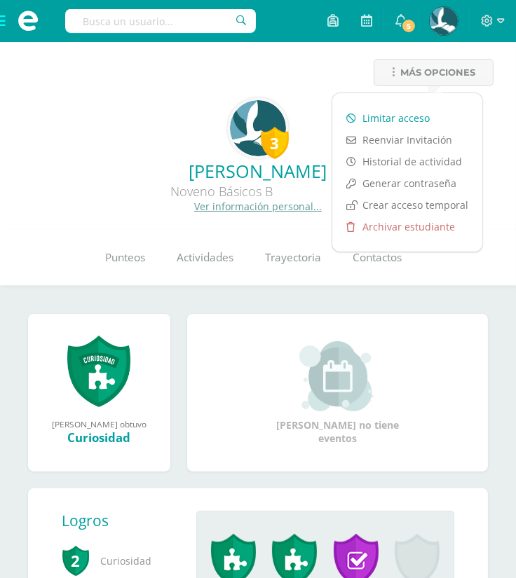
click at [412, 112] on link "Limitar acceso" at bounding box center [407, 118] width 150 height 22
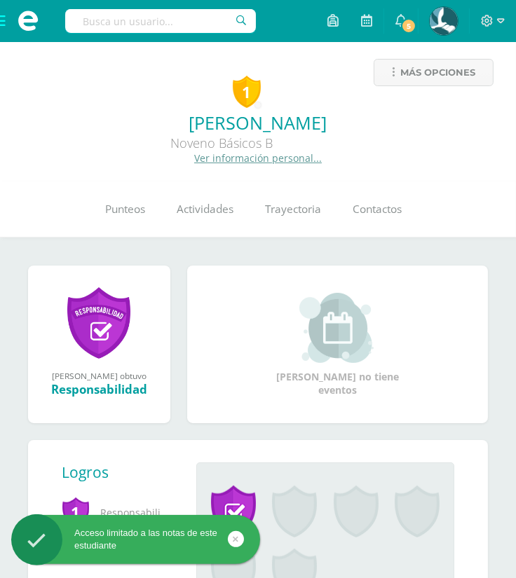
click at [149, 30] on input "text" at bounding box center [160, 21] width 191 height 24
type input "cruz hernan"
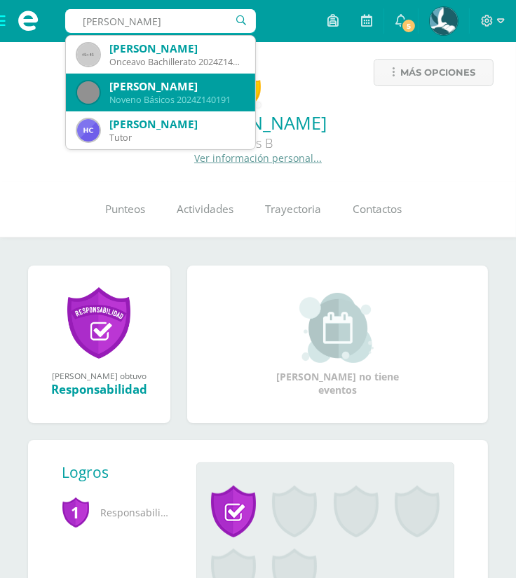
click at [208, 81] on div "Luis Emiliano Cruz Hernández" at bounding box center [176, 86] width 135 height 15
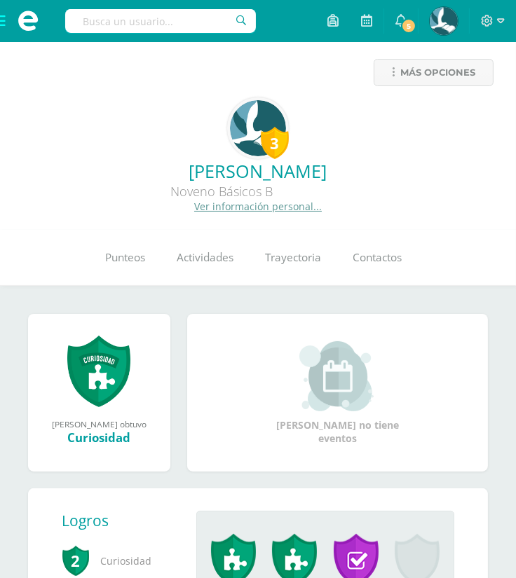
click at [183, 22] on input "text" at bounding box center [160, 21] width 191 height 24
type input "gatica lei"
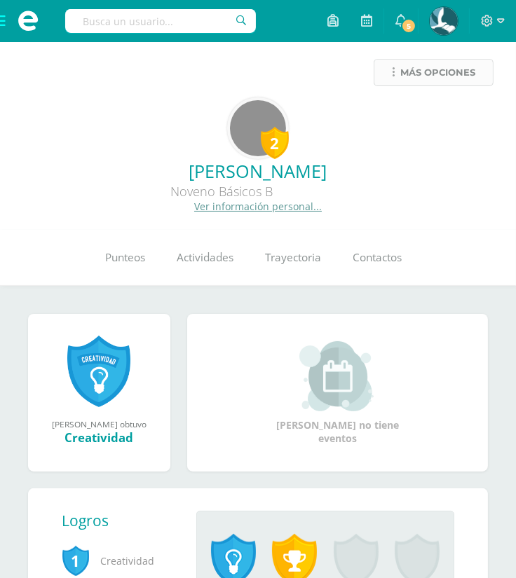
click at [437, 71] on span "Más opciones" at bounding box center [437, 73] width 75 height 26
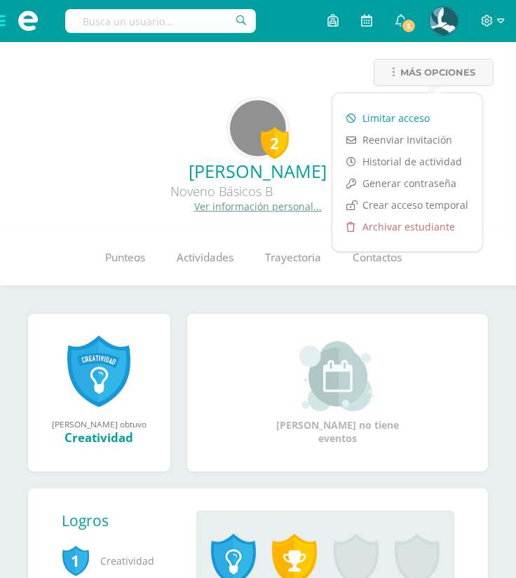
click at [439, 113] on link "Limitar acceso" at bounding box center [407, 118] width 150 height 22
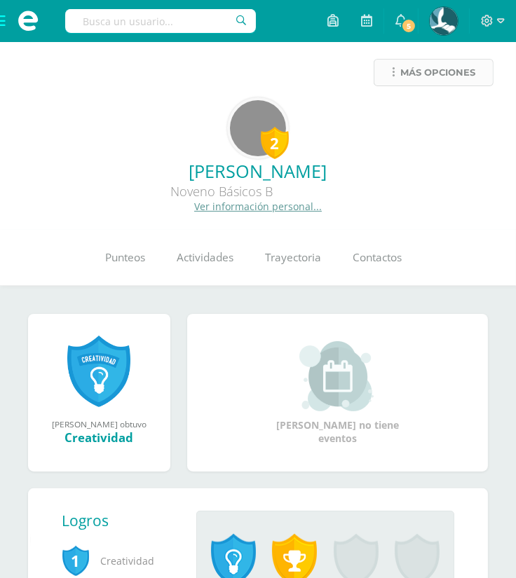
click at [446, 62] on span "Más opciones" at bounding box center [437, 73] width 75 height 26
click at [211, 18] on input "text" at bounding box center [160, 21] width 191 height 24
click at [421, 81] on span "Más opciones" at bounding box center [437, 73] width 75 height 26
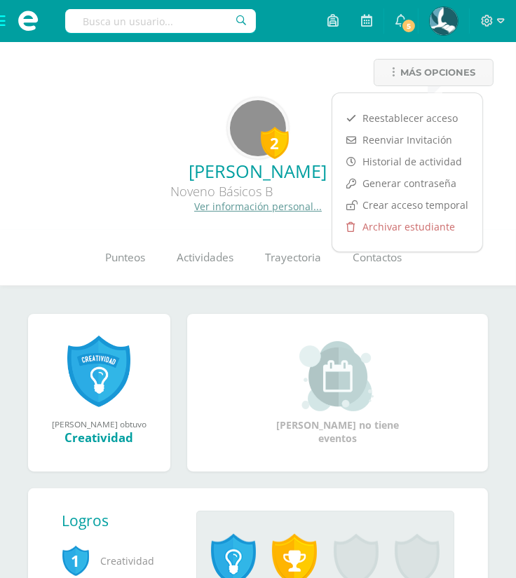
click at [198, 25] on input "text" at bounding box center [160, 21] width 191 height 24
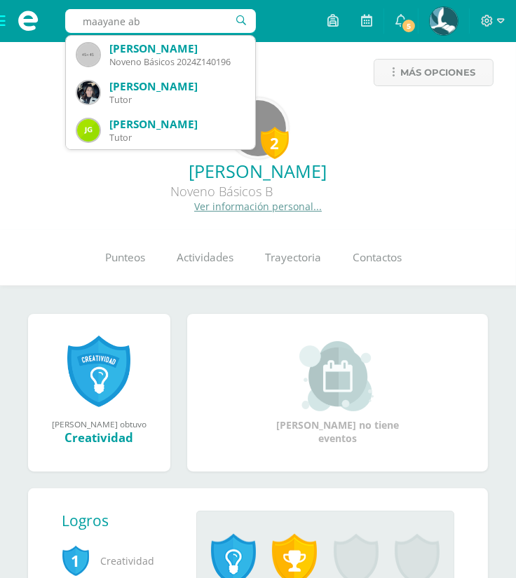
type input "maayane abi"
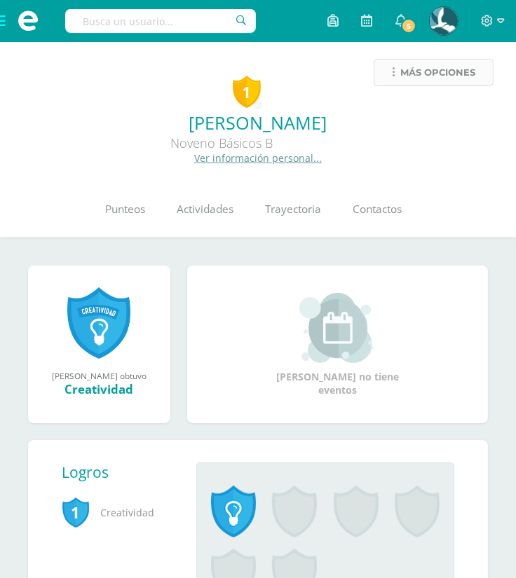
click at [428, 74] on span "Más opciones" at bounding box center [437, 73] width 75 height 26
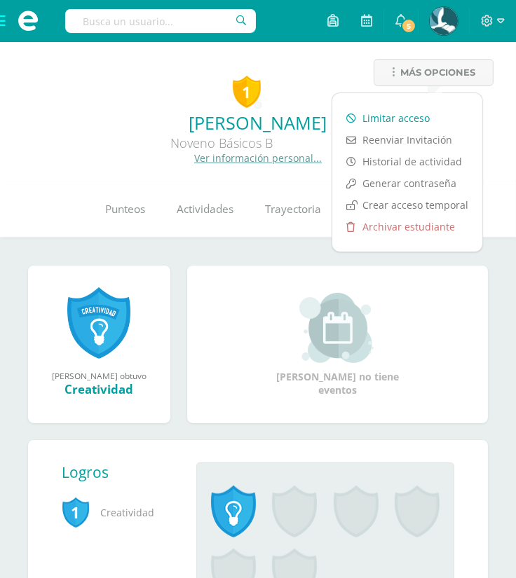
click at [418, 109] on link "Limitar acceso" at bounding box center [407, 118] width 150 height 22
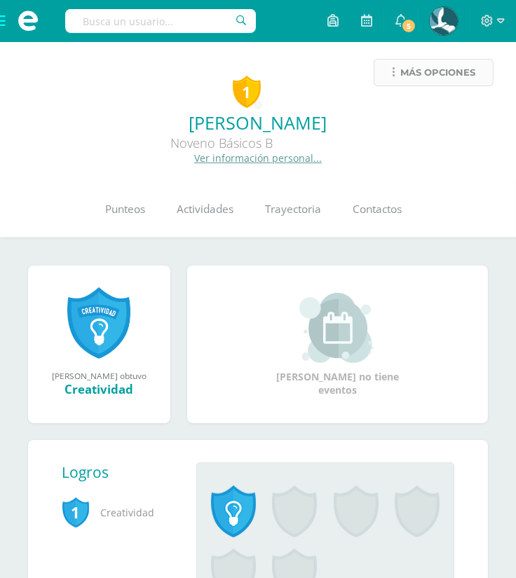
click at [439, 72] on span "Más opciones" at bounding box center [437, 73] width 75 height 26
click at [189, 24] on input "text" at bounding box center [160, 21] width 191 height 24
type input "alejandro leonel"
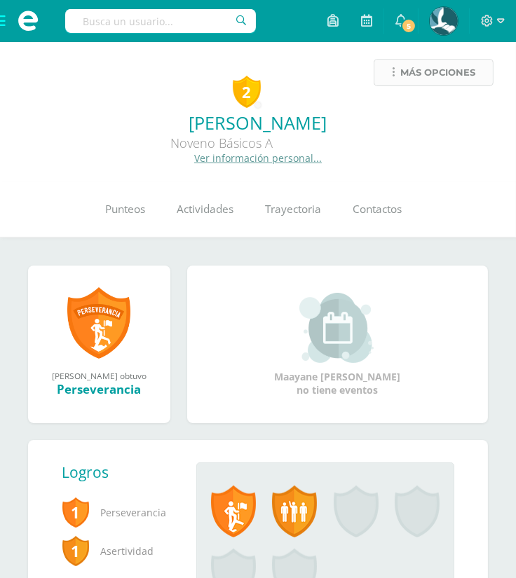
click at [435, 72] on span "Más opciones" at bounding box center [437, 73] width 75 height 26
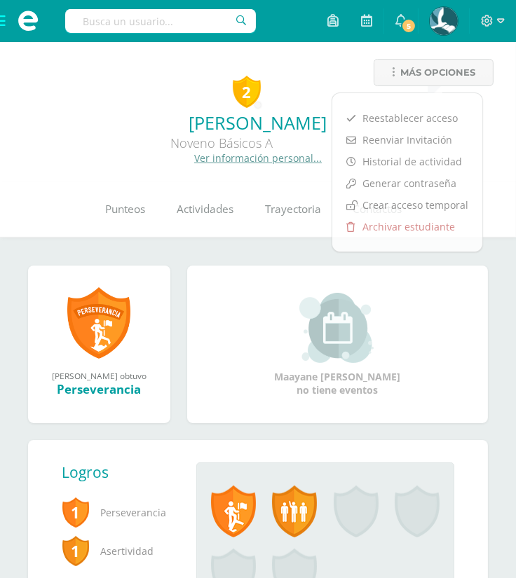
click at [152, 9] on input "text" at bounding box center [160, 21] width 191 height 24
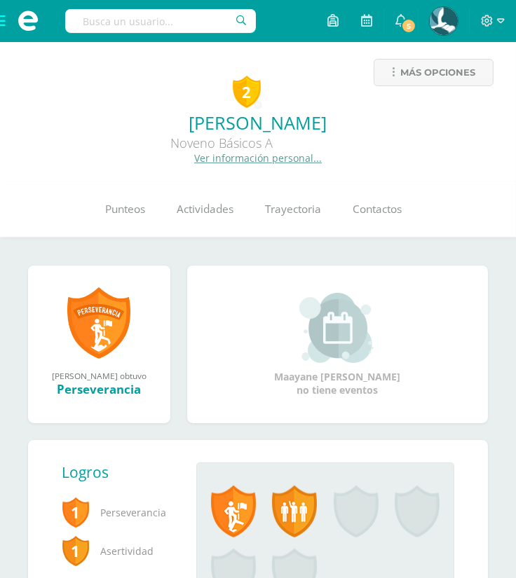
click at [152, 9] on input "text" at bounding box center [160, 21] width 191 height 24
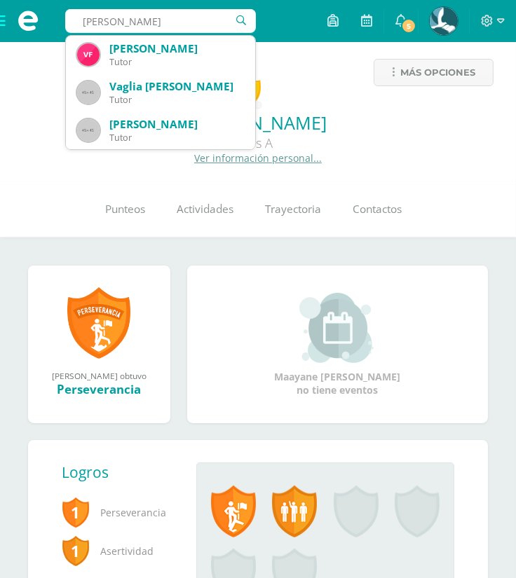
type input "[PERSON_NAME]"
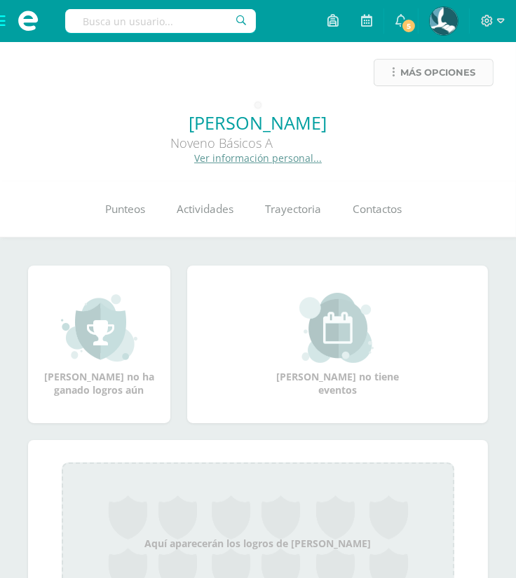
click at [441, 65] on span "Más opciones" at bounding box center [437, 73] width 75 height 26
click at [239, 71] on div "Más opciones" at bounding box center [257, 78] width 493 height 39
click at [176, 23] on input "sa" at bounding box center [160, 21] width 191 height 24
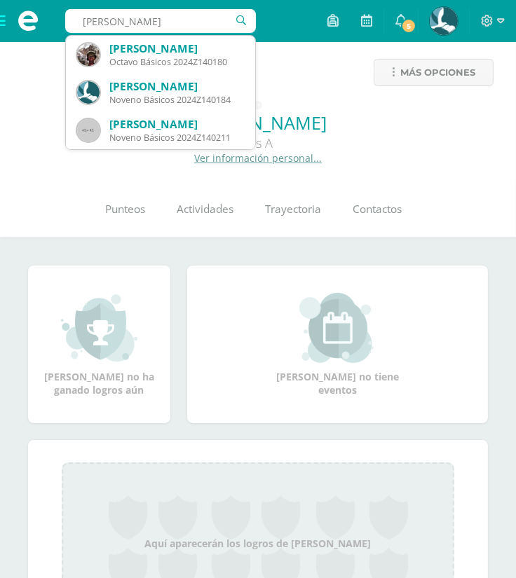
type input "santizo sando"
type input "undefined"
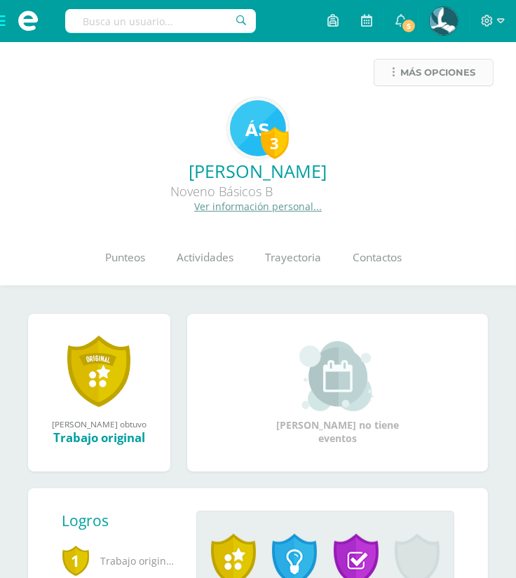
click at [453, 61] on span "Más opciones" at bounding box center [437, 73] width 75 height 26
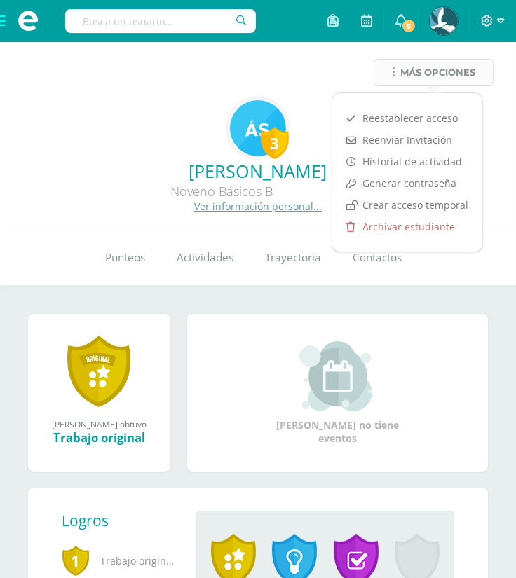
click at [453, 73] on span "Más opciones" at bounding box center [437, 73] width 75 height 26
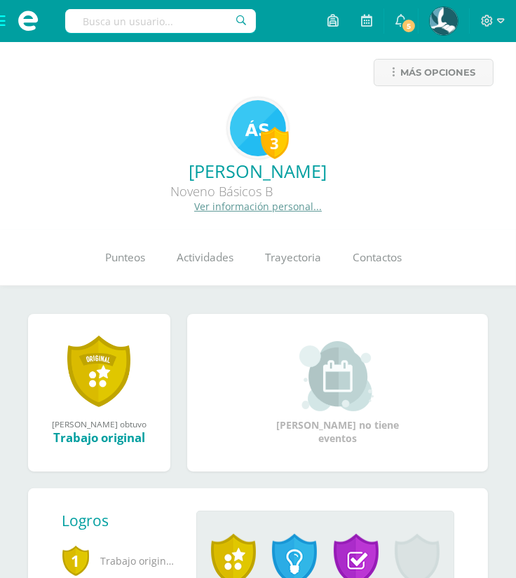
click at [190, 20] on input "text" at bounding box center [160, 21] width 191 height 24
type input "f"
type input "e"
click at [407, 77] on span "Más opciones" at bounding box center [437, 73] width 75 height 26
click at [181, 25] on input "nery fuentesl" at bounding box center [160, 21] width 191 height 24
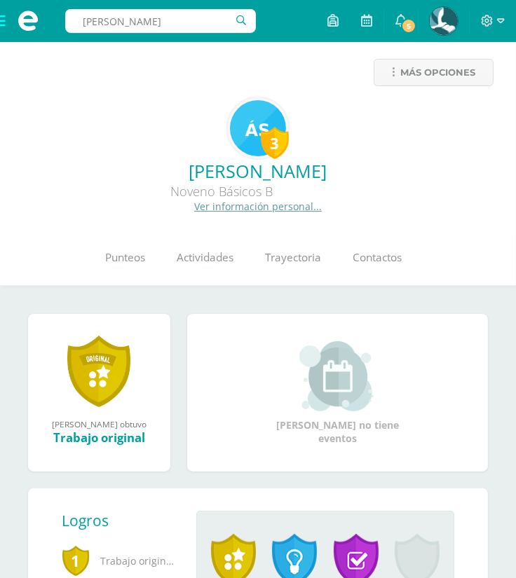
type input "nery fuentes"
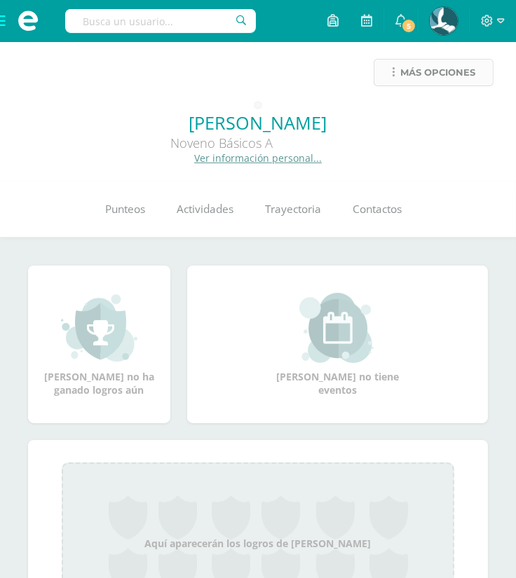
click at [412, 73] on span "Más opciones" at bounding box center [437, 73] width 75 height 26
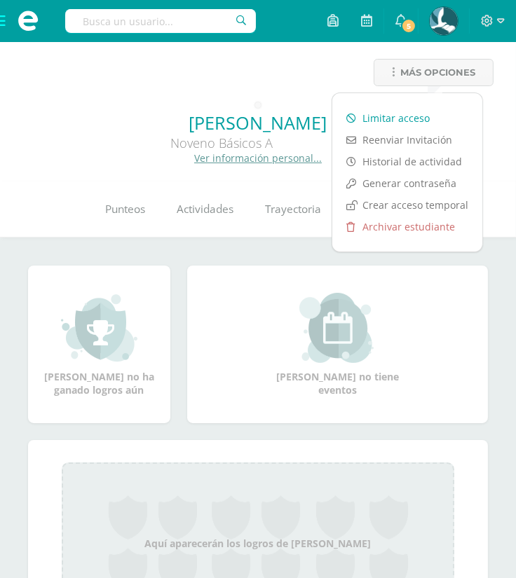
click at [412, 114] on link "Limitar acceso" at bounding box center [407, 118] width 150 height 22
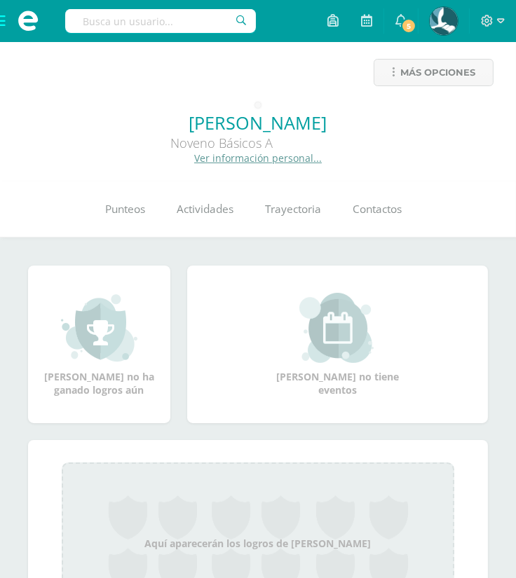
click at [191, 22] on input "text" at bounding box center [160, 21] width 191 height 24
type input "a"
type input "chacoj"
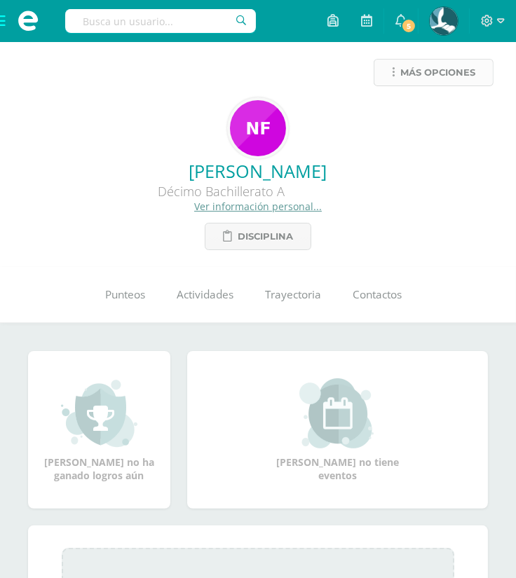
click at [460, 77] on span "Más opciones" at bounding box center [437, 73] width 75 height 26
click at [177, 22] on input "text" at bounding box center [160, 21] width 191 height 24
type input "israel andres"
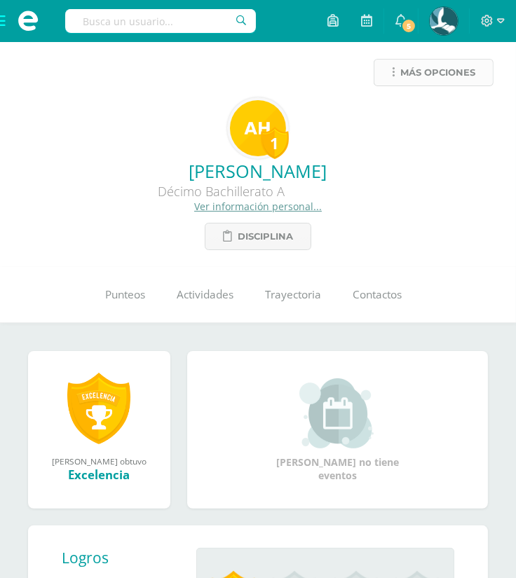
click at [449, 75] on span "Más opciones" at bounding box center [437, 73] width 75 height 26
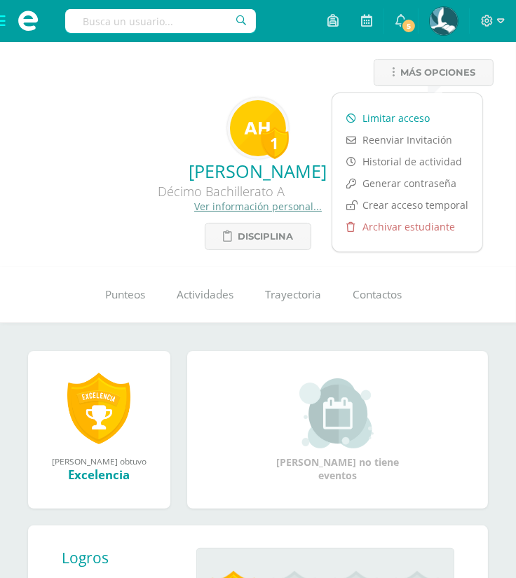
click at [427, 108] on link "Limitar acceso" at bounding box center [407, 118] width 150 height 22
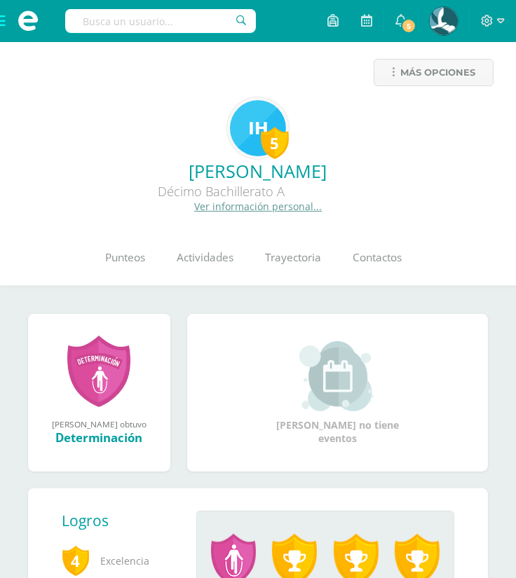
click at [116, 34] on div at bounding box center [160, 21] width 191 height 42
click at [143, 19] on input "text" at bounding box center [160, 21] width 191 height 24
click at [466, 78] on span "Más opciones" at bounding box center [437, 73] width 75 height 26
click at [149, 19] on input "text" at bounding box center [160, 21] width 191 height 24
type input "martinez gonz"
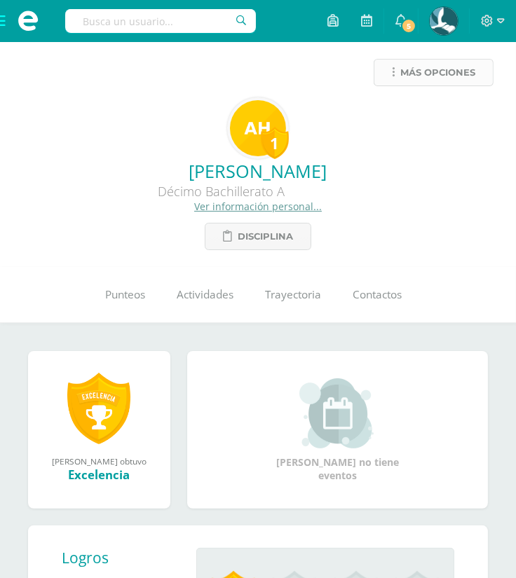
click at [440, 76] on span "Más opciones" at bounding box center [437, 73] width 75 height 26
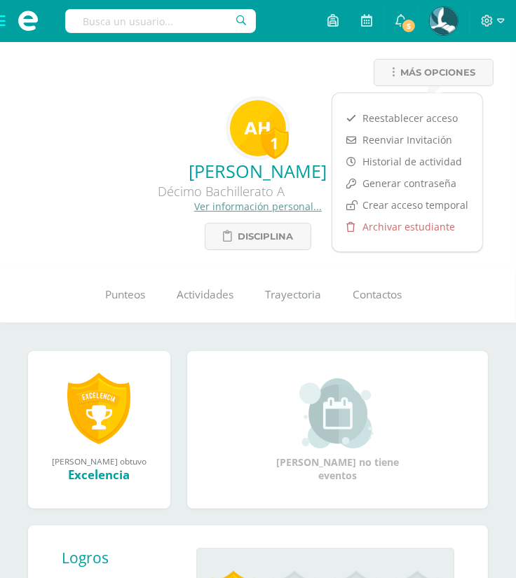
click at [148, 24] on input "text" at bounding box center [160, 21] width 191 height 24
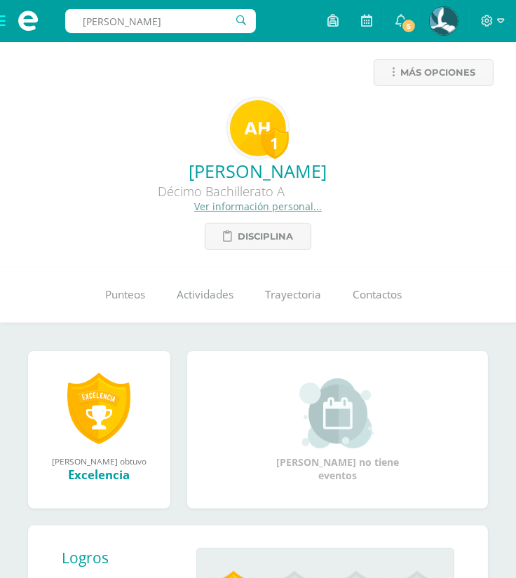
type input "[PERSON_NAME]"
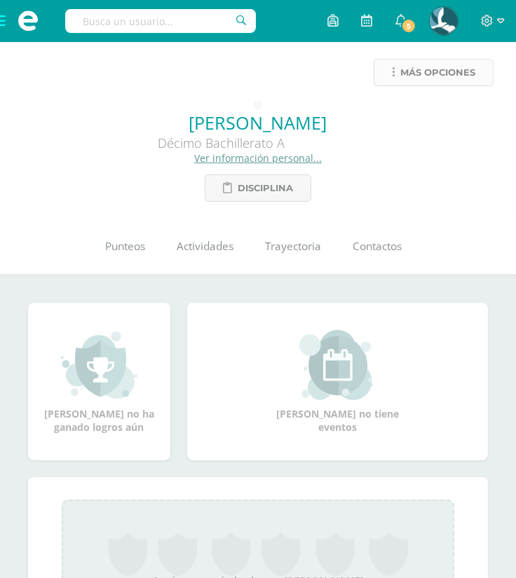
click at [439, 74] on span "Más opciones" at bounding box center [437, 73] width 75 height 26
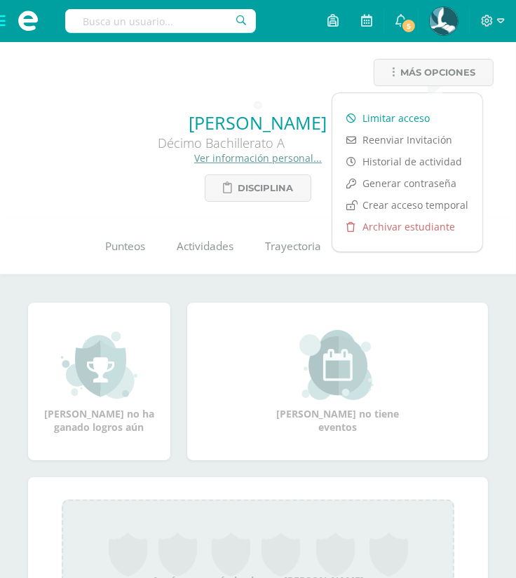
click at [411, 114] on link "Limitar acceso" at bounding box center [407, 118] width 150 height 22
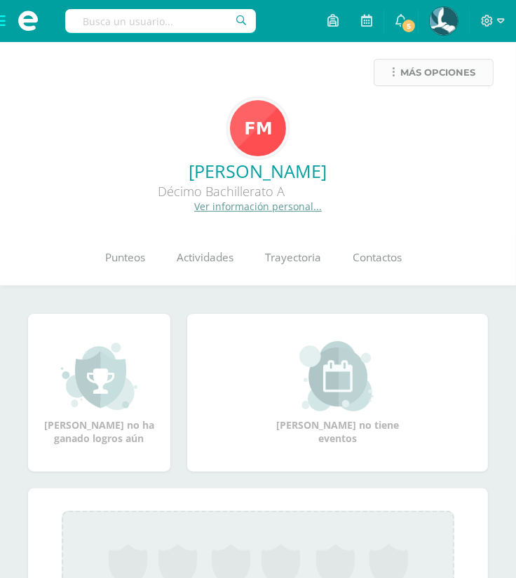
click at [426, 60] on span "Más opciones" at bounding box center [437, 73] width 75 height 26
click at [152, 13] on input "text" at bounding box center [160, 21] width 191 height 24
type input "[PERSON_NAME]"
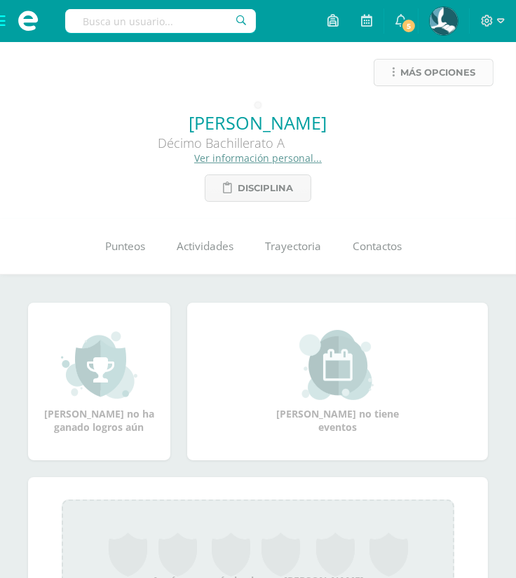
click at [444, 70] on span "Más opciones" at bounding box center [437, 73] width 75 height 26
click at [178, 19] on input "text" at bounding box center [160, 21] width 191 height 24
type input "rigalt pineda"
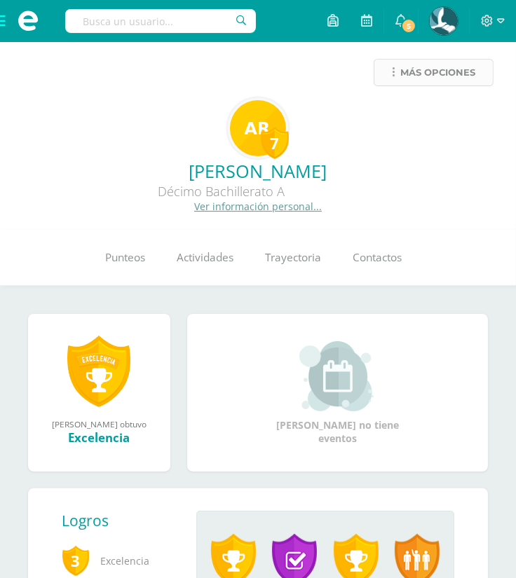
click at [424, 70] on span "Más opciones" at bounding box center [437, 73] width 75 height 26
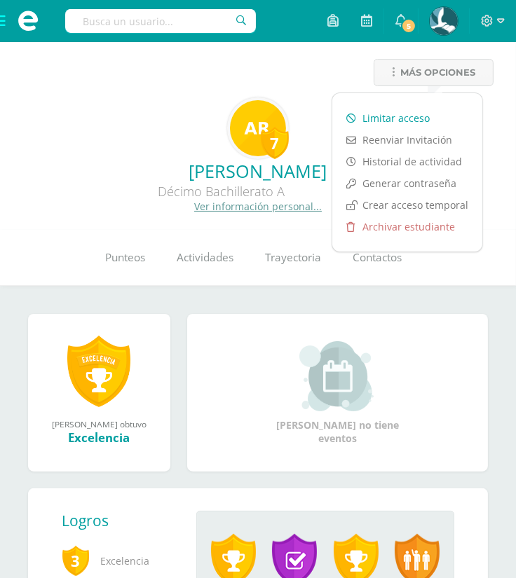
click at [405, 118] on link "Limitar acceso" at bounding box center [407, 118] width 150 height 22
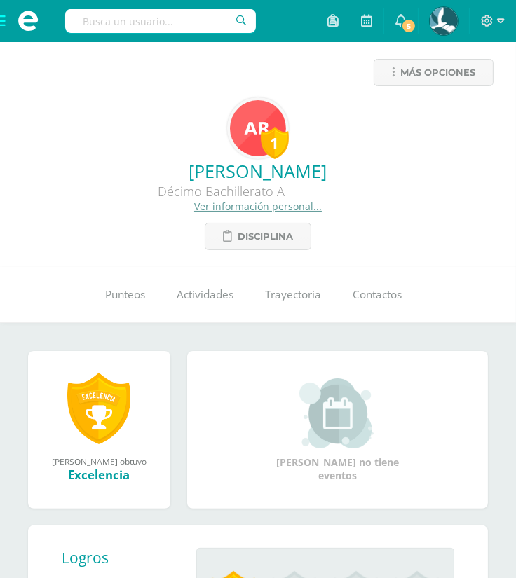
click at [161, 29] on input "text" at bounding box center [160, 21] width 191 height 24
click at [419, 56] on div "Más opciones 1 Alexa Abigail Rigalt Pineda Décimo Bachillerato A Ver informació…" at bounding box center [258, 154] width 516 height 225
click at [420, 64] on span "Más opciones" at bounding box center [437, 73] width 75 height 26
click at [153, 20] on input "s" at bounding box center [160, 21] width 191 height 24
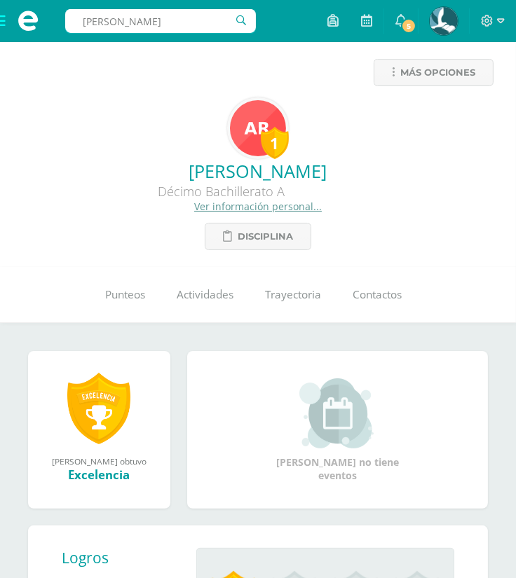
type input "soto nayel"
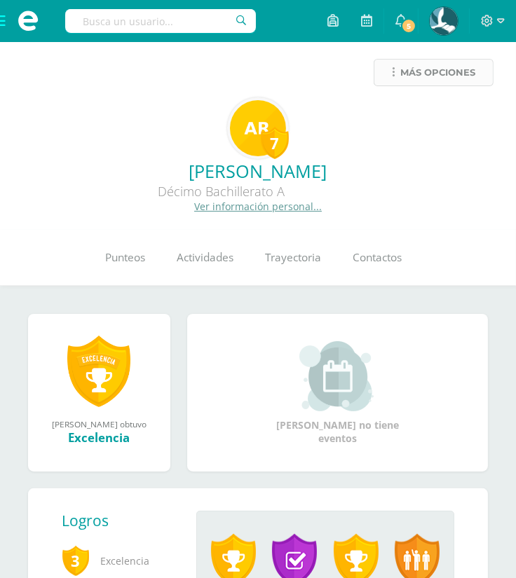
click at [395, 81] on link "Más opciones" at bounding box center [434, 72] width 120 height 27
click at [261, 71] on div "Más opciones" at bounding box center [257, 78] width 493 height 39
click at [454, 69] on span "Más opciones" at bounding box center [437, 73] width 75 height 26
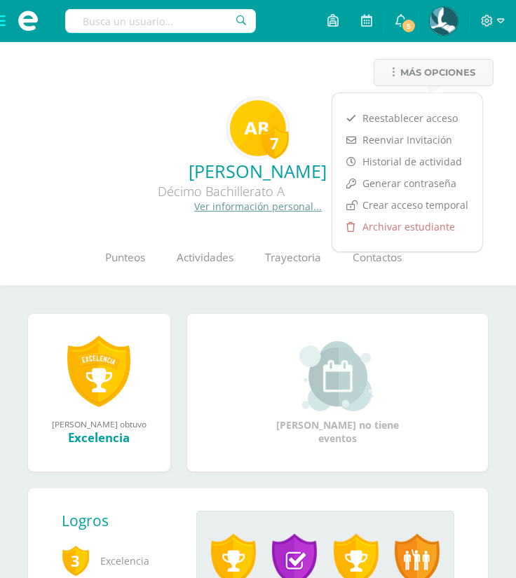
click at [161, 64] on div "Más opciones" at bounding box center [257, 78] width 493 height 39
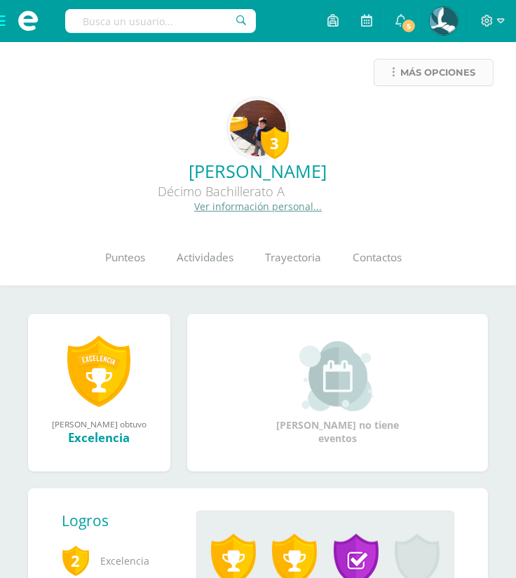
click at [432, 71] on span "Más opciones" at bounding box center [437, 73] width 75 height 26
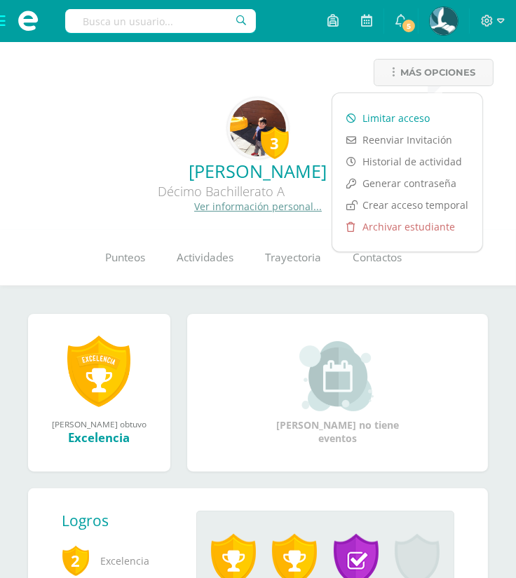
click at [384, 118] on link "Limitar acceso" at bounding box center [407, 118] width 150 height 22
